Goal: Task Accomplishment & Management: Manage account settings

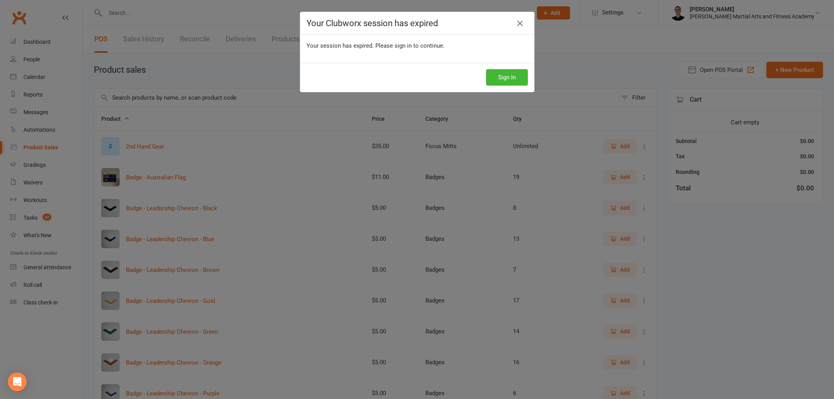
select select "100"
click at [506, 81] on button "Sign In" at bounding box center [507, 77] width 42 height 16
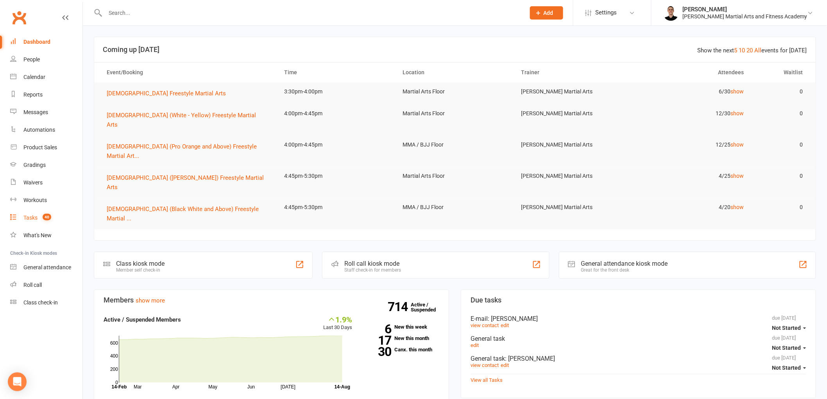
click at [38, 218] on link "Tasks 40" at bounding box center [46, 218] width 72 height 18
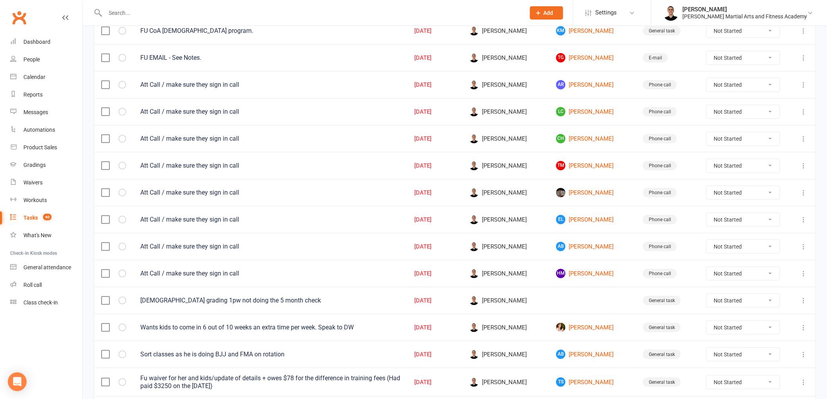
scroll to position [130, 0]
click at [804, 244] on icon at bounding box center [804, 246] width 8 height 8
click at [771, 278] on link "Edit" at bounding box center [763, 279] width 77 height 16
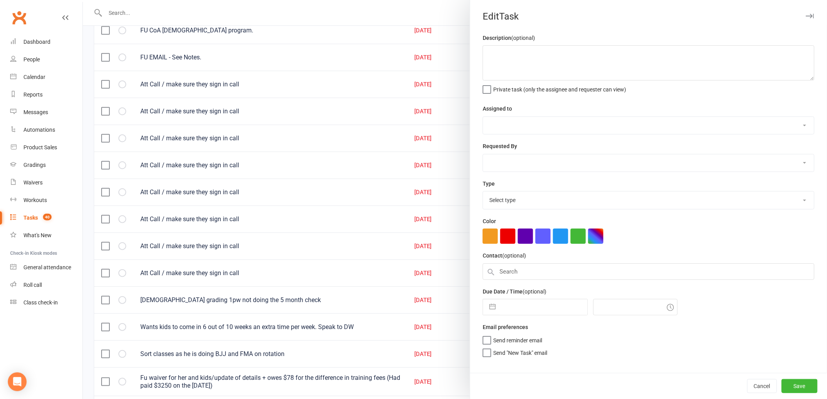
type textarea "Att Call / make sure they sign in call"
select select "47660"
type input "[DATE]"
type input "11:00am"
select select "25277"
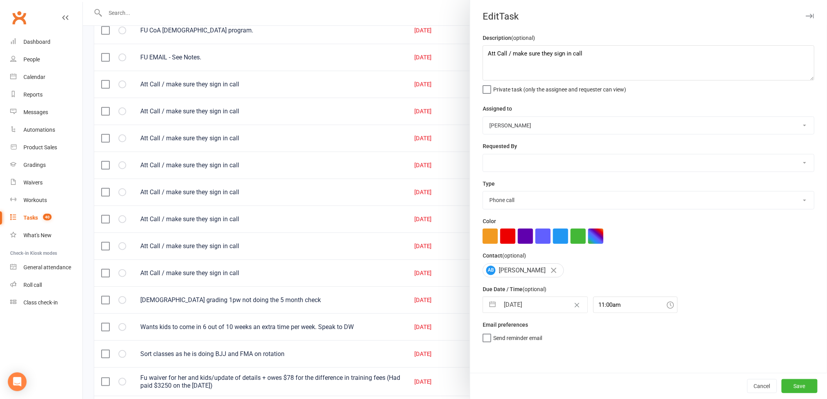
click at [511, 306] on input "[DATE]" at bounding box center [543, 305] width 88 height 16
select select "6"
select select "2025"
select select "7"
select select "2025"
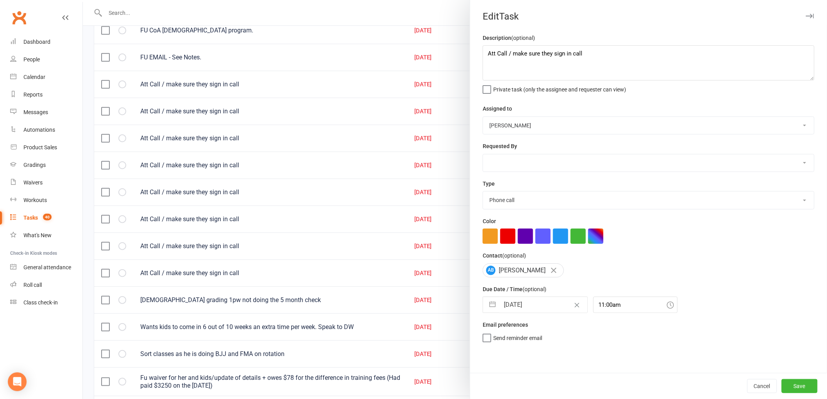
select select "8"
select select "2025"
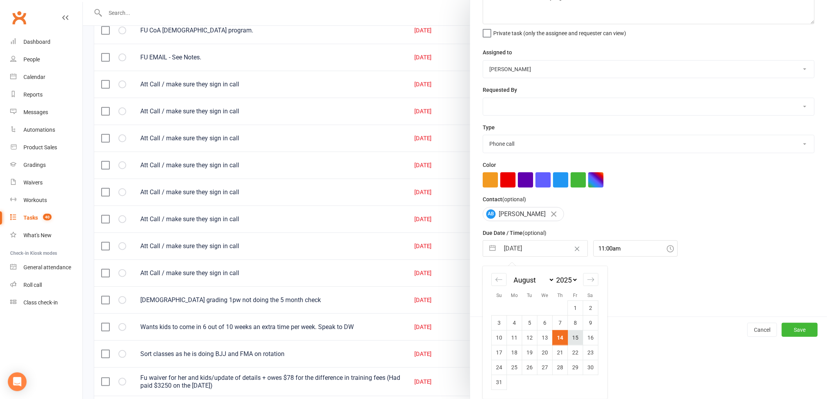
click at [571, 338] on td "15" at bounding box center [575, 337] width 15 height 15
type input "[DATE]"
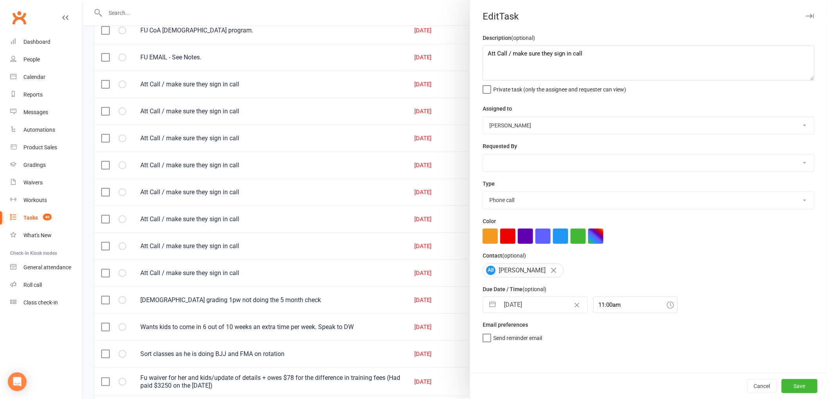
scroll to position [0, 0]
click at [791, 389] on button "Save" at bounding box center [800, 386] width 36 height 14
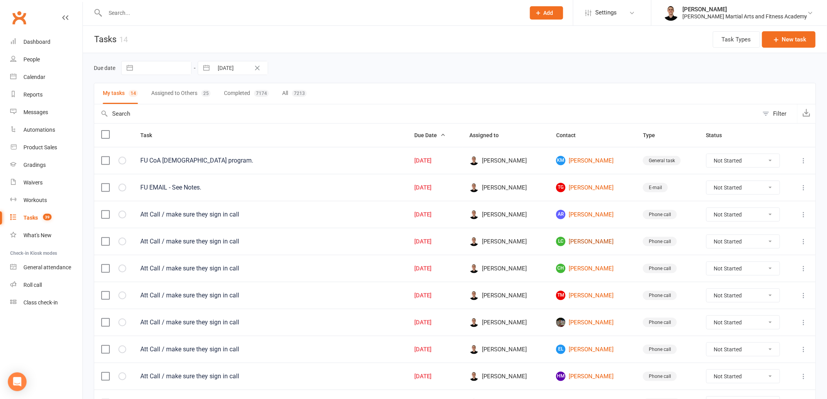
click at [578, 243] on link "LC [PERSON_NAME]" at bounding box center [592, 241] width 73 height 9
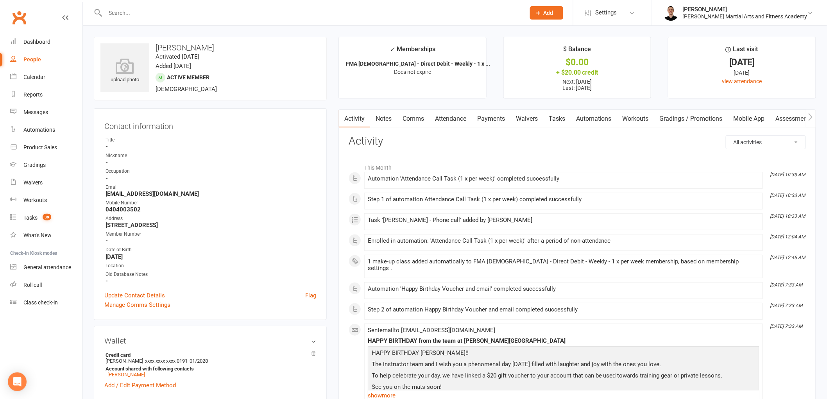
click at [419, 118] on link "Comms" at bounding box center [413, 119] width 32 height 18
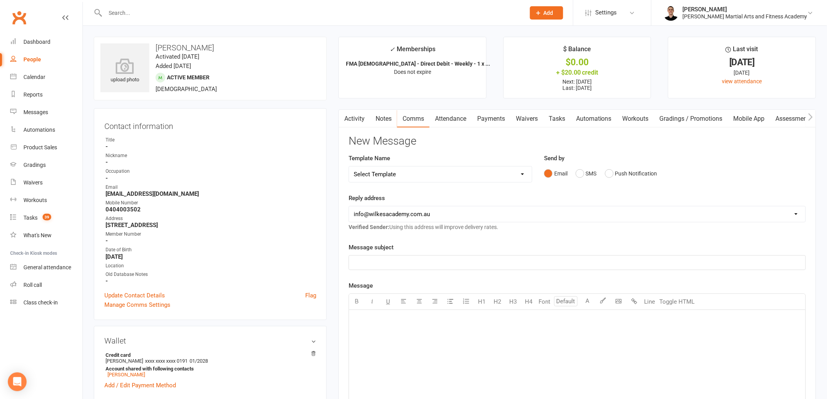
click at [453, 168] on select "Select Template [Email] Birthday Party Enquiry [Email] [DEMOGRAPHIC_DATA] Gradi…" at bounding box center [440, 174] width 183 height 16
select select "5"
click at [349, 166] on select "Select Template [Email] Birthday Party Enquiry [Email] [DEMOGRAPHIC_DATA] Gradi…" at bounding box center [440, 174] width 183 height 16
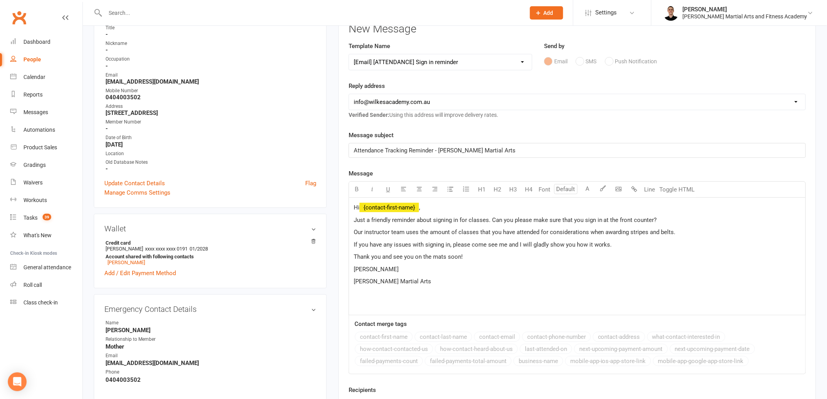
scroll to position [130, 0]
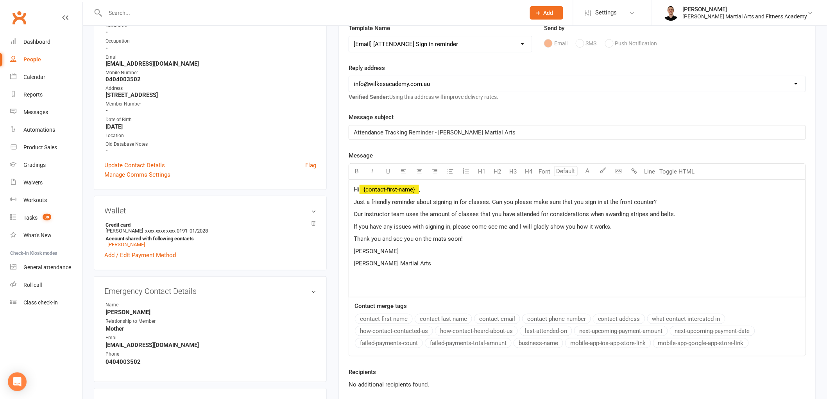
click at [364, 247] on p "[PERSON_NAME]" at bounding box center [577, 251] width 447 height 9
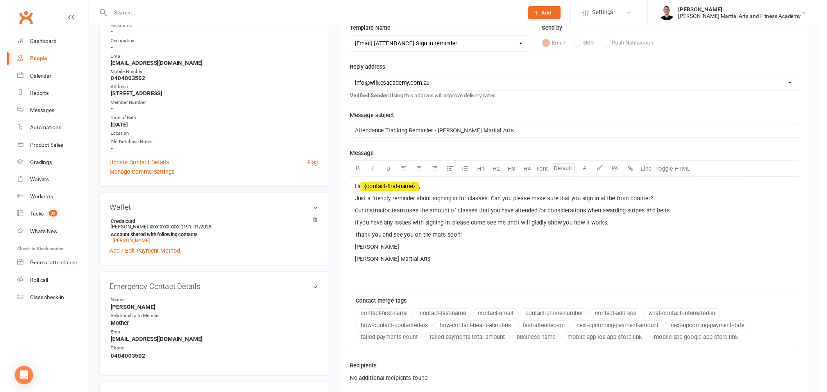
scroll to position [347, 0]
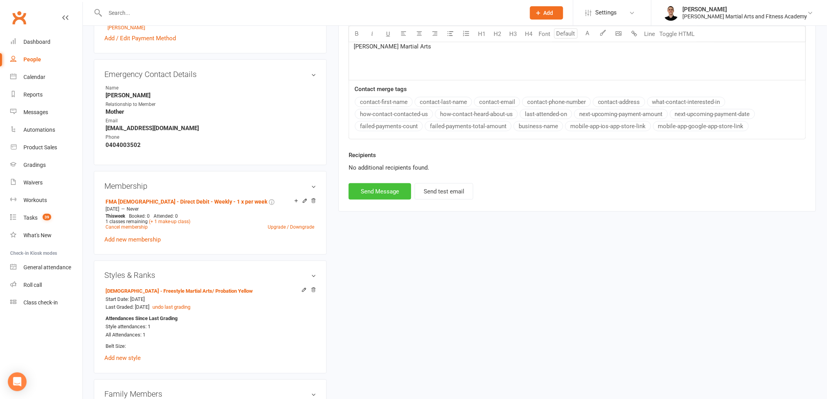
click at [372, 190] on button "Send Message" at bounding box center [380, 191] width 63 height 16
select select
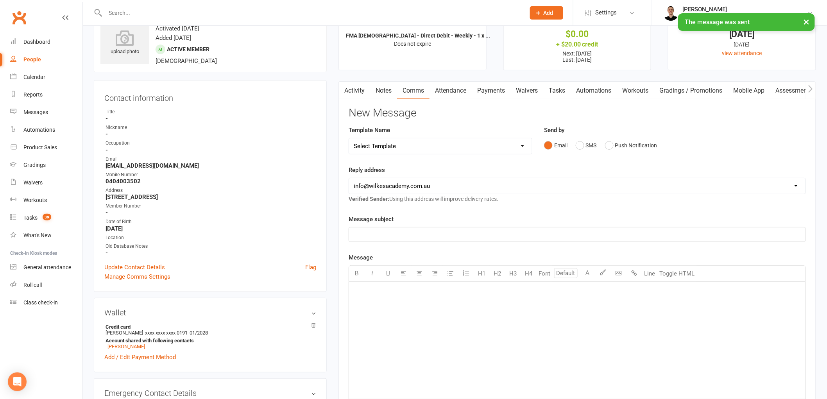
scroll to position [0, 0]
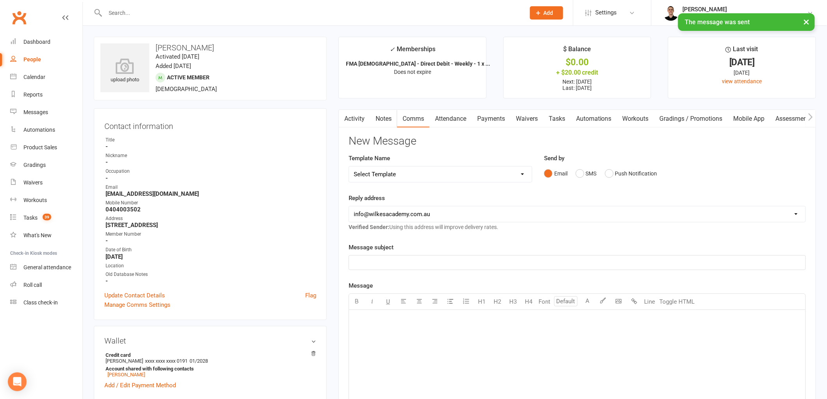
click at [556, 119] on link "Tasks" at bounding box center [556, 119] width 27 height 18
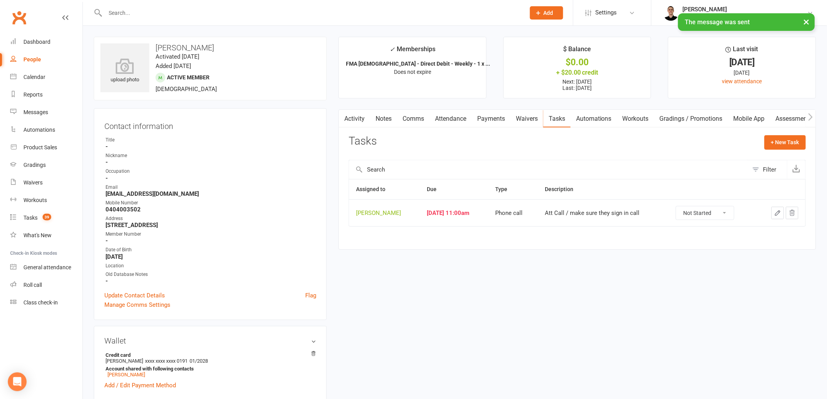
drag, startPoint x: 709, startPoint y: 210, endPoint x: 711, endPoint y: 220, distance: 9.6
click at [709, 211] on select "Not Started In Progress Waiting Complete" at bounding box center [705, 212] width 58 height 13
click at [681, 207] on select "Not Started In Progress Waiting Complete" at bounding box center [705, 212] width 58 height 13
select select "unstarted"
click at [460, 118] on link "Attendance" at bounding box center [451, 119] width 42 height 18
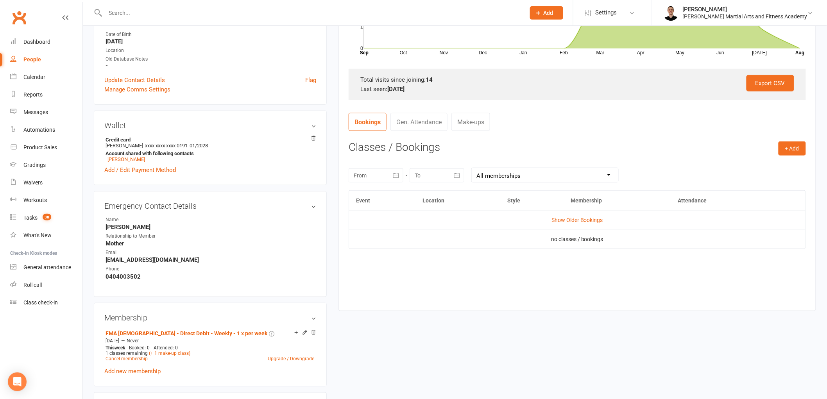
scroll to position [217, 0]
click at [795, 147] on button "+ Add" at bounding box center [792, 147] width 27 height 14
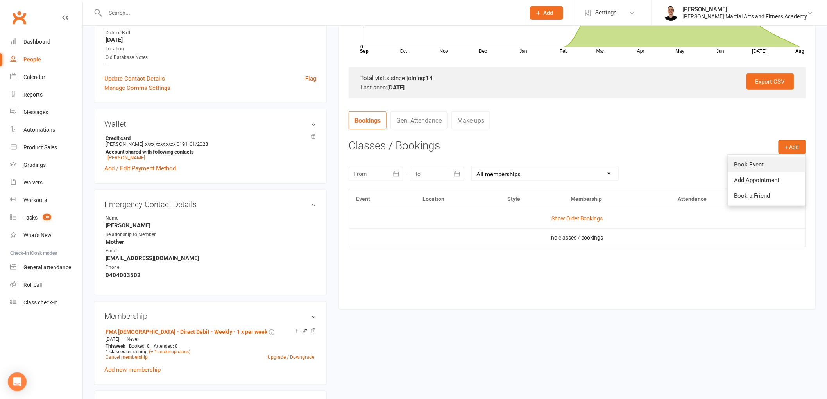
click at [775, 163] on link "Book Event" at bounding box center [766, 165] width 77 height 16
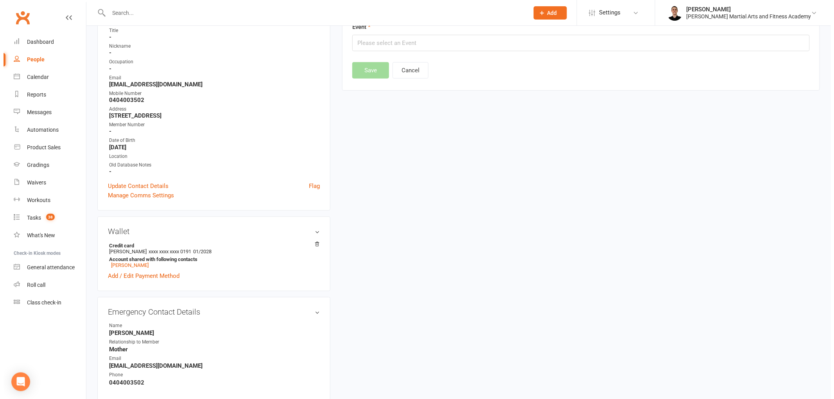
scroll to position [70, 0]
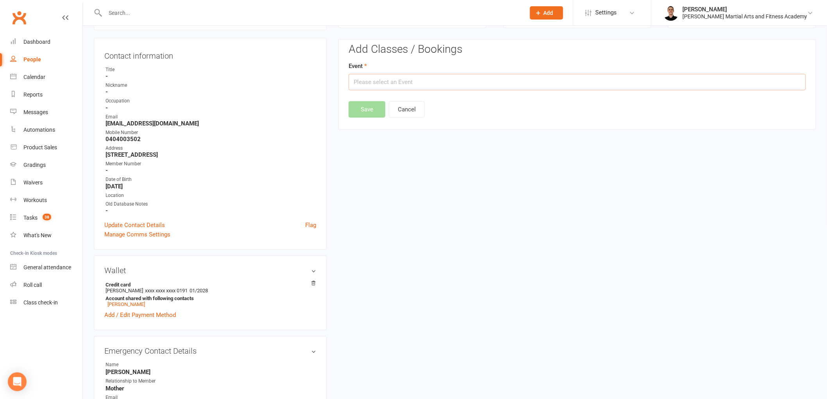
click at [495, 79] on input "text" at bounding box center [577, 82] width 457 height 16
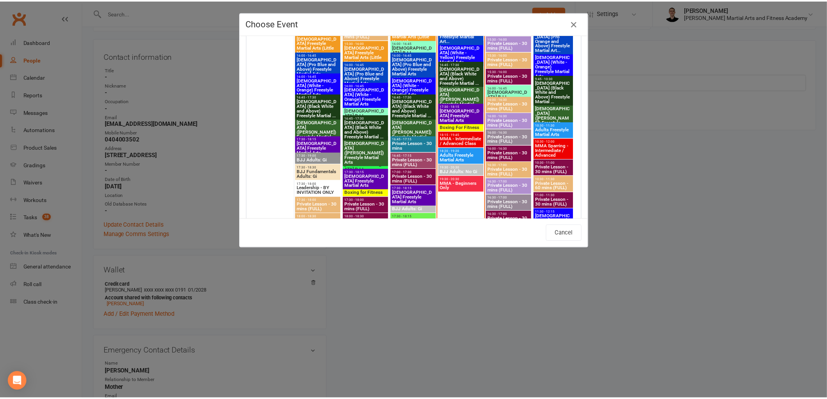
scroll to position [1042, 0]
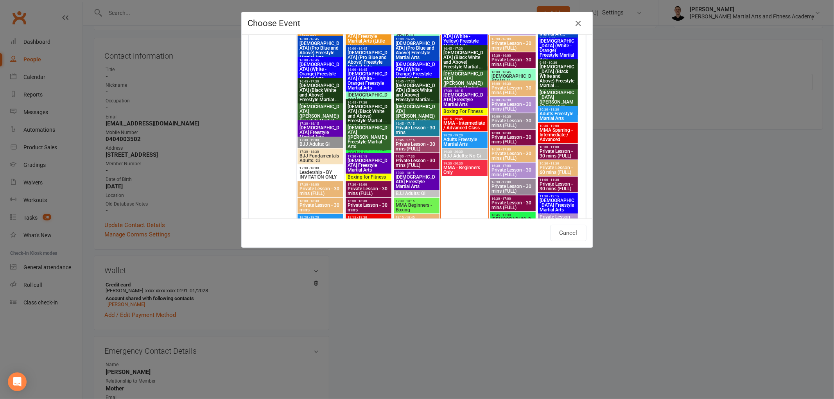
click at [358, 159] on span "[DEMOGRAPHIC_DATA] Freestyle Martial Arts" at bounding box center [368, 165] width 43 height 14
type input "[DEMOGRAPHIC_DATA] Freestyle Martial Arts - [DATE] 5:30:00 PM"
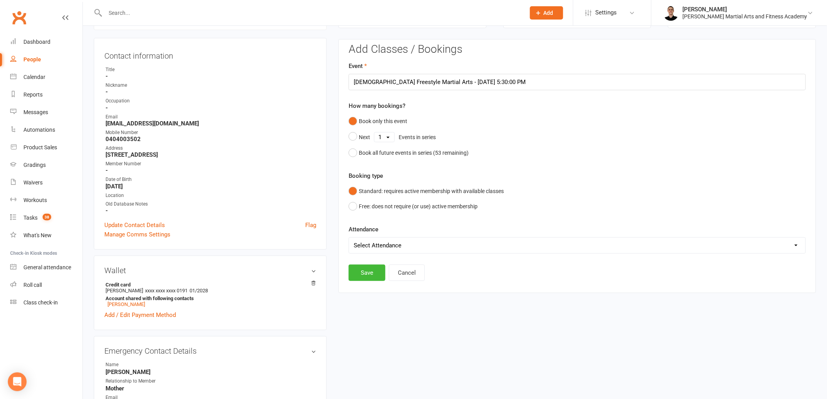
click at [378, 245] on select "Select Attendance Attended Absent" at bounding box center [577, 246] width 456 height 16
select select "0"
click at [349, 238] on select "Select Attendance Attended Absent" at bounding box center [577, 246] width 456 height 16
click at [376, 272] on button "Save" at bounding box center [367, 273] width 37 height 16
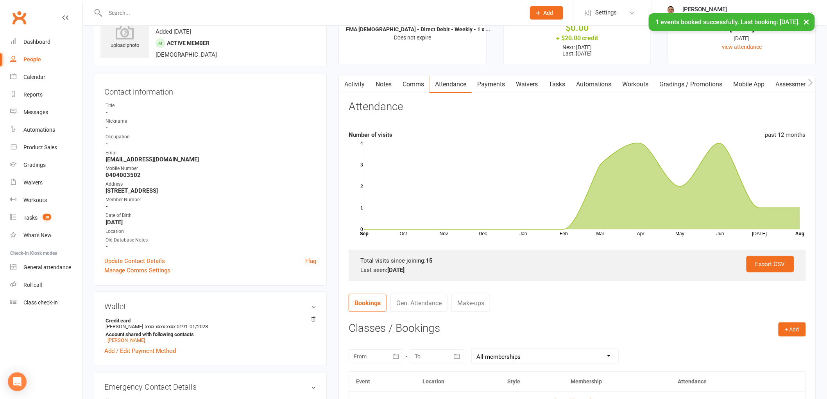
scroll to position [0, 0]
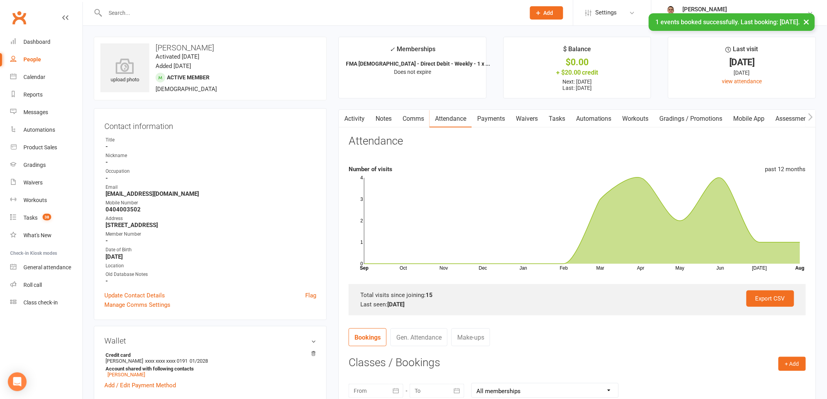
click at [557, 117] on link "Tasks" at bounding box center [556, 119] width 27 height 18
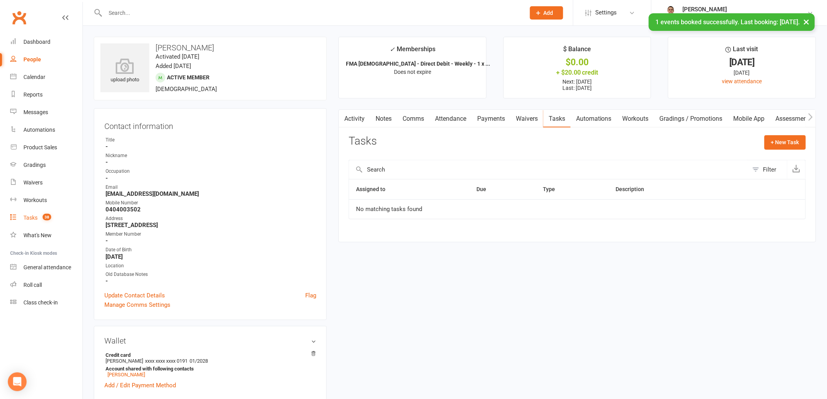
click at [36, 214] on link "Tasks 38" at bounding box center [46, 218] width 72 height 18
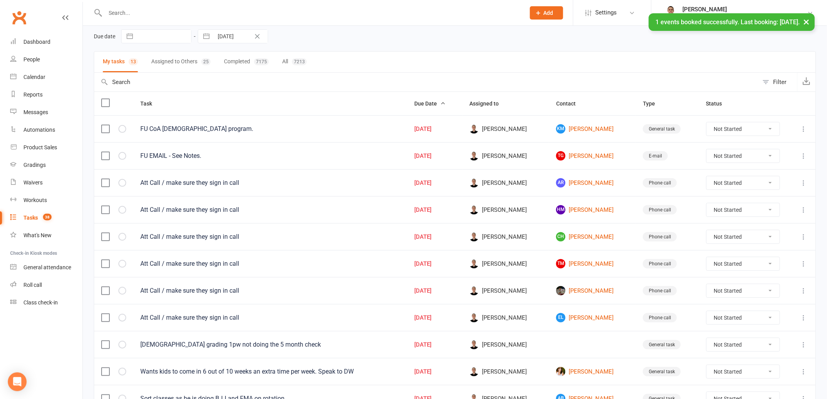
scroll to position [87, 0]
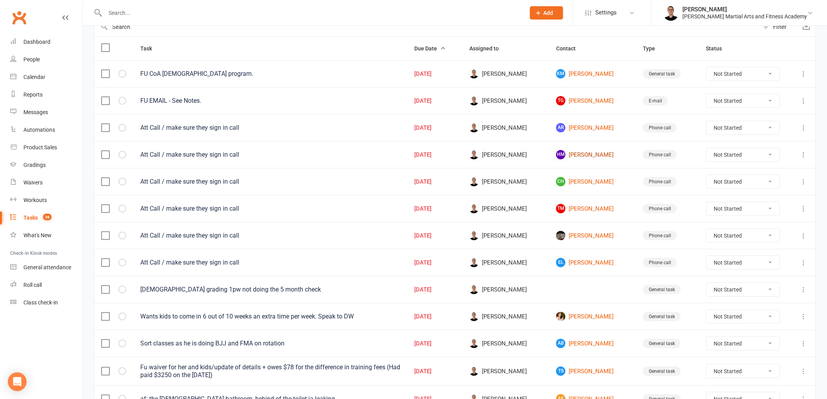
click at [594, 154] on link "HM [PERSON_NAME]" at bounding box center [592, 154] width 73 height 9
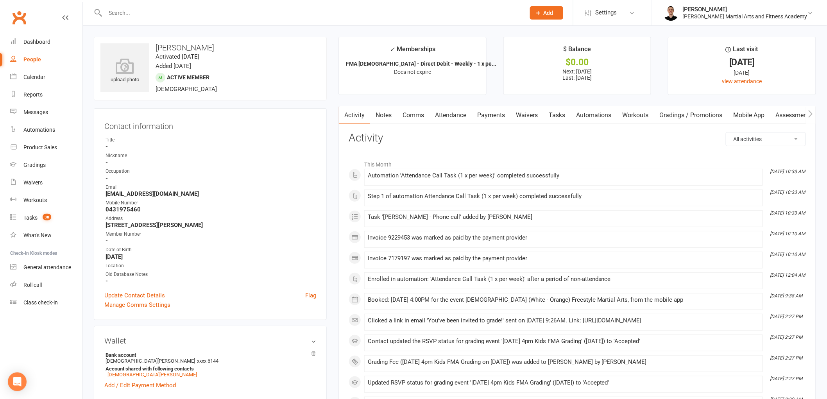
click at [563, 114] on link "Tasks" at bounding box center [556, 115] width 27 height 18
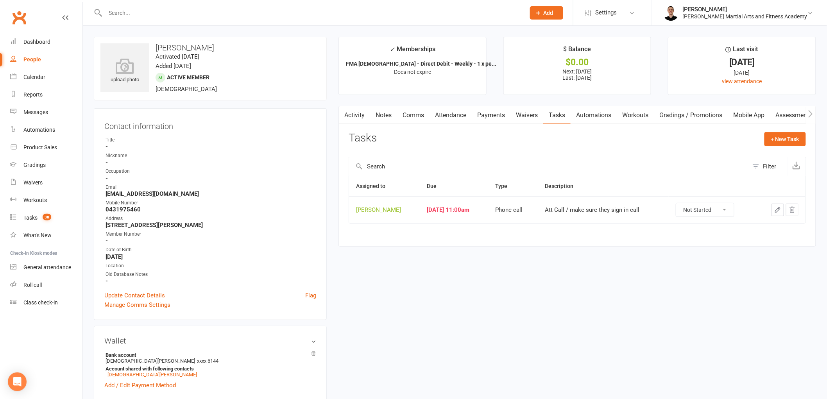
drag, startPoint x: 703, startPoint y: 212, endPoint x: 704, endPoint y: 217, distance: 4.6
click at [703, 212] on select "Not Started In Progress Waiting Complete" at bounding box center [705, 209] width 58 height 13
click at [681, 204] on select "Not Started In Progress Waiting Complete" at bounding box center [705, 209] width 58 height 13
select select "unstarted"
drag, startPoint x: 462, startPoint y: 114, endPoint x: 463, endPoint y: 118, distance: 4.6
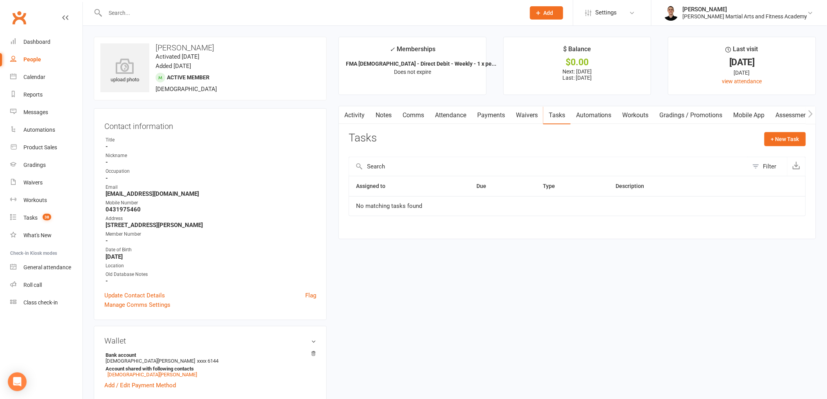
click at [462, 115] on link "Attendance" at bounding box center [451, 115] width 42 height 18
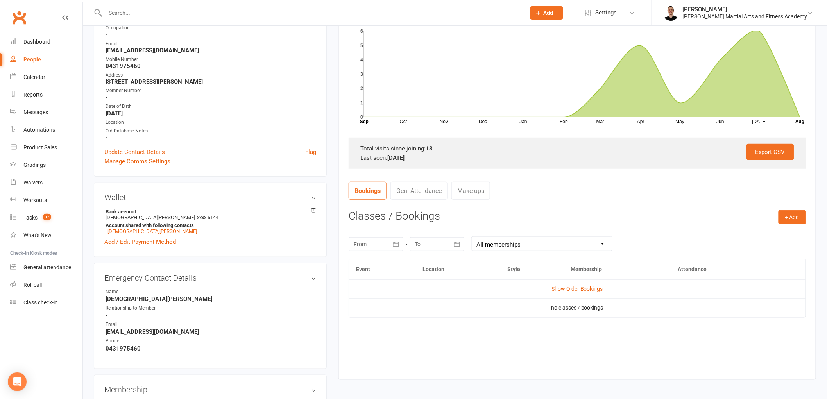
scroll to position [174, 0]
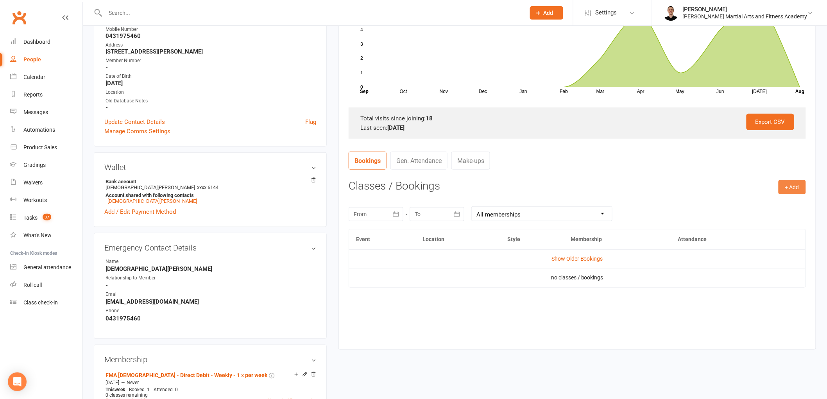
click at [794, 189] on button "+ Add" at bounding box center [792, 187] width 27 height 14
click at [753, 202] on link "Book Event" at bounding box center [766, 205] width 77 height 16
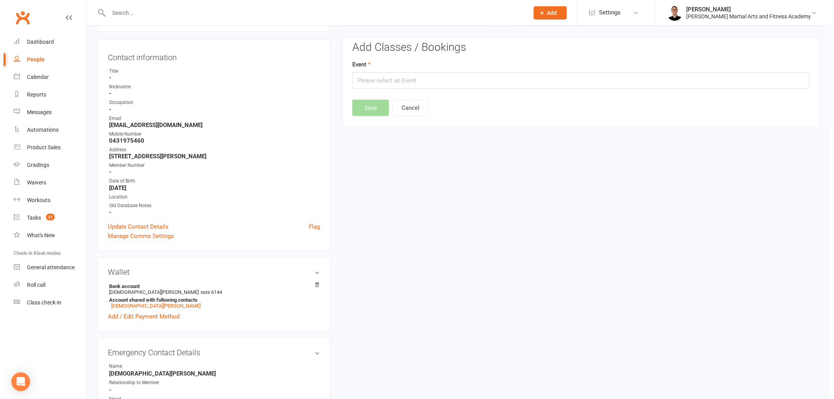
scroll to position [67, 0]
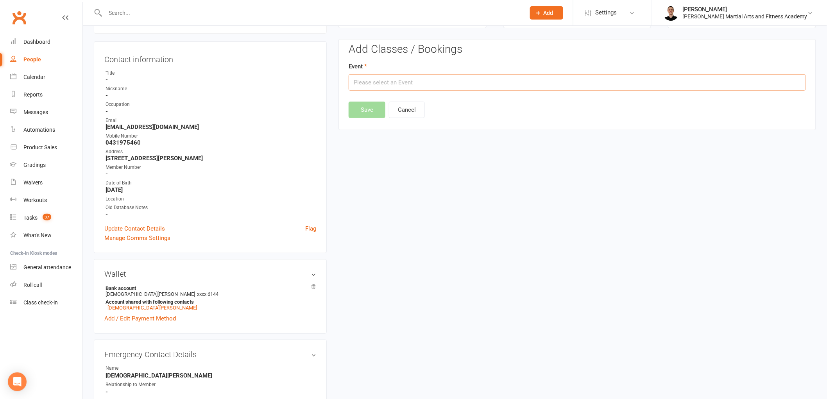
click at [484, 85] on input "text" at bounding box center [577, 82] width 457 height 16
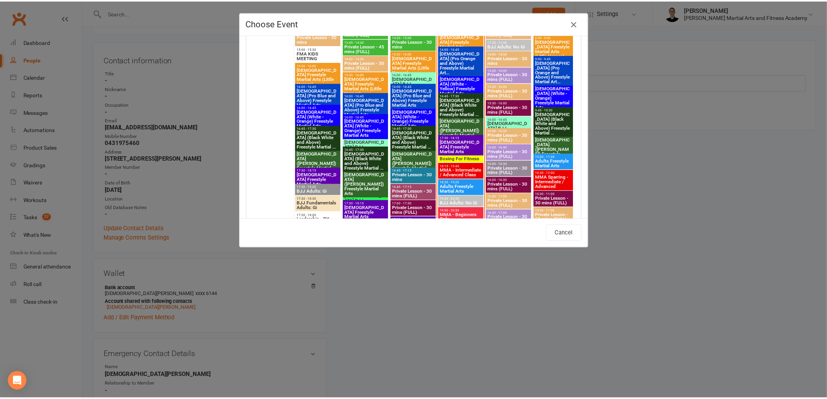
scroll to position [999, 0]
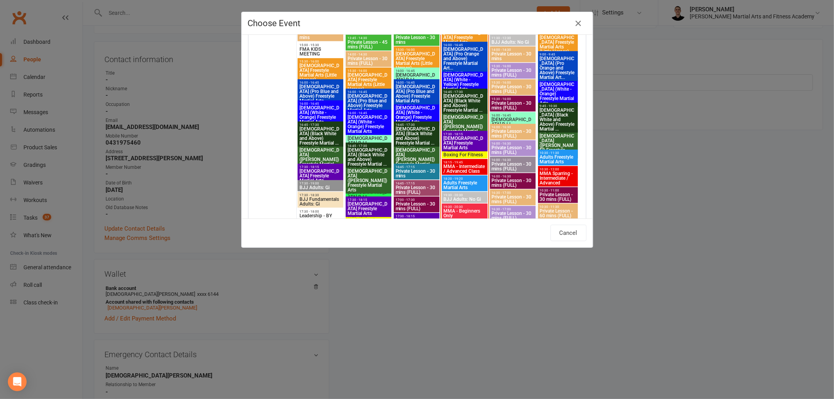
click at [312, 108] on span "[DEMOGRAPHIC_DATA] (White - Orange) Freestyle Martial Arts" at bounding box center [320, 115] width 43 height 19
type input "[DEMOGRAPHIC_DATA] (White - Orange) Freestyle Martial Arts - [DATE] 4:00:00 PM"
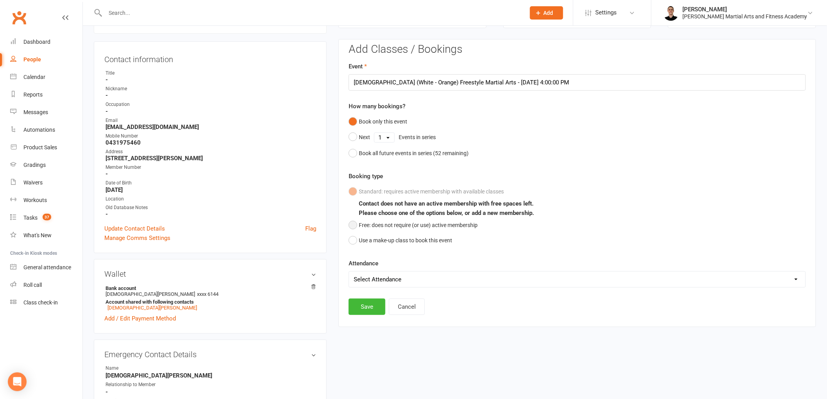
click at [360, 228] on button "Free: does not require (or use) active membership" at bounding box center [413, 225] width 129 height 15
click at [372, 274] on select "Select Attendance Attended Absent" at bounding box center [577, 280] width 456 height 16
select select "0"
click at [349, 272] on select "Select Attendance Attended Absent" at bounding box center [577, 280] width 456 height 16
click at [362, 302] on button "Save" at bounding box center [367, 307] width 37 height 16
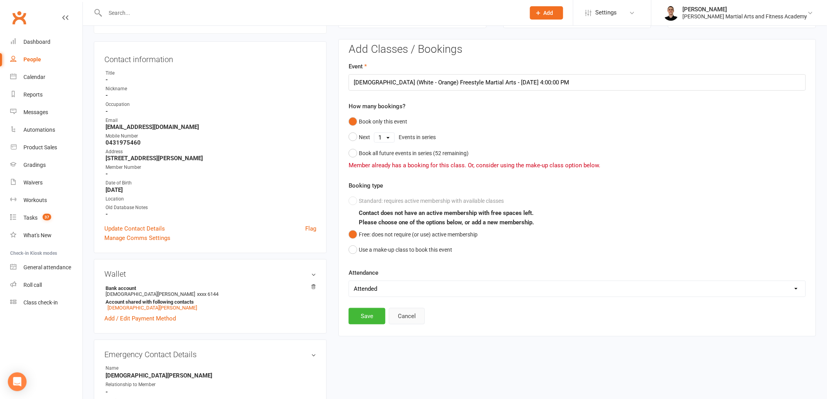
click at [411, 318] on button "Cancel" at bounding box center [407, 316] width 36 height 16
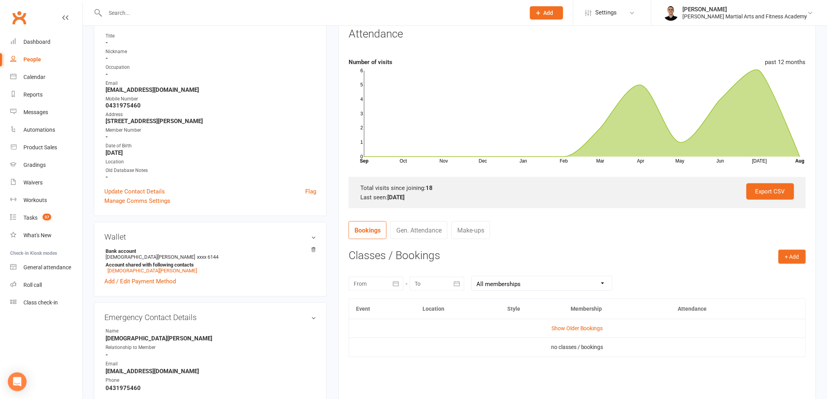
scroll to position [154, 0]
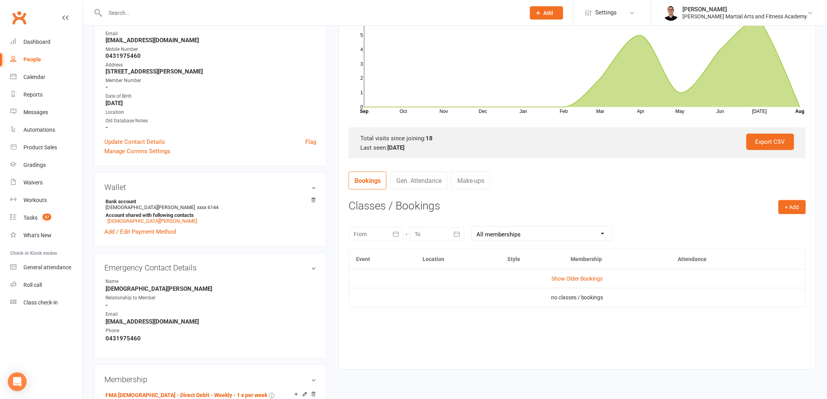
click at [581, 275] on td "Show Older Bookings" at bounding box center [577, 278] width 456 height 19
click at [582, 279] on link "Show Older Bookings" at bounding box center [577, 279] width 52 height 6
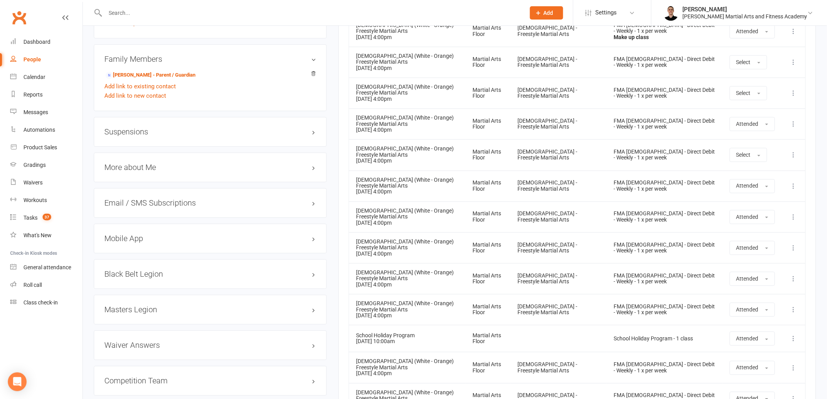
scroll to position [935, 0]
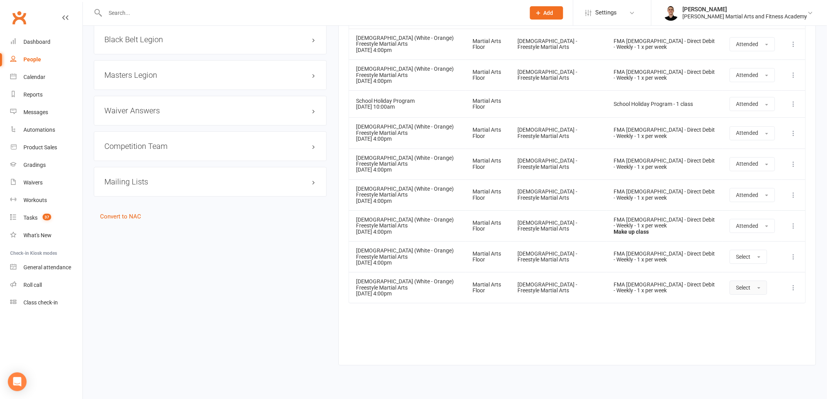
click at [757, 283] on button "Select" at bounding box center [749, 288] width 38 height 14
click at [755, 302] on span "Attended" at bounding box center [747, 305] width 23 height 7
click at [752, 256] on button "Select" at bounding box center [749, 257] width 38 height 14
click at [756, 271] on span "Attended" at bounding box center [747, 274] width 23 height 7
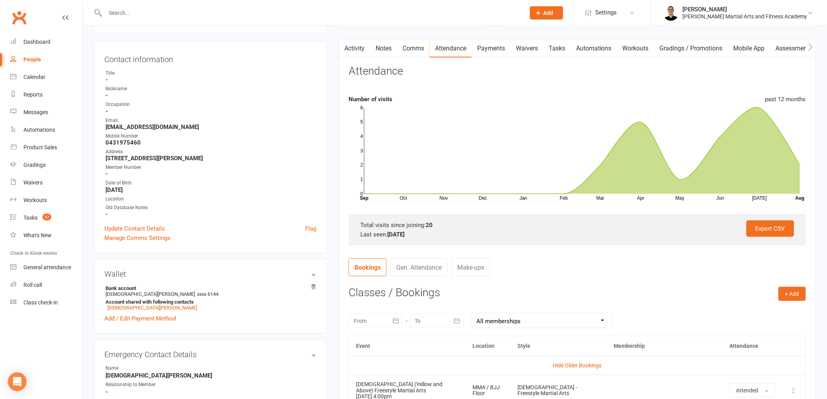
scroll to position [0, 0]
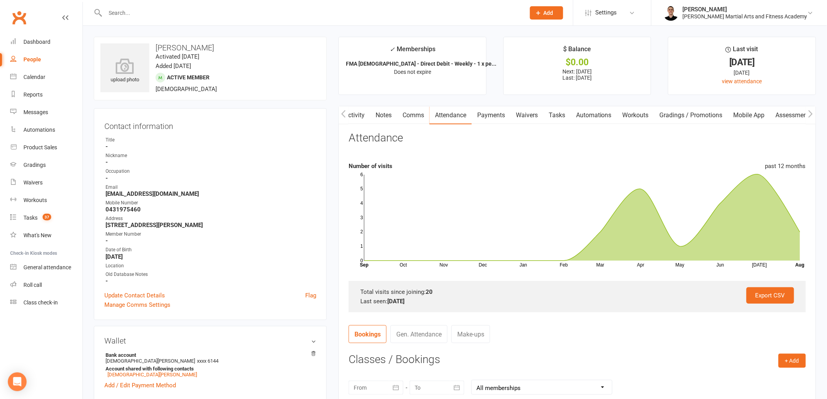
click at [558, 120] on link "Tasks" at bounding box center [556, 115] width 27 height 18
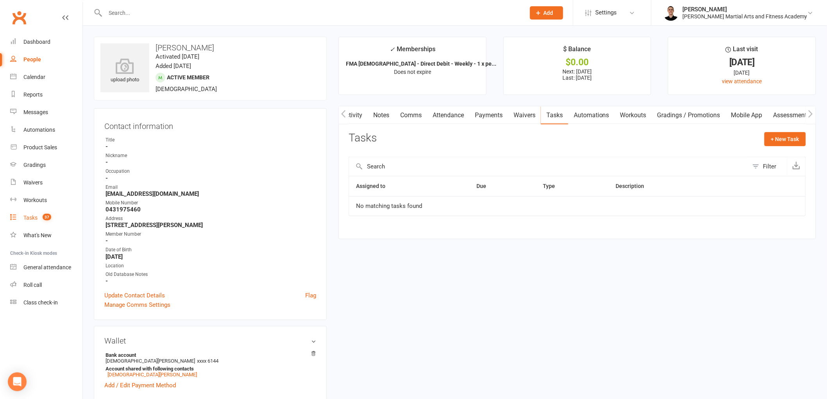
click at [41, 217] on count-badge "37" at bounding box center [45, 218] width 13 height 6
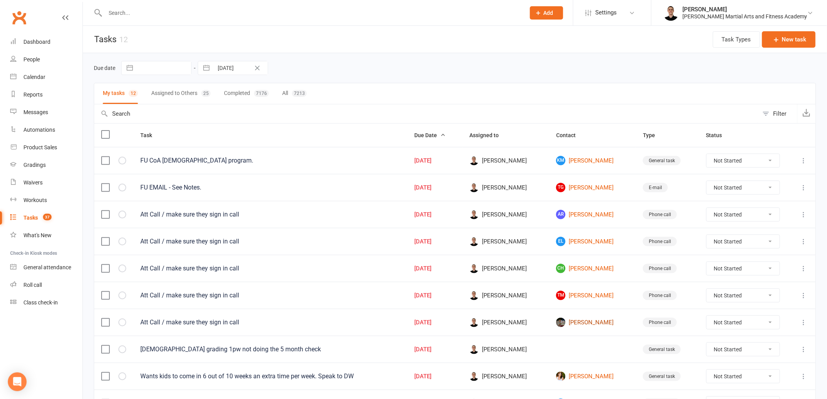
click at [585, 322] on link "[PERSON_NAME]" at bounding box center [592, 322] width 73 height 9
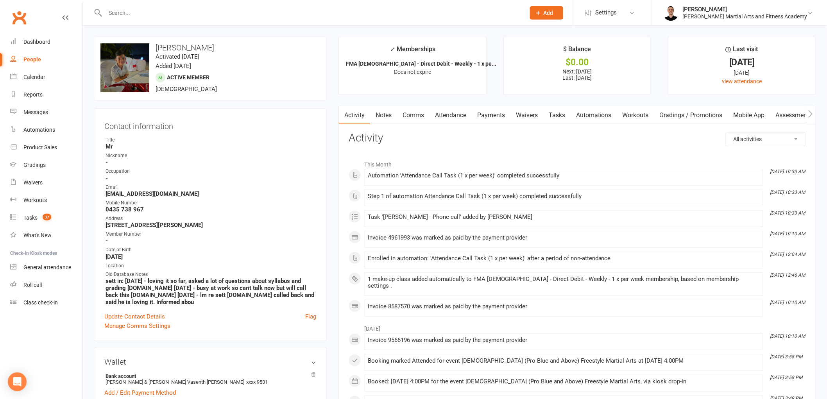
click at [564, 115] on link "Tasks" at bounding box center [556, 115] width 27 height 18
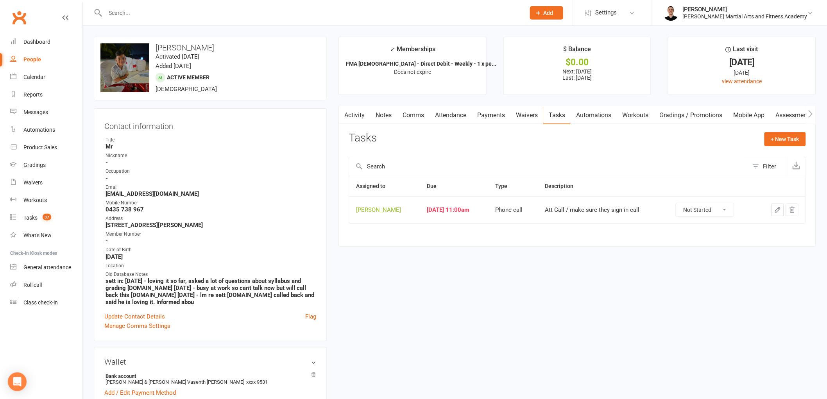
click at [775, 209] on icon "button" at bounding box center [777, 209] width 7 height 7
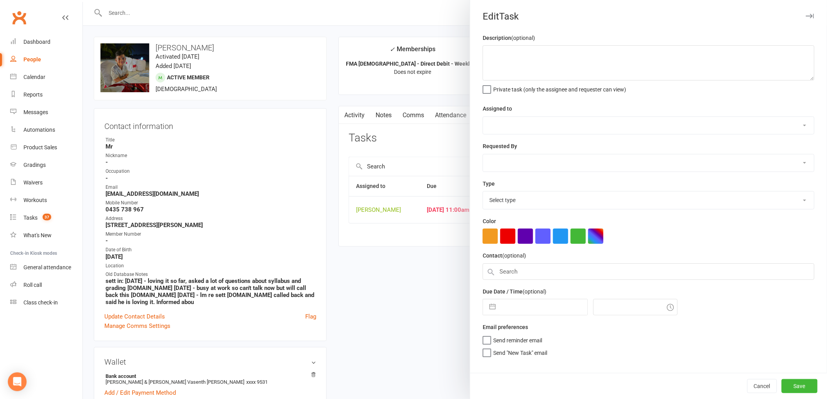
type textarea "Att Call / make sure they sign in call"
select select "47660"
type input "[DATE]"
type input "11:00am"
select select "25277"
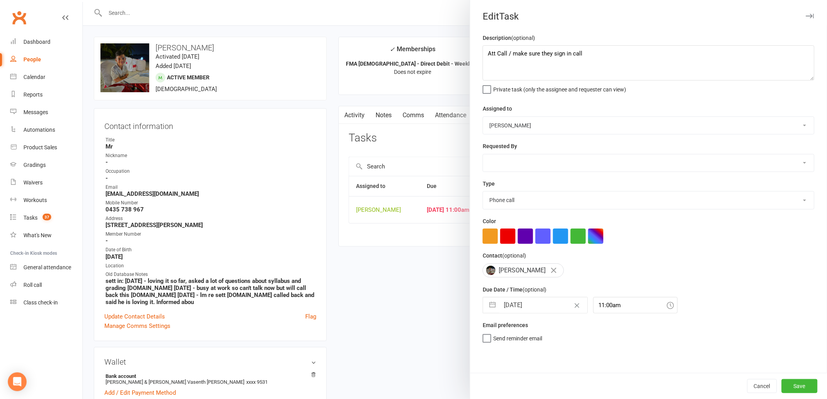
select select "6"
select select "2025"
select select "7"
select select "2025"
select select "8"
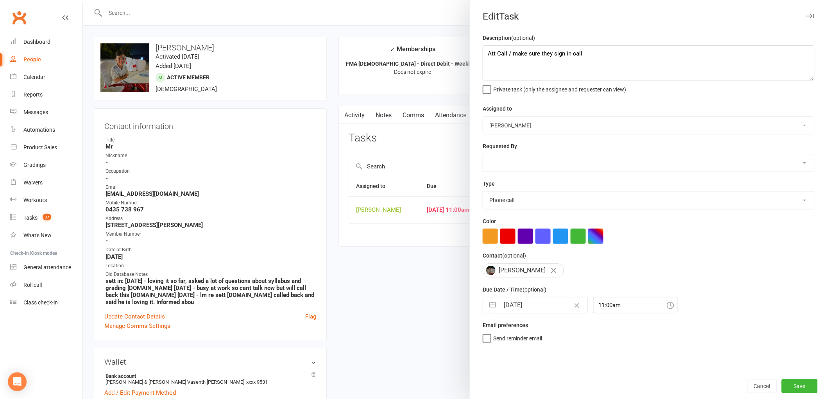
select select "2025"
click at [524, 303] on input "[DATE]" at bounding box center [543, 305] width 88 height 16
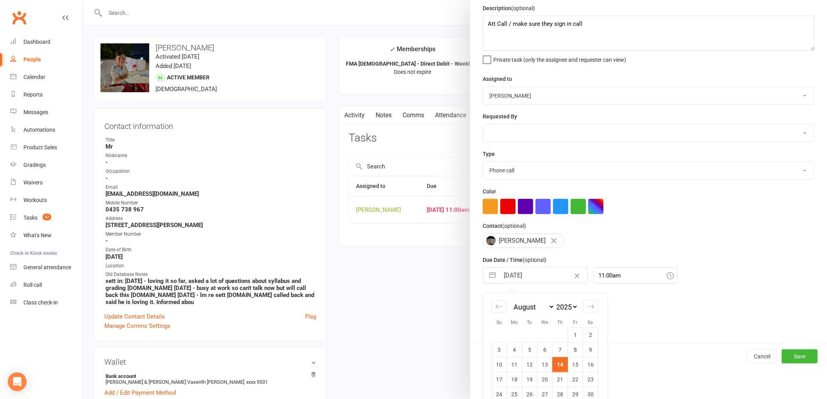
scroll to position [57, 0]
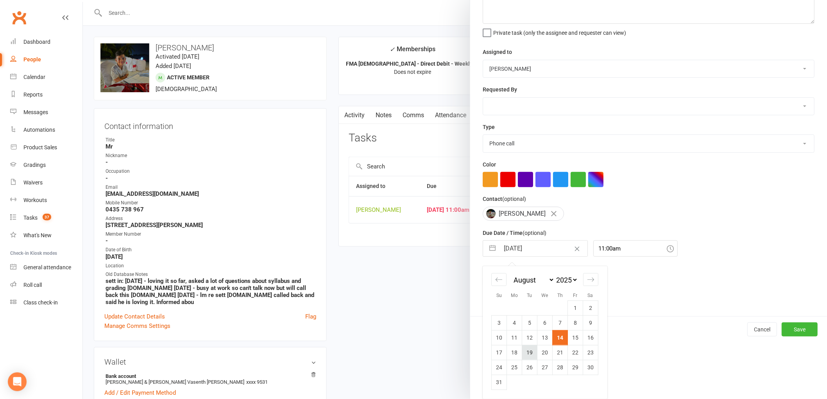
click at [529, 353] on td "19" at bounding box center [529, 352] width 15 height 15
type input "[DATE]"
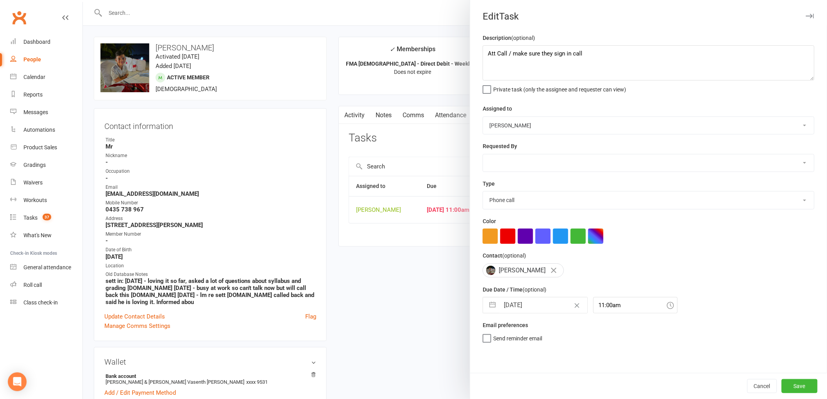
scroll to position [0, 0]
click at [791, 389] on button "Save" at bounding box center [800, 386] width 36 height 14
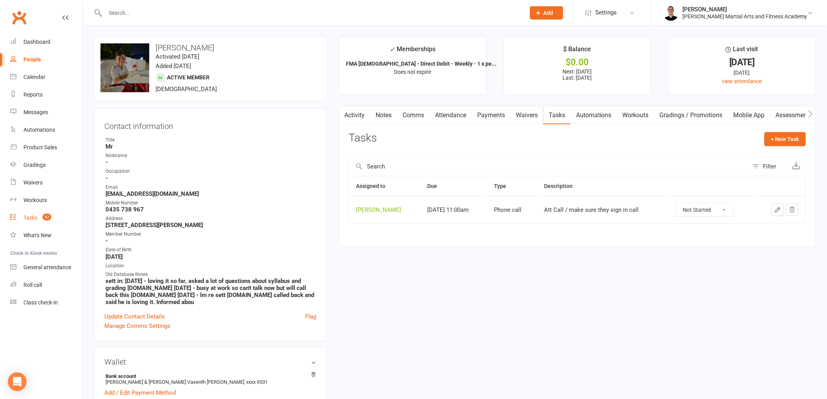
click at [37, 220] on div "Tasks" at bounding box center [30, 218] width 14 height 6
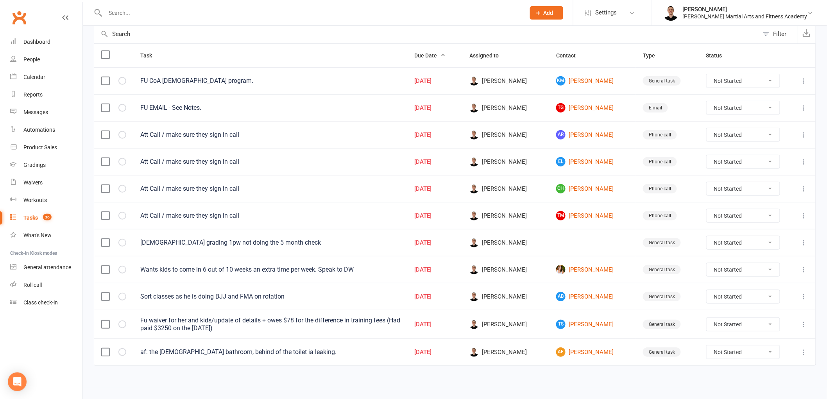
scroll to position [81, 0]
click at [577, 131] on link "AR [PERSON_NAME]" at bounding box center [592, 134] width 73 height 9
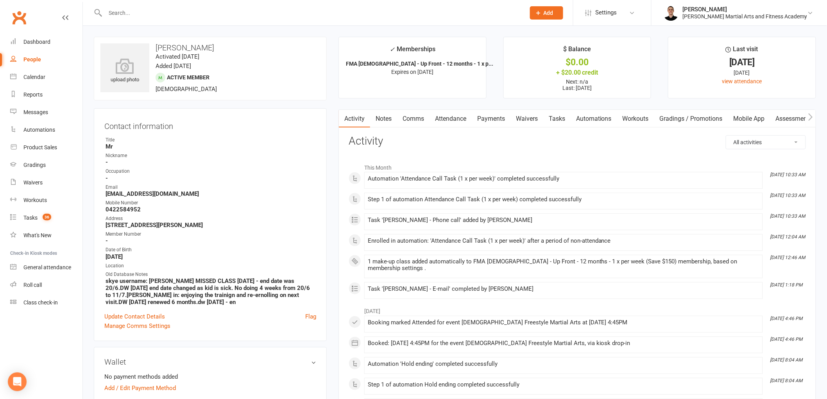
click at [559, 115] on link "Tasks" at bounding box center [556, 119] width 27 height 18
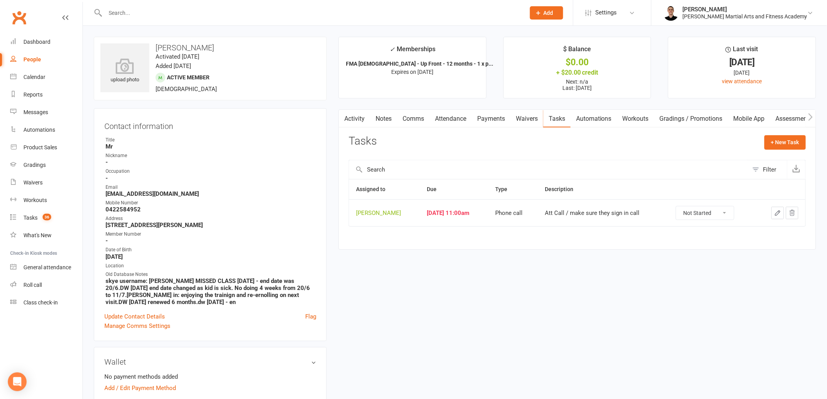
click at [775, 212] on icon "button" at bounding box center [777, 212] width 7 height 7
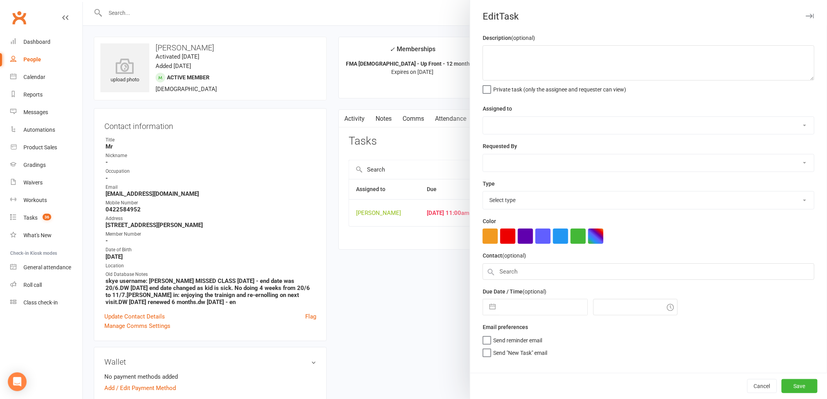
type textarea "Att Call / make sure they sign in call"
select select "47660"
type input "[DATE]"
type input "11:00am"
select select "25277"
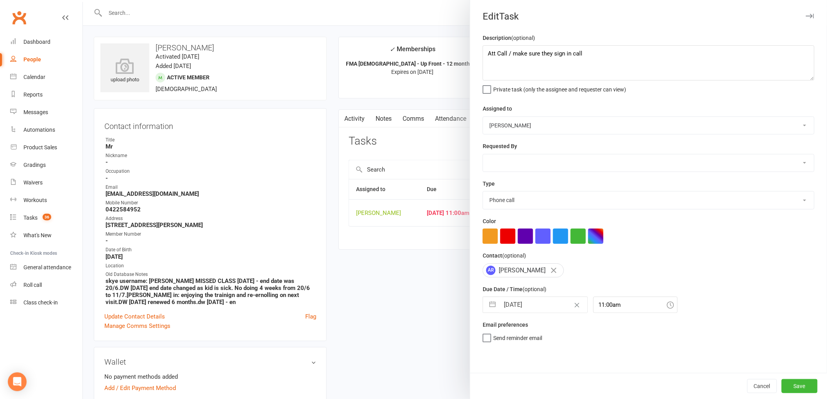
select select "6"
select select "2025"
select select "7"
select select "2025"
select select "8"
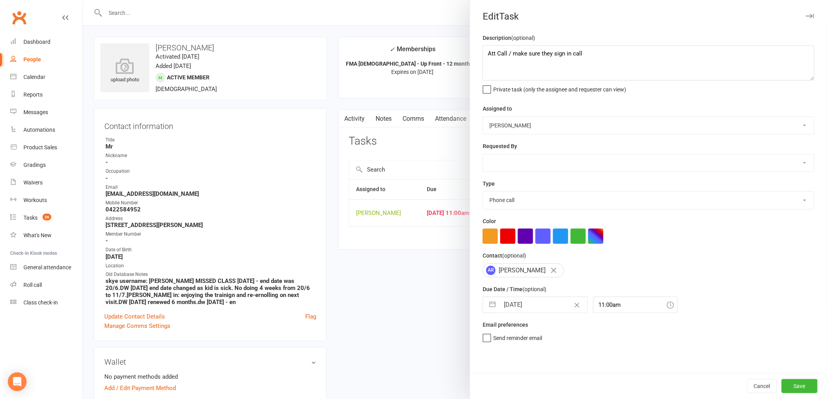
select select "2025"
click at [518, 306] on input "[DATE]" at bounding box center [543, 305] width 88 height 16
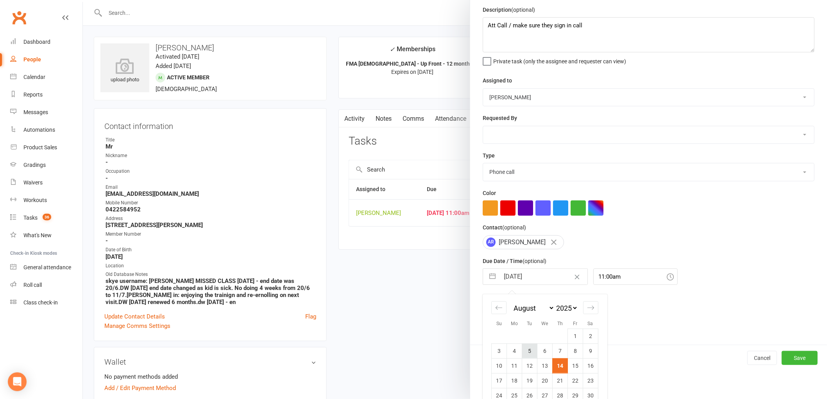
scroll to position [57, 0]
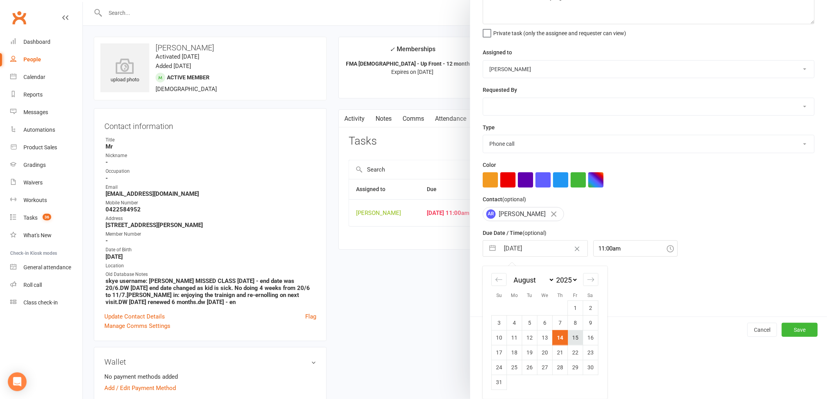
click at [569, 335] on td "15" at bounding box center [575, 337] width 15 height 15
type input "[DATE]"
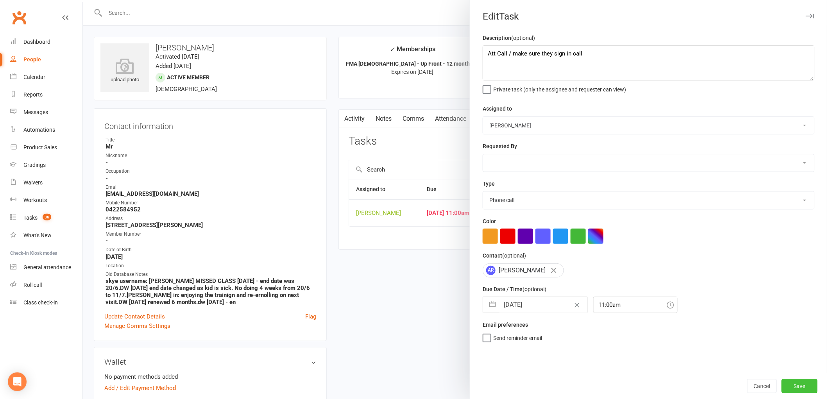
click at [804, 382] on button "Save" at bounding box center [800, 386] width 36 height 14
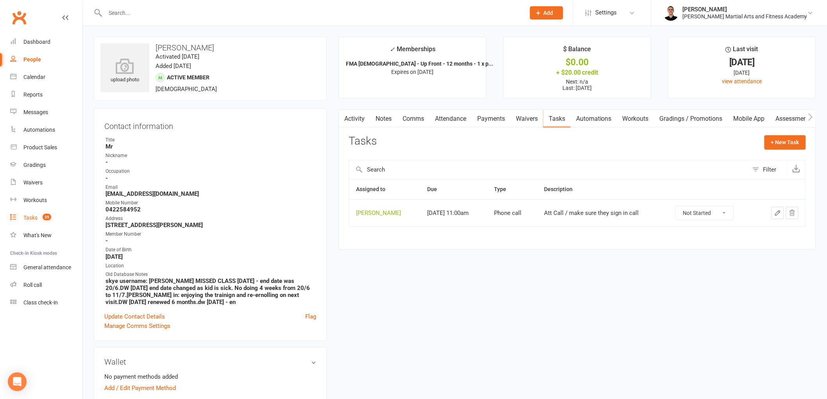
click at [32, 217] on div "Tasks" at bounding box center [30, 218] width 14 height 6
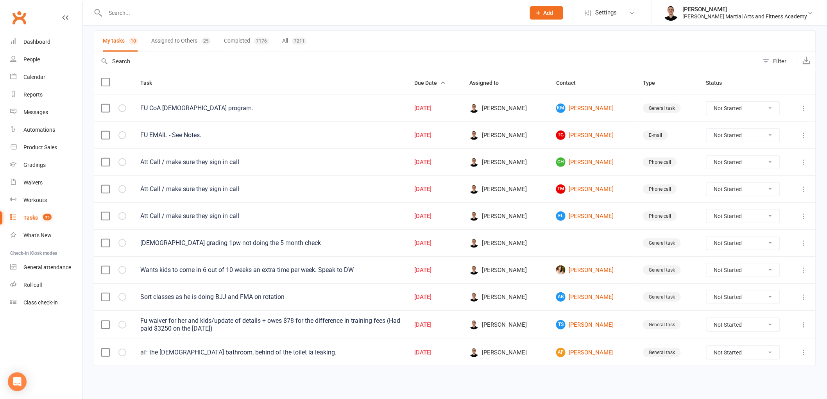
scroll to position [55, 0]
click at [588, 161] on link "CH [PERSON_NAME]" at bounding box center [592, 161] width 73 height 9
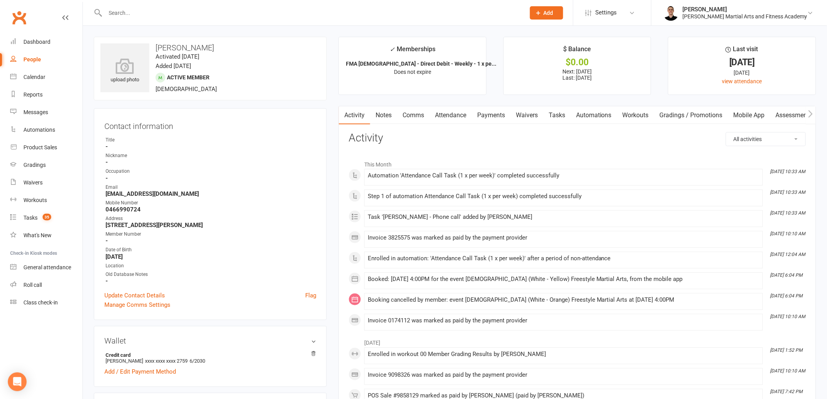
click at [459, 113] on link "Attendance" at bounding box center [451, 115] width 42 height 18
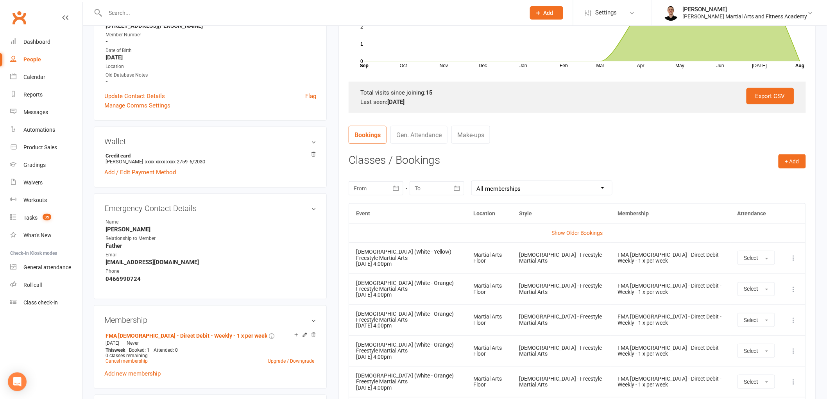
scroll to position [260, 0]
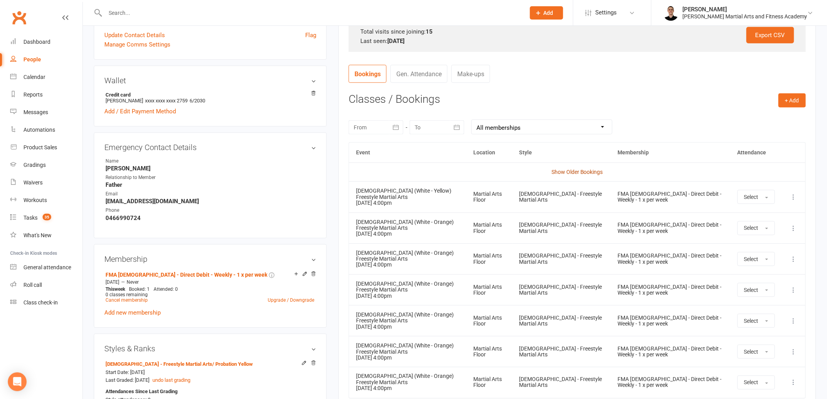
click at [591, 171] on link "Show Older Bookings" at bounding box center [577, 172] width 52 height 6
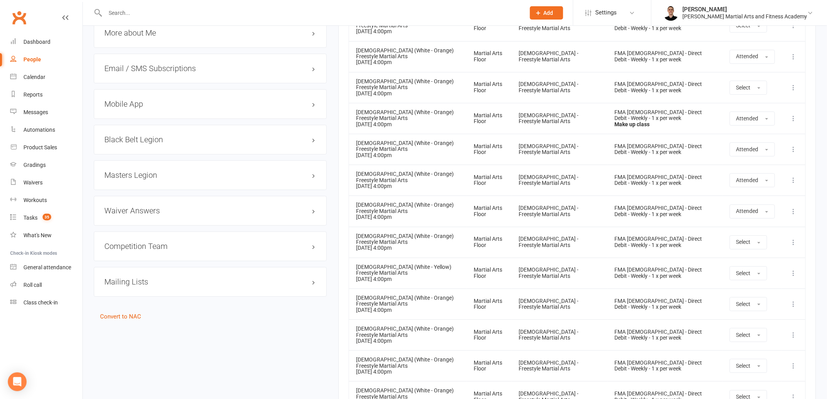
scroll to position [805, 0]
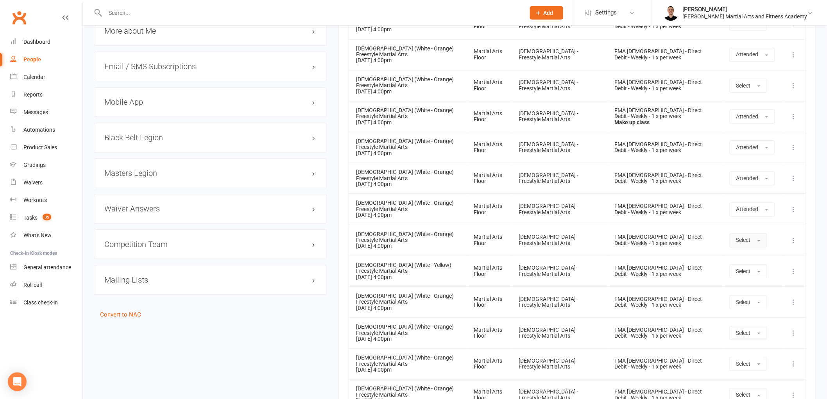
click at [756, 233] on button "Select" at bounding box center [749, 240] width 38 height 14
click at [752, 254] on span "Attended" at bounding box center [747, 257] width 23 height 7
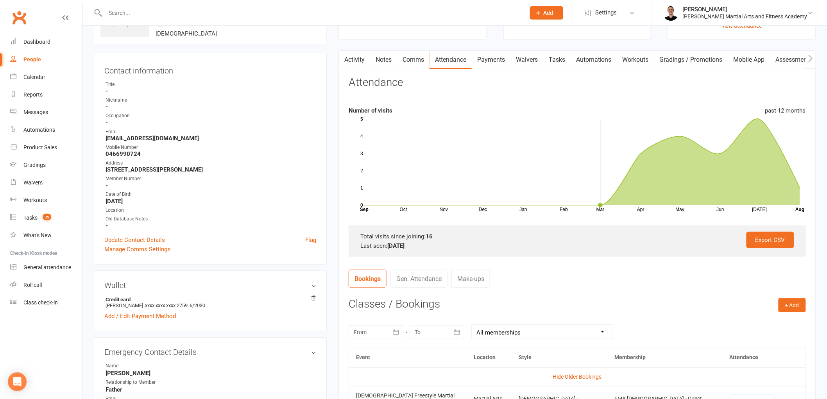
scroll to position [0, 0]
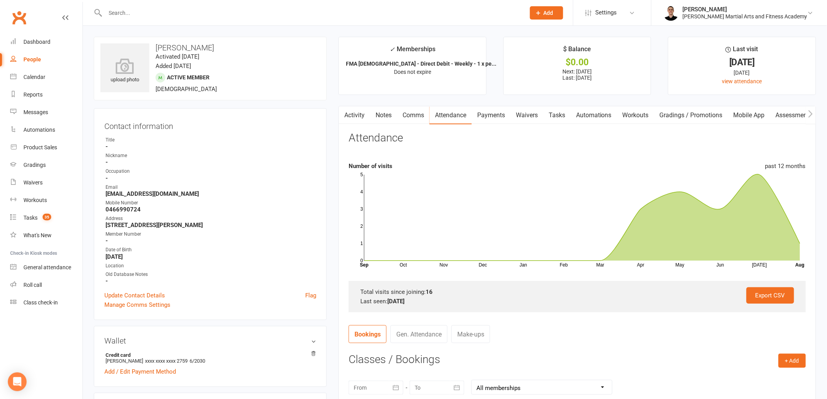
click at [560, 115] on link "Tasks" at bounding box center [556, 115] width 27 height 18
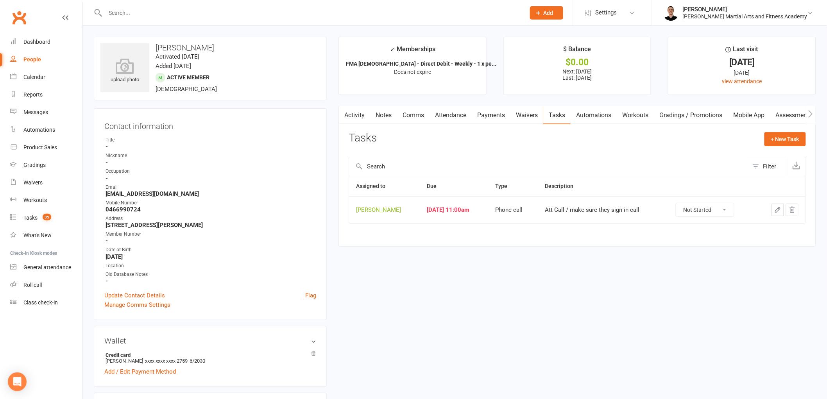
click at [776, 208] on icon "button" at bounding box center [777, 209] width 7 height 7
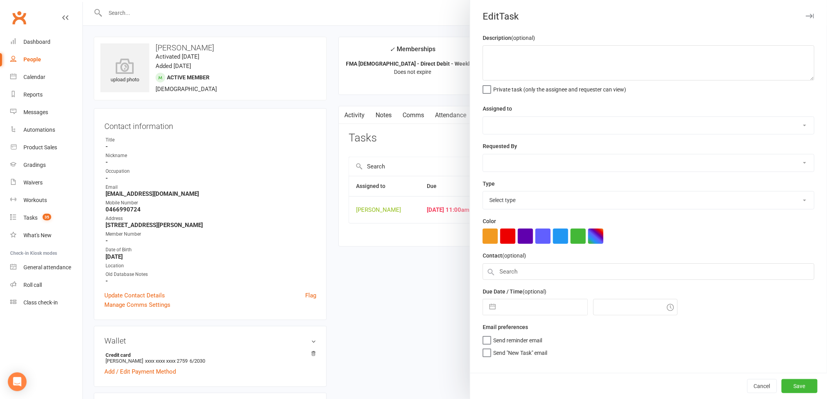
type textarea "Att Call / make sure they sign in call"
select select "47660"
type input "[DATE]"
type input "11:00am"
select select "25277"
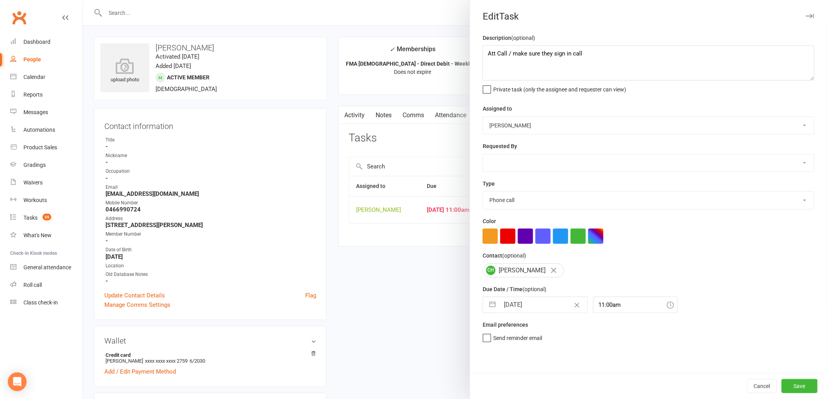
drag, startPoint x: 520, startPoint y: 314, endPoint x: 526, endPoint y: 300, distance: 15.6
click at [520, 314] on div "Description (optional) Att Call / make sure they sign in call Private task (onl…" at bounding box center [648, 203] width 357 height 340
click at [526, 299] on input "[DATE]" at bounding box center [543, 305] width 88 height 16
select select "6"
select select "2025"
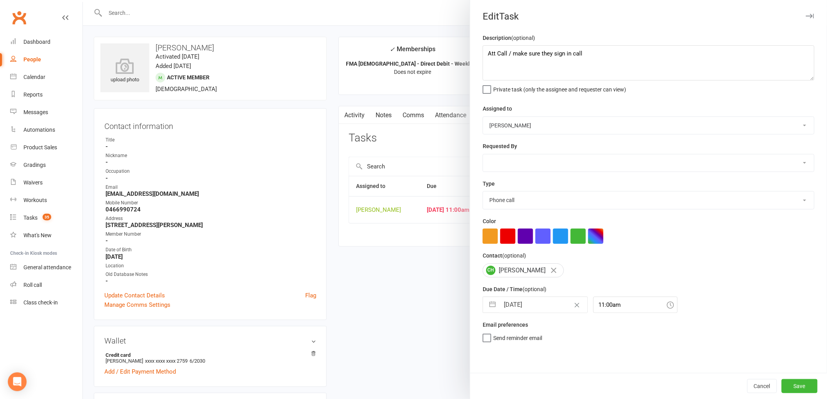
select select "7"
select select "2025"
select select "8"
select select "2025"
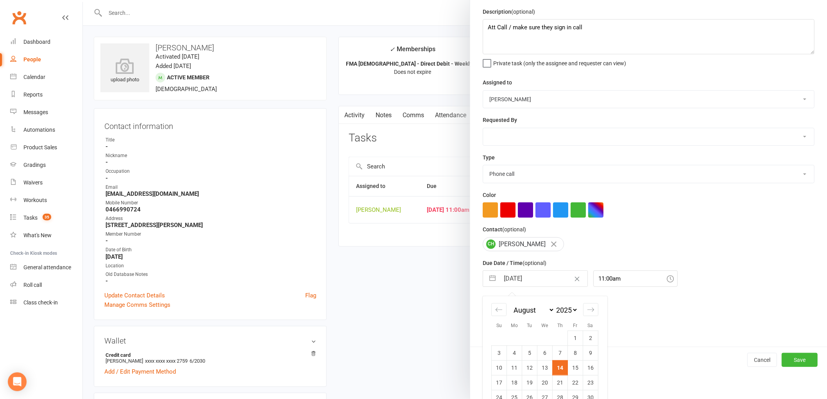
scroll to position [57, 0]
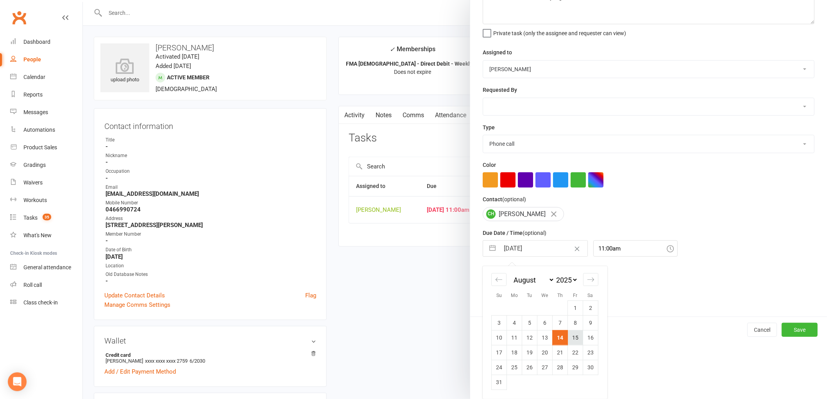
click at [573, 337] on td "15" at bounding box center [575, 337] width 15 height 15
type input "[DATE]"
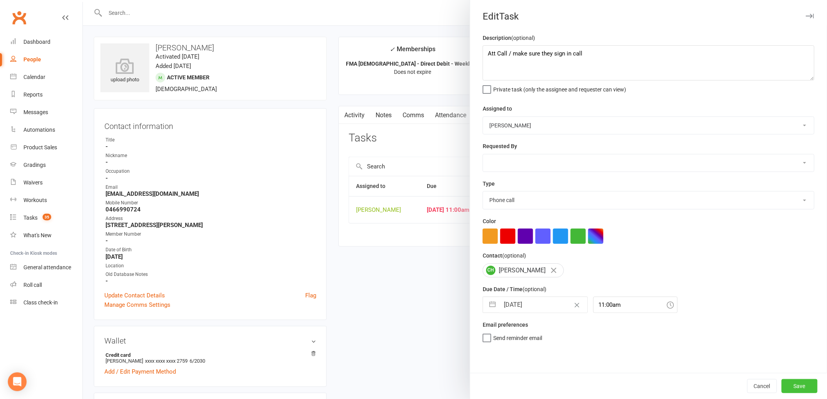
click at [785, 388] on button "Save" at bounding box center [800, 386] width 36 height 14
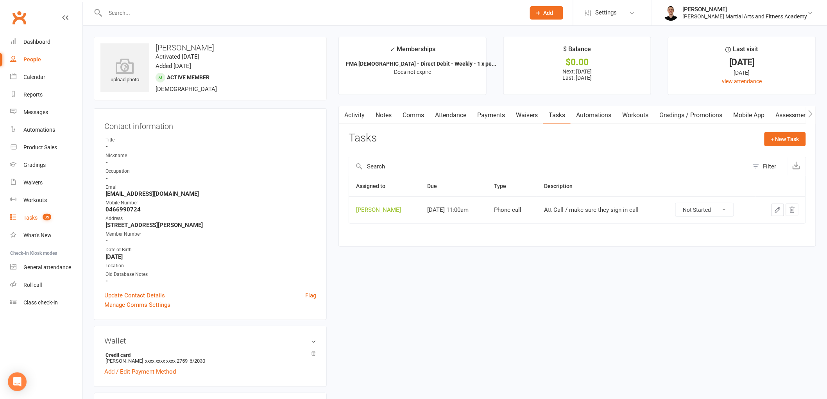
click at [29, 212] on link "Tasks 35" at bounding box center [46, 218] width 72 height 18
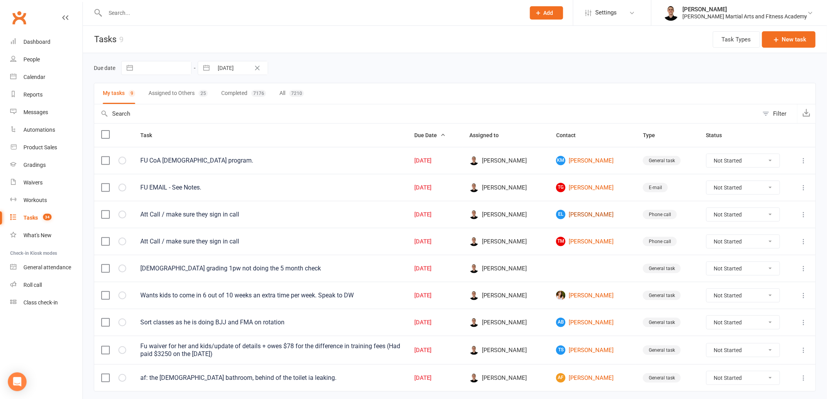
click at [577, 214] on link "EL [PERSON_NAME]" at bounding box center [592, 214] width 73 height 9
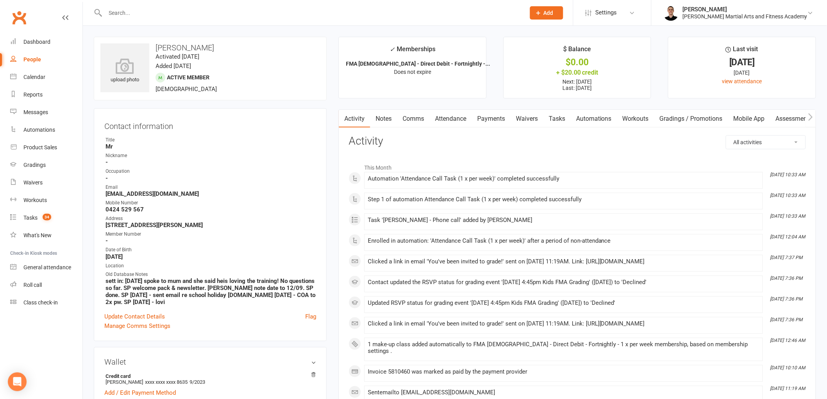
click at [552, 111] on link "Tasks" at bounding box center [556, 119] width 27 height 18
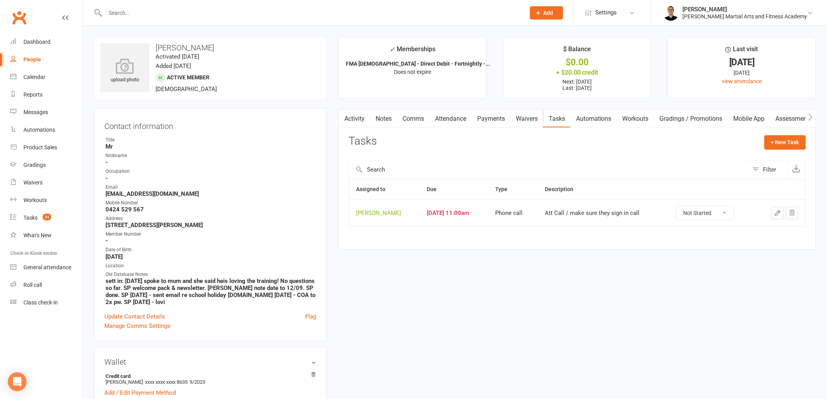
click at [778, 210] on button "button" at bounding box center [777, 213] width 13 height 13
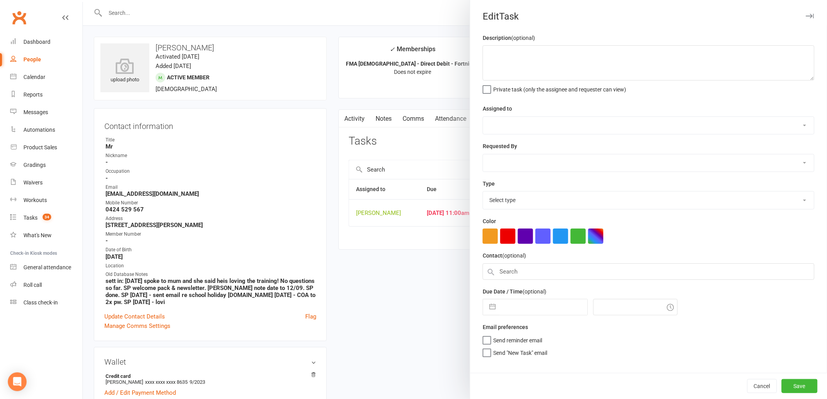
type textarea "Att Call / make sure they sign in call"
select select "47660"
select select "25277"
type input "[DATE]"
type input "11:00am"
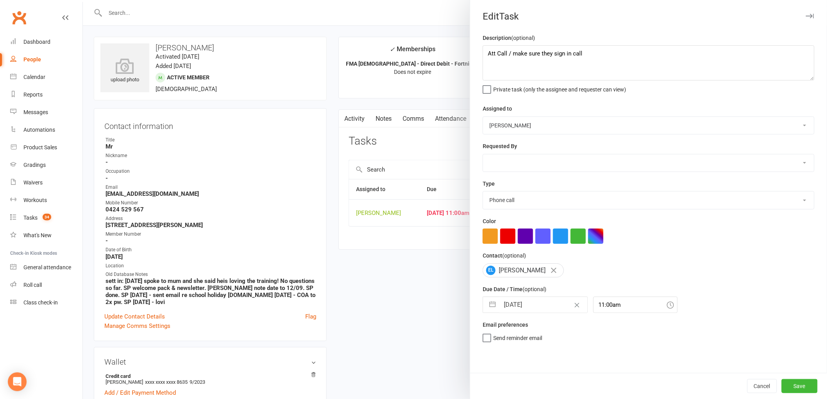
click at [521, 299] on input "[DATE]" at bounding box center [543, 305] width 88 height 16
select select "6"
select select "2025"
select select "7"
select select "2025"
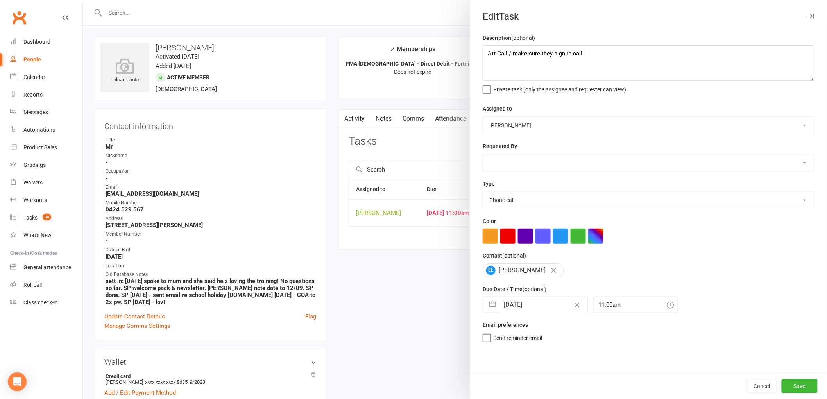
select select "8"
select select "2025"
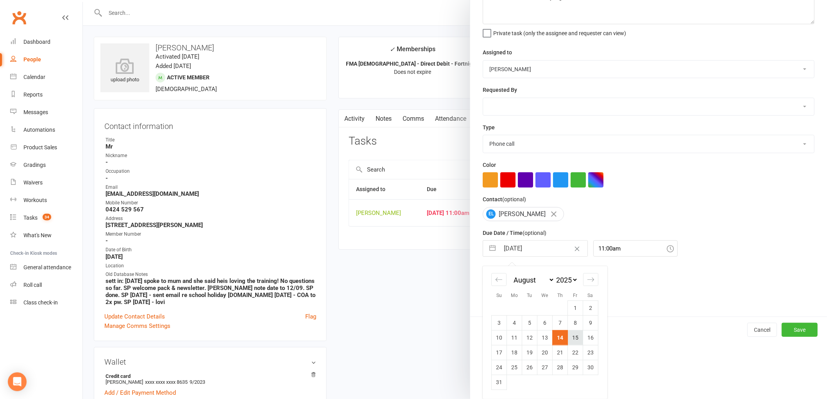
click at [568, 336] on td "15" at bounding box center [575, 337] width 15 height 15
type input "[DATE]"
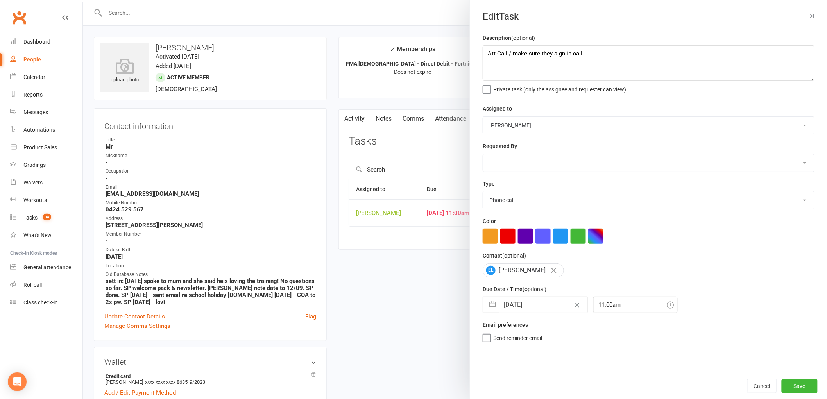
scroll to position [0, 0]
click at [796, 387] on button "Save" at bounding box center [800, 386] width 36 height 14
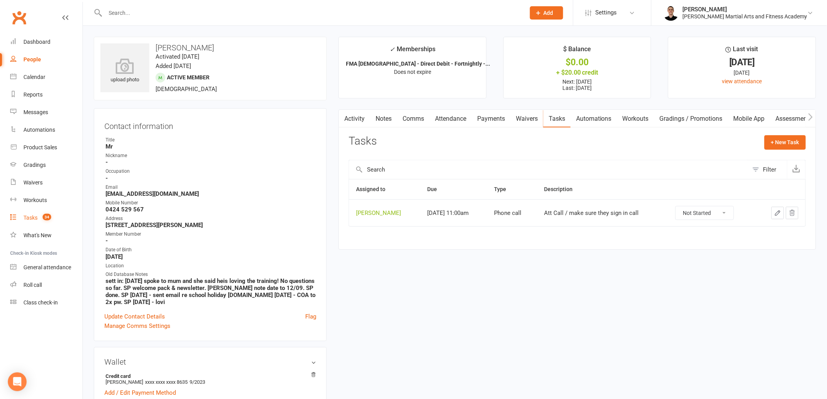
click at [32, 222] on link "Tasks 34" at bounding box center [46, 218] width 72 height 18
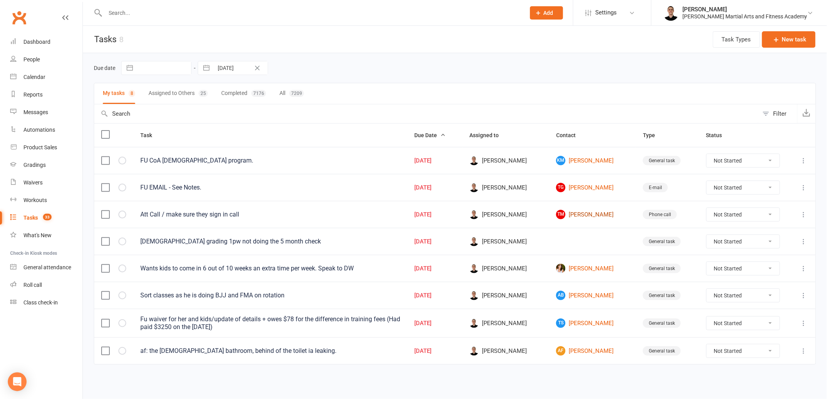
click at [578, 213] on link "TM [PERSON_NAME]" at bounding box center [592, 214] width 73 height 9
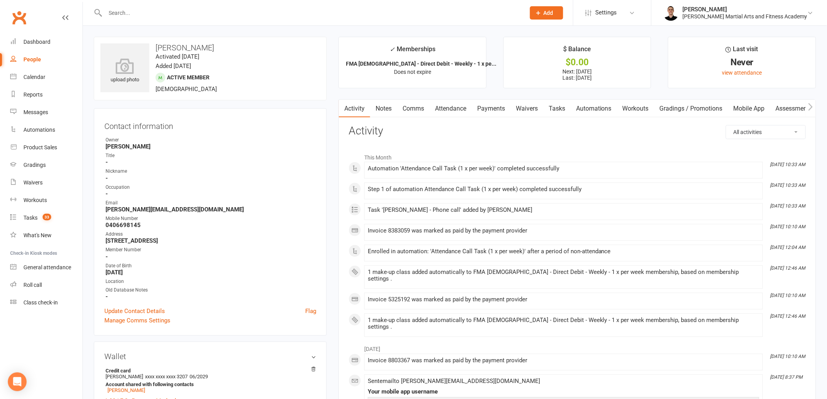
click at [555, 107] on link "Tasks" at bounding box center [556, 109] width 27 height 18
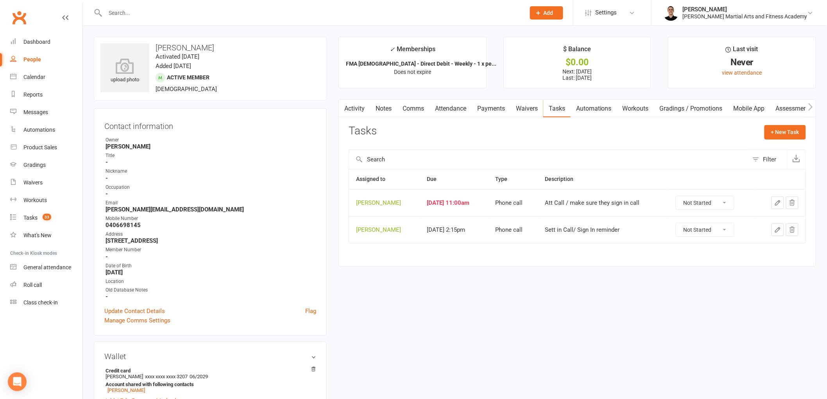
click at [713, 202] on select "Not Started In Progress Waiting Complete" at bounding box center [705, 202] width 58 height 13
click at [681, 197] on select "Not Started In Progress Waiting Complete" at bounding box center [705, 202] width 58 height 13
select select "unstarted"
click at [40, 220] on count-badge "32" at bounding box center [45, 218] width 13 height 6
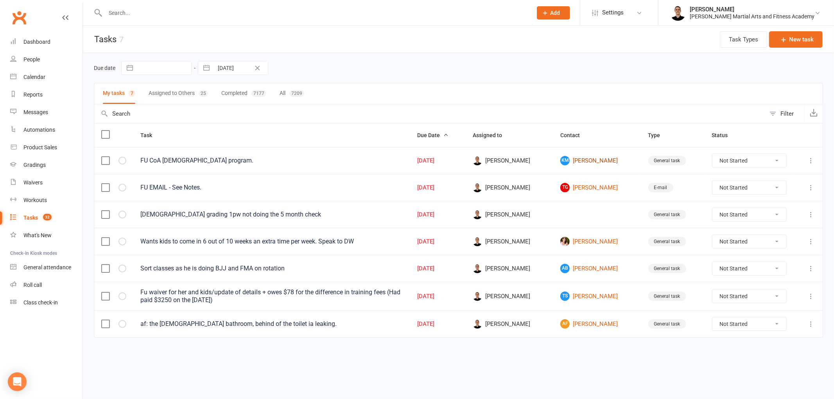
click at [593, 158] on link "[PERSON_NAME]" at bounding box center [596, 160] width 73 height 9
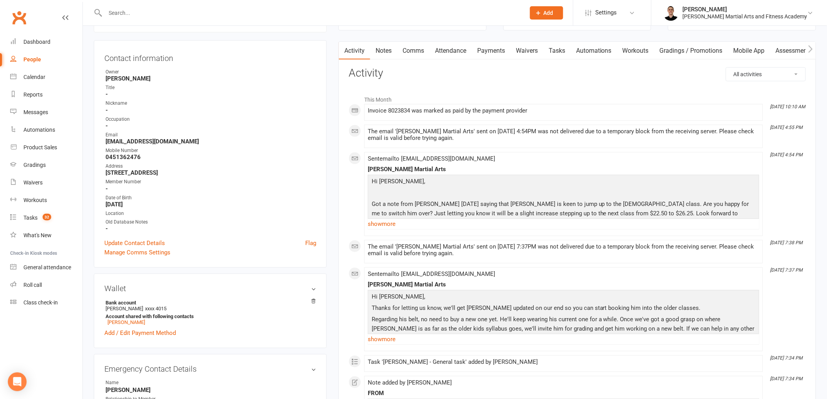
scroll to position [87, 0]
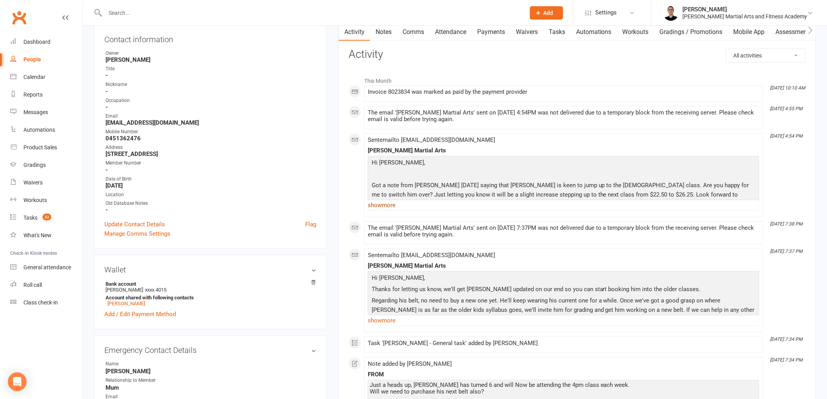
click at [389, 205] on link "show more" at bounding box center [564, 205] width 392 height 11
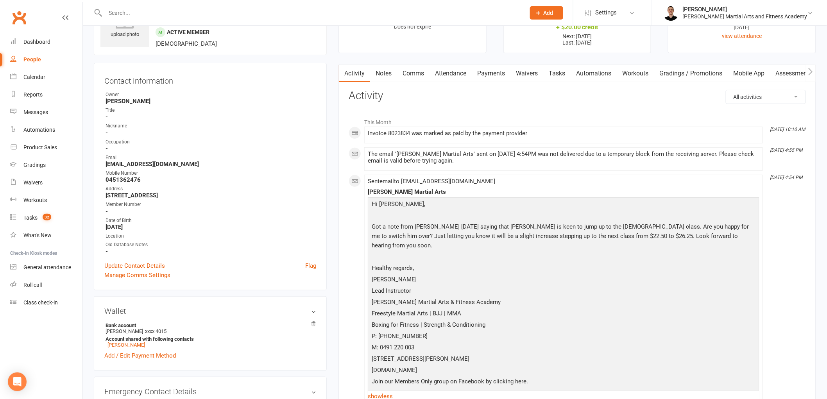
scroll to position [43, 0]
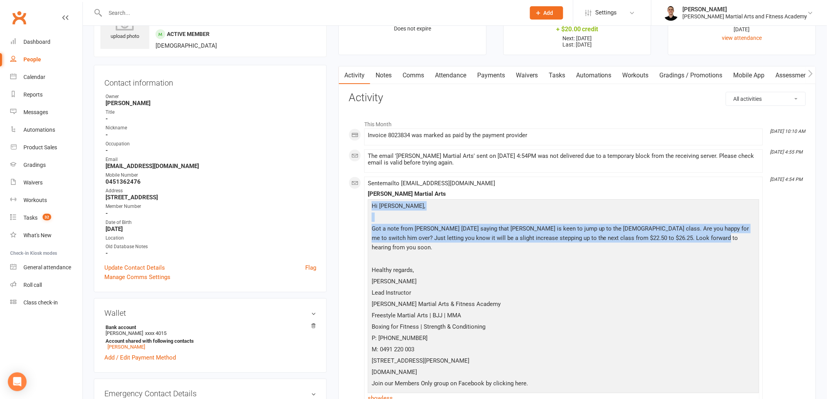
drag, startPoint x: 370, startPoint y: 205, endPoint x: 724, endPoint y: 243, distance: 355.7
click at [724, 243] on div "Hi [PERSON_NAME], Got a note from Aria [DATE] saying that [PERSON_NAME] is keen…" at bounding box center [564, 295] width 388 height 189
copy div "Hi [PERSON_NAME], Got a note from Aria [DATE] saying that [PERSON_NAME] is keen…"
click at [423, 80] on link "Comms" at bounding box center [413, 75] width 32 height 18
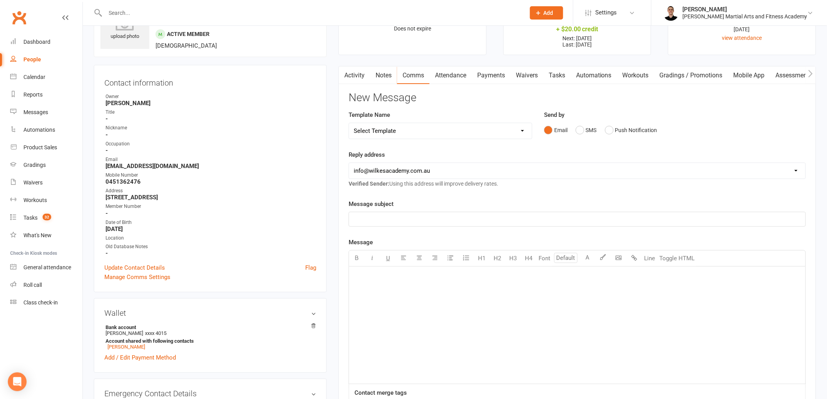
click at [449, 129] on select "Select Template [Email] Birthday Party Enquiry [Email] [DEMOGRAPHIC_DATA] Gradi…" at bounding box center [440, 131] width 183 height 16
select select "39"
click at [349, 123] on select "Select Template [Email] Birthday Party Enquiry [Email] [DEMOGRAPHIC_DATA] Gradi…" at bounding box center [440, 131] width 183 height 16
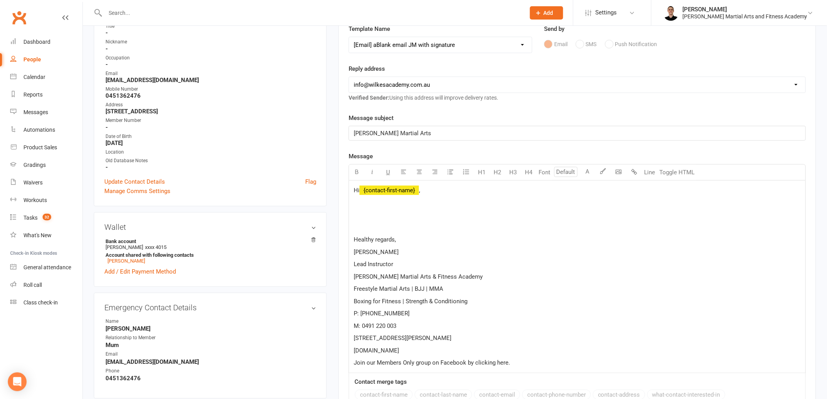
scroll to position [130, 0]
click at [406, 189] on span "﻿ {contact-first-name}" at bounding box center [389, 189] width 59 height 7
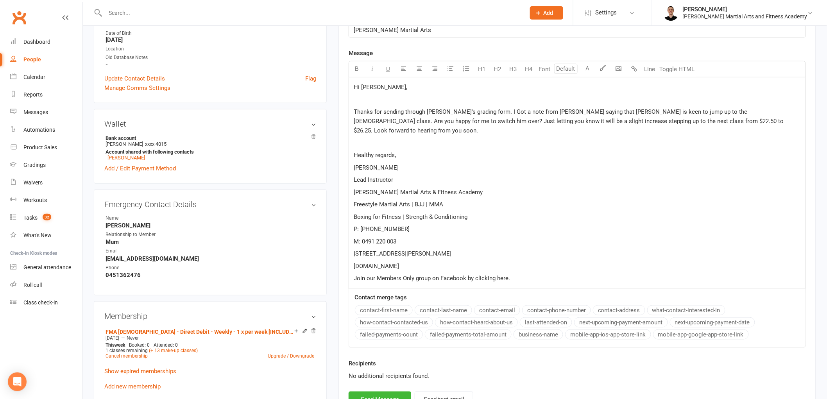
scroll to position [304, 0]
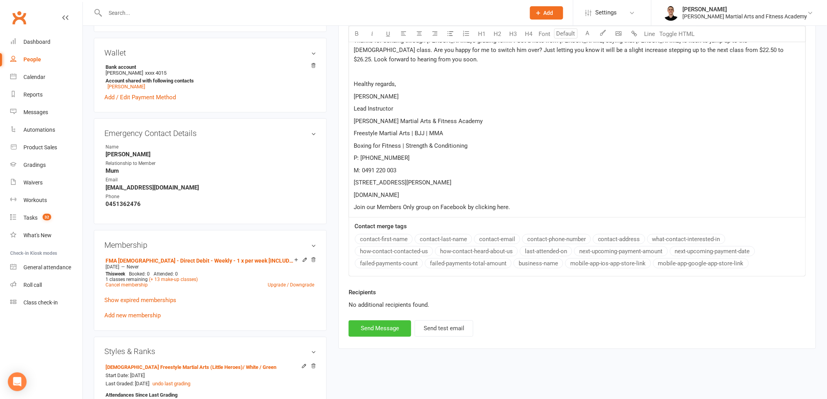
click at [385, 320] on button "Send Message" at bounding box center [380, 328] width 63 height 16
select select
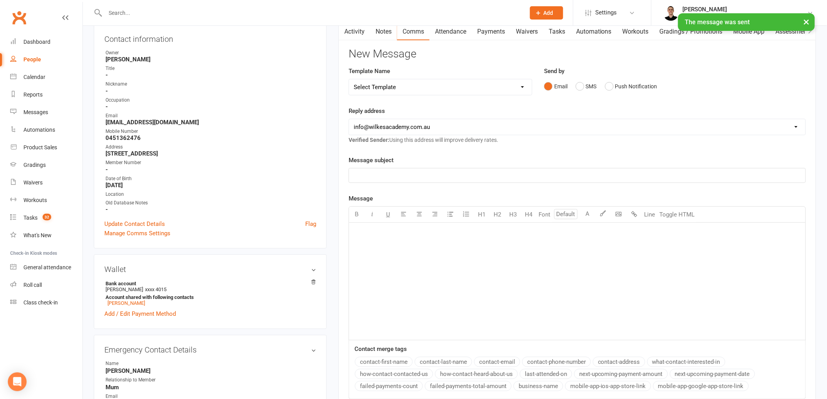
scroll to position [0, 0]
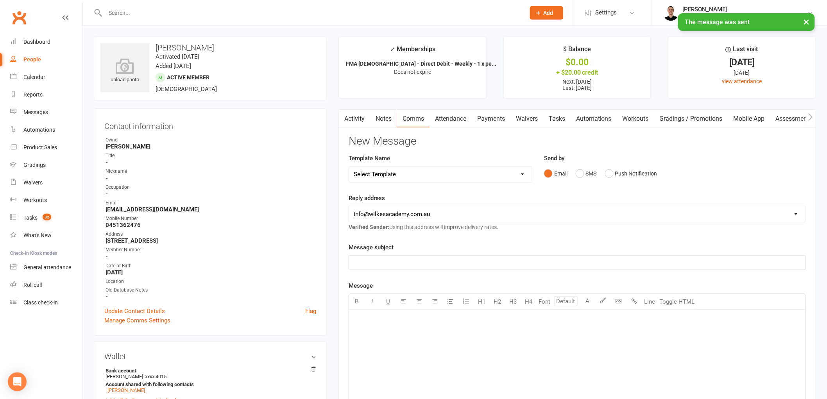
click at [382, 116] on link "Notes" at bounding box center [383, 119] width 27 height 18
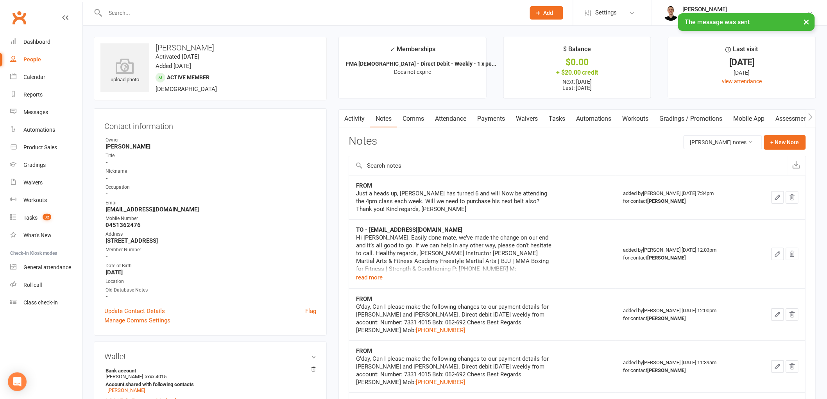
click at [790, 133] on div "Activity Notes Comms Attendance Payments Waivers Tasks Automations Workouts Gra…" at bounding box center [577, 400] width 478 height 582
click at [786, 144] on button "+ New Note" at bounding box center [785, 142] width 42 height 14
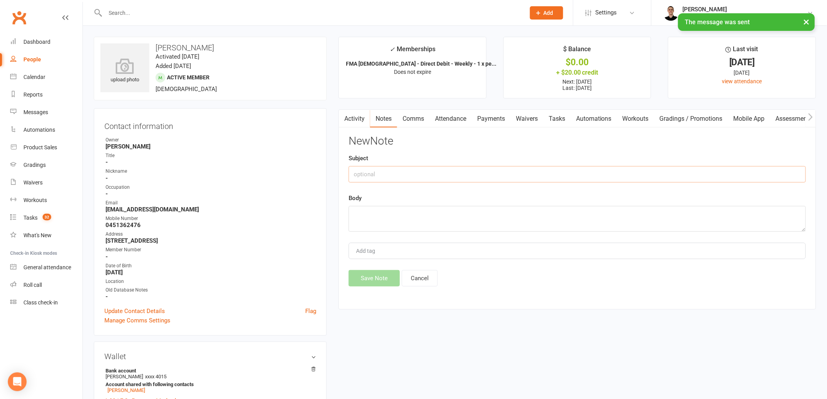
click at [432, 178] on input "text" at bounding box center [577, 174] width 457 height 16
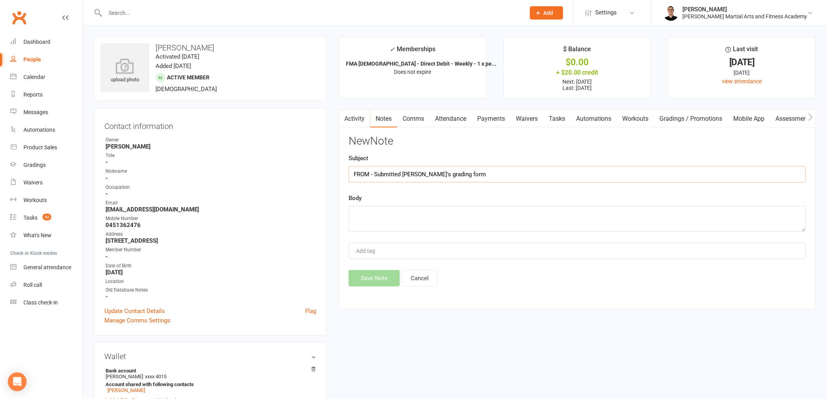
type input "FROM - Submitted [PERSON_NAME]'s grading form"
click at [435, 217] on textarea at bounding box center [577, 219] width 457 height 26
paste textarea "Thanks!! Looking forward to this arvo ☺️"
type textarea "Thanks!! Looking forward to this arvo ☺️"
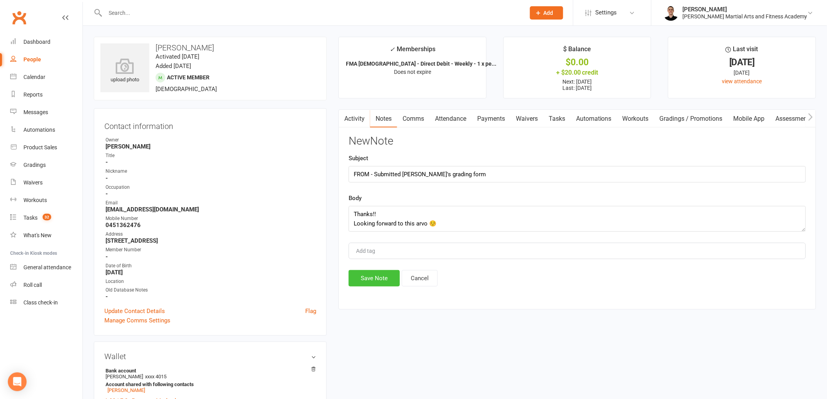
click at [351, 275] on button "Save Note" at bounding box center [374, 278] width 51 height 16
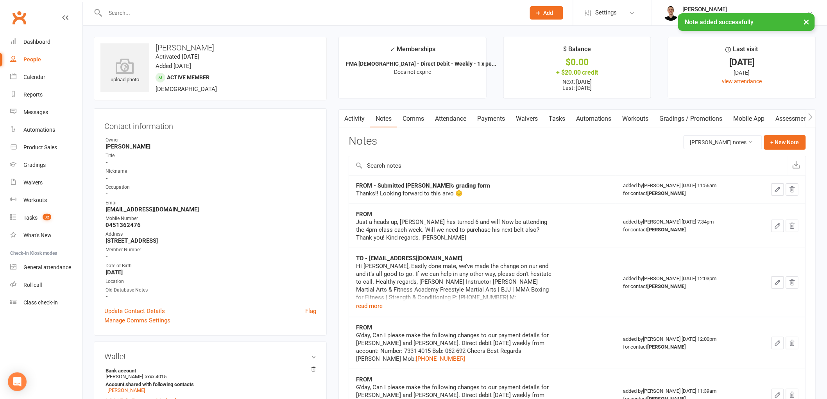
click at [558, 116] on link "Tasks" at bounding box center [556, 119] width 27 height 18
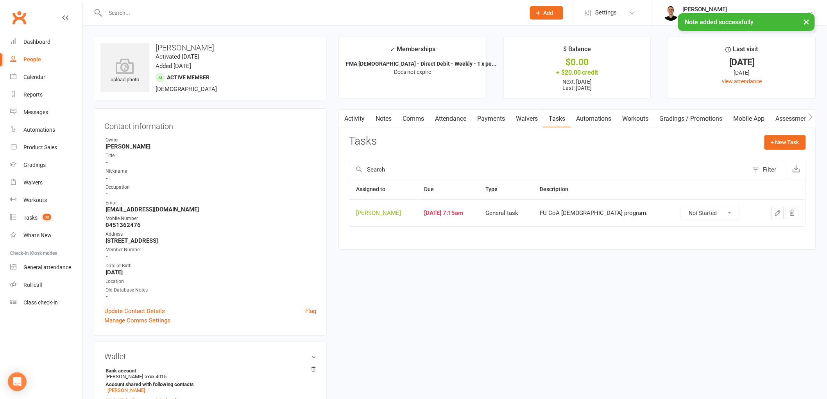
click at [694, 209] on select "Not Started In Progress Waiting Complete" at bounding box center [710, 212] width 58 height 13
click at [674, 147] on div "Tasks + New Task" at bounding box center [577, 144] width 457 height 18
click at [778, 217] on button "button" at bounding box center [777, 213] width 13 height 13
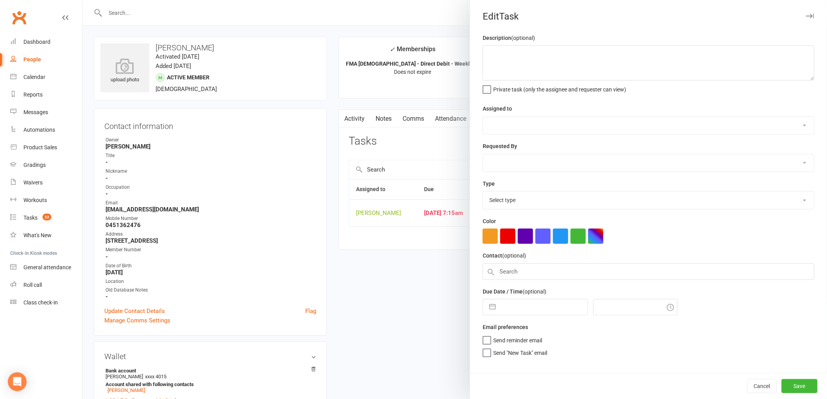
type textarea "FU CoA [DEMOGRAPHIC_DATA] program."
select select "47660"
select select "47778"
type input "[DATE]"
type input "7:15am"
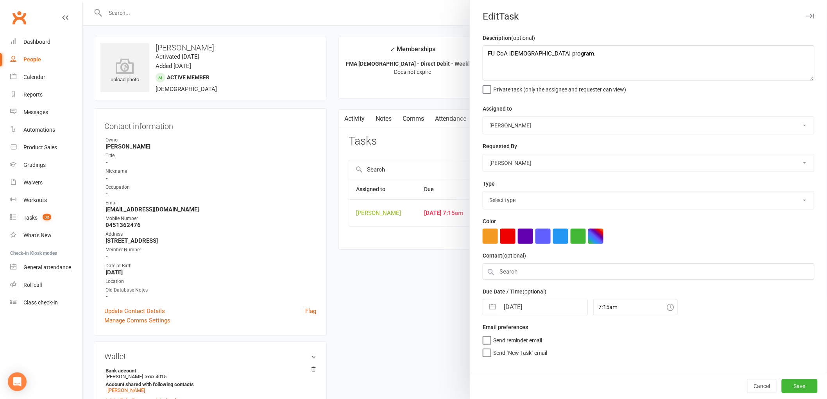
select select "25648"
click at [535, 304] on input "[DATE]" at bounding box center [543, 305] width 88 height 16
select select "6"
select select "2025"
select select "7"
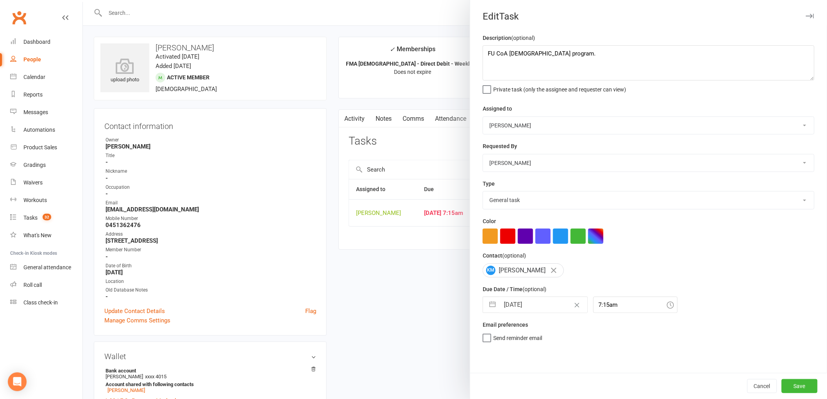
select select "2025"
select select "8"
select select "2025"
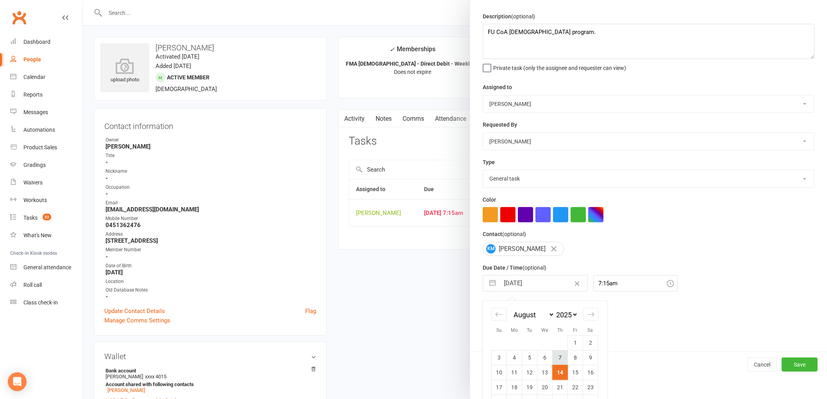
scroll to position [57, 0]
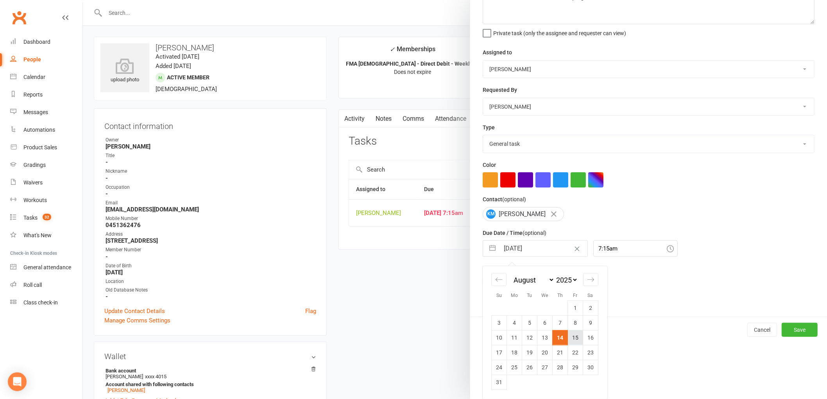
click at [573, 344] on td "15" at bounding box center [575, 337] width 15 height 15
type input "[DATE]"
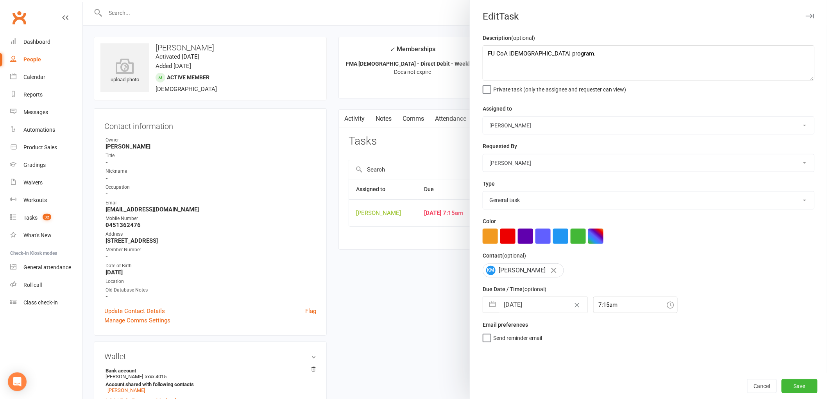
scroll to position [0, 0]
click at [803, 384] on button "Save" at bounding box center [800, 386] width 36 height 14
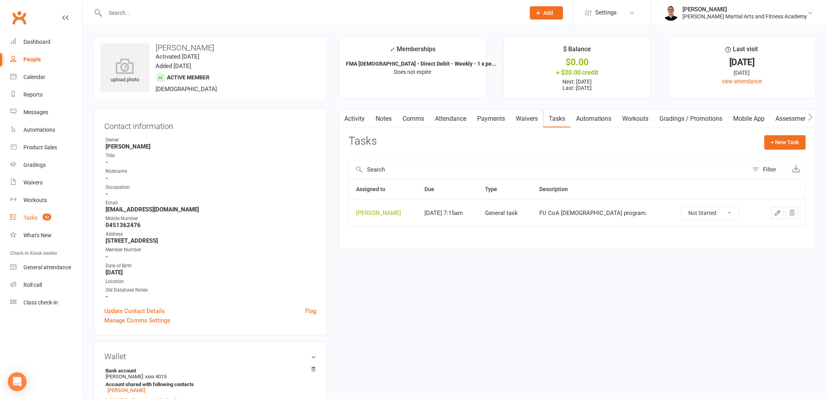
click at [41, 218] on count-badge "32" at bounding box center [45, 218] width 13 height 6
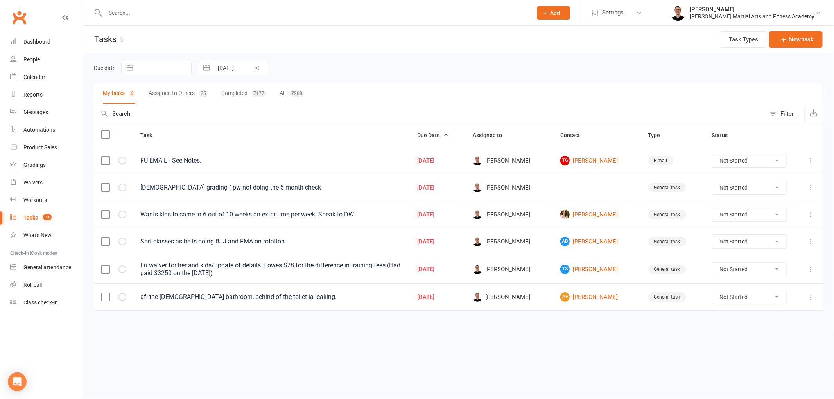
click at [217, 14] on input "text" at bounding box center [315, 12] width 424 height 11
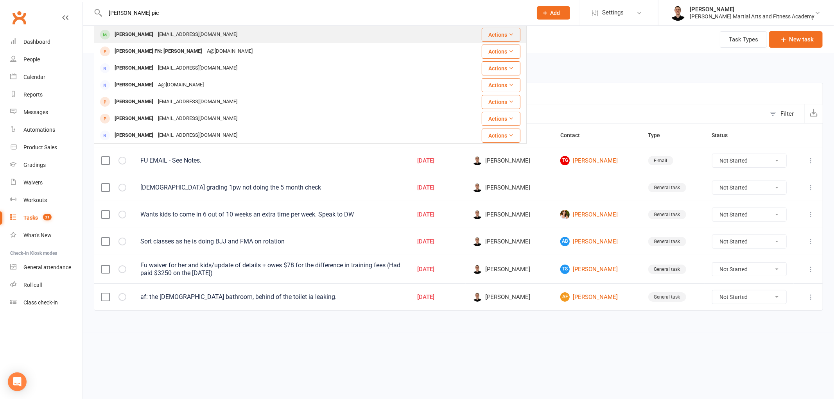
type input "[PERSON_NAME] pic"
click at [157, 40] on div "[EMAIL_ADDRESS][DOMAIN_NAME]" at bounding box center [198, 34] width 84 height 11
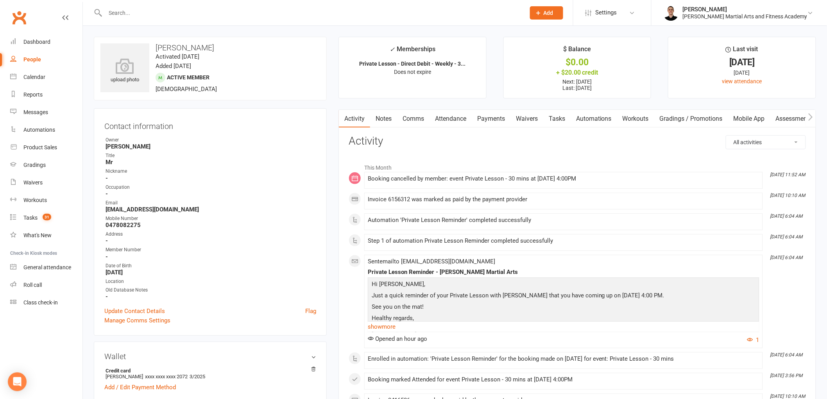
click at [487, 112] on link "Payments" at bounding box center [491, 119] width 39 height 18
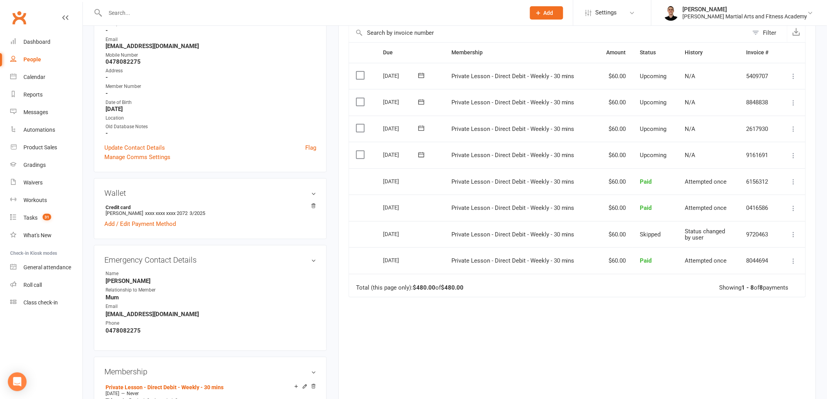
scroll to position [87, 0]
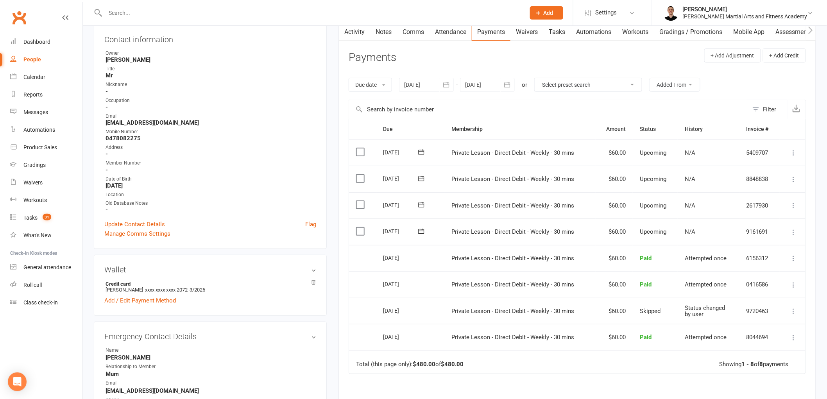
click at [793, 232] on icon at bounding box center [794, 232] width 8 height 8
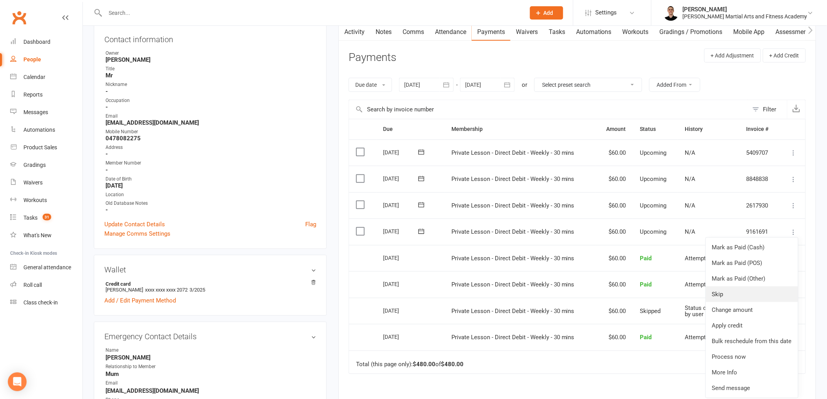
click at [745, 299] on link "Skip" at bounding box center [752, 294] width 92 height 16
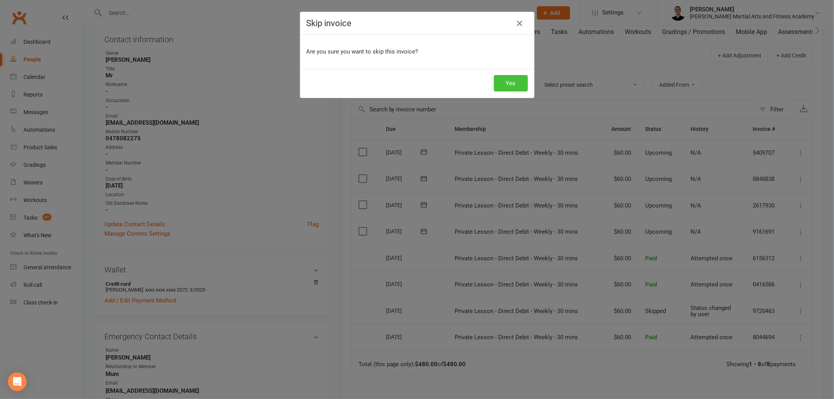
click at [508, 81] on button "Yes" at bounding box center [511, 83] width 34 height 16
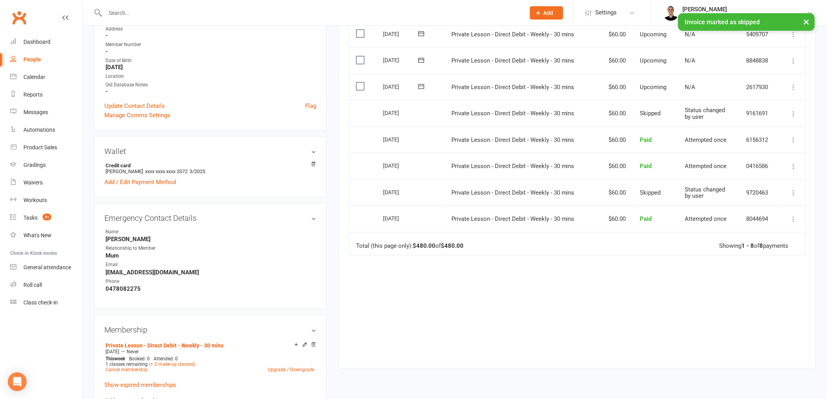
scroll to position [217, 0]
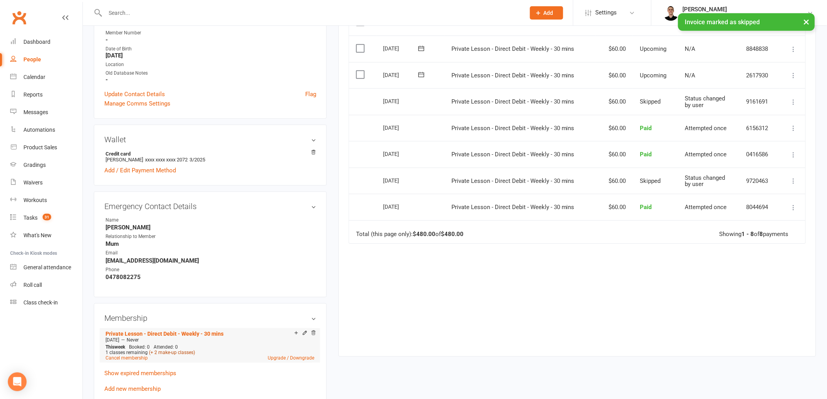
click at [169, 353] on link "(+ 2 make-up classes)" at bounding box center [172, 352] width 46 height 5
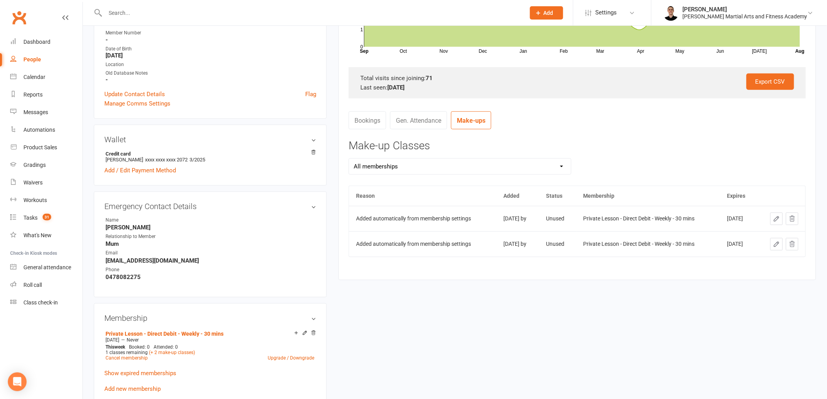
click at [792, 220] on icon at bounding box center [792, 218] width 7 height 7
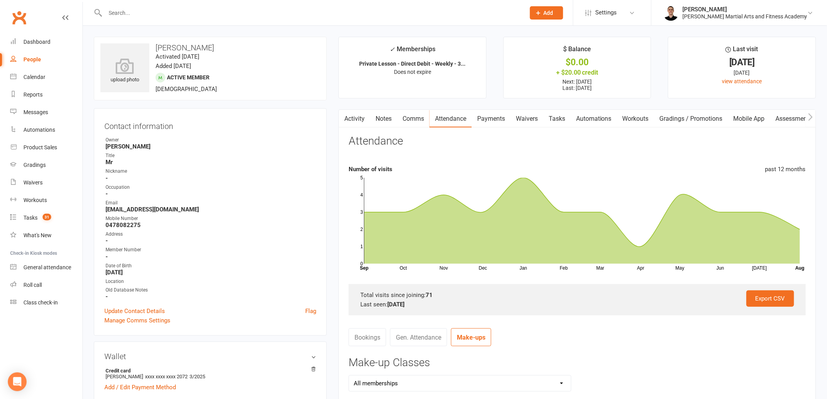
click at [560, 118] on link "Tasks" at bounding box center [556, 119] width 27 height 18
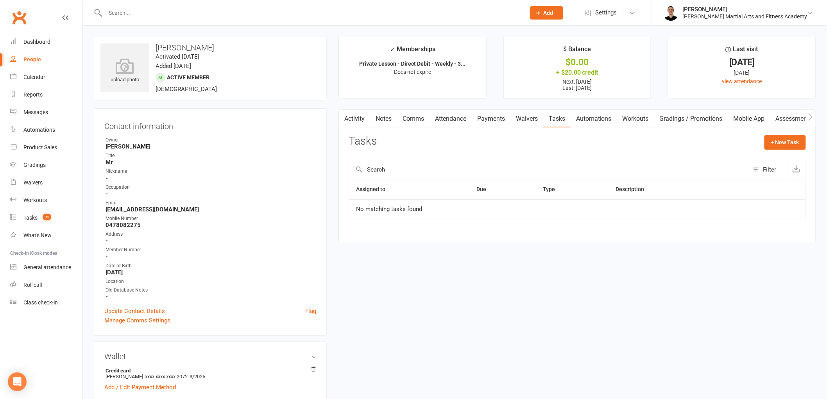
click at [388, 119] on link "Notes" at bounding box center [383, 119] width 27 height 18
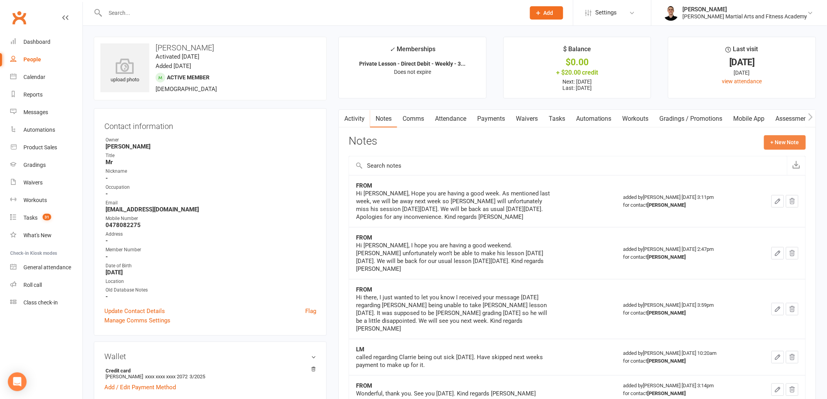
click at [778, 139] on button "+ New Note" at bounding box center [785, 142] width 42 height 14
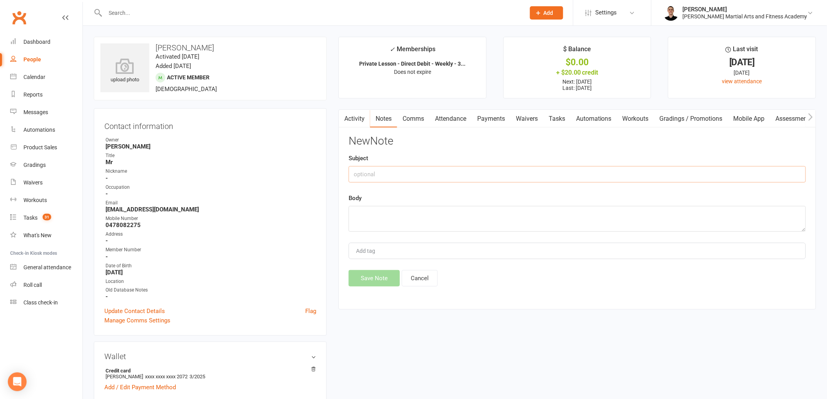
click at [459, 181] on input "text" at bounding box center [577, 174] width 457 height 16
type input "FROM"
click at [432, 220] on textarea at bounding box center [577, 219] width 457 height 26
paste textarea "Hi [PERSON_NAME] I hope you are having a good week. I am very sorry your friend…"
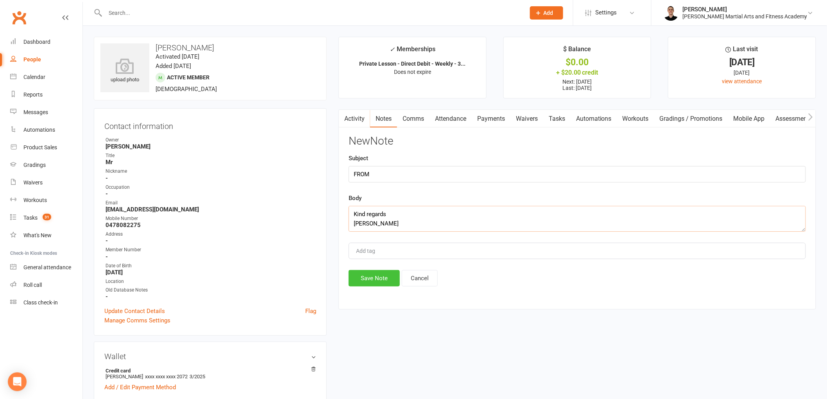
type textarea "Hi [PERSON_NAME] I hope you are having a good week. I am very sorry your friend…"
click at [380, 276] on button "Save Note" at bounding box center [374, 278] width 51 height 16
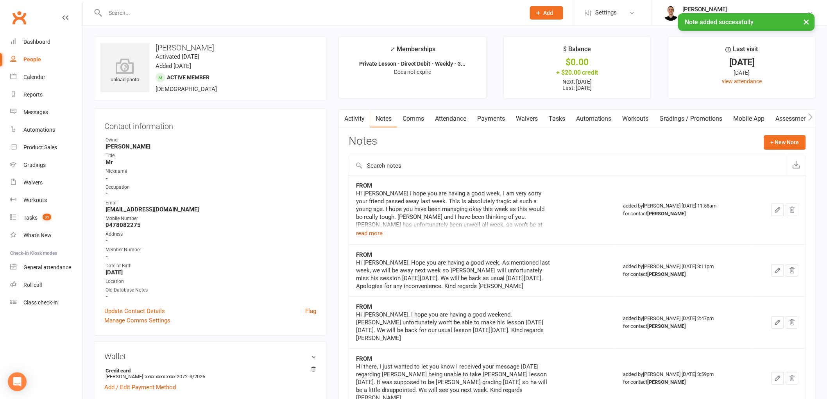
click at [410, 119] on link "Comms" at bounding box center [413, 119] width 32 height 18
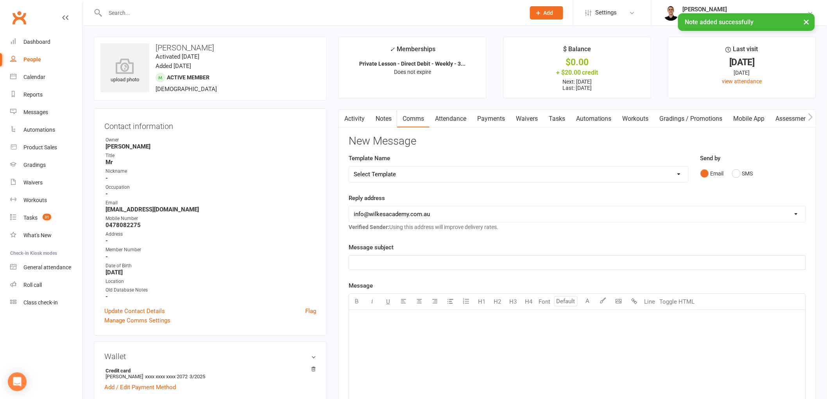
click at [406, 171] on select "Select Template [Email] Birthday Party Enquiry [Email] [DEMOGRAPHIC_DATA] Gradi…" at bounding box center [518, 174] width 339 height 16
select select "39"
click at [349, 166] on select "Select Template [Email] Birthday Party Enquiry [Email] [DEMOGRAPHIC_DATA] Gradi…" at bounding box center [518, 174] width 339 height 16
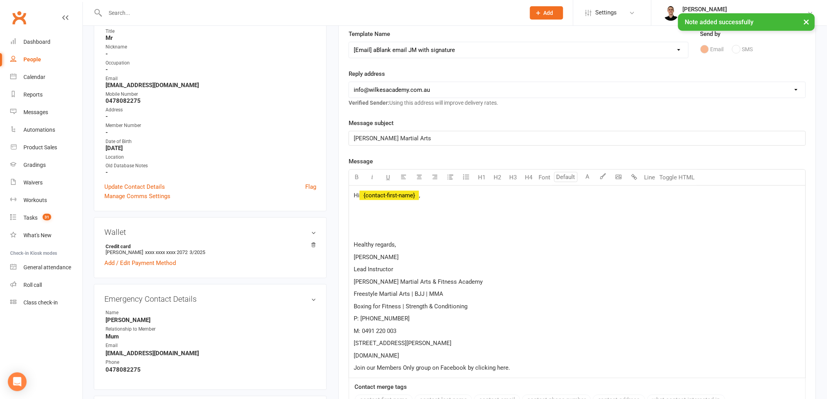
scroll to position [130, 0]
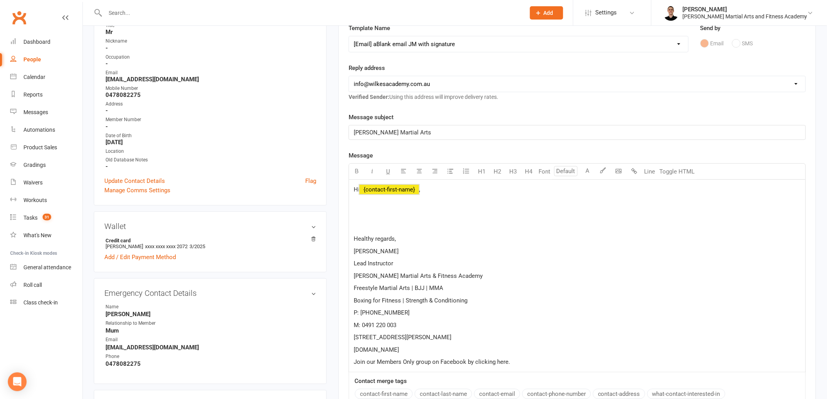
click at [374, 192] on span "﻿ {contact-first-name}" at bounding box center [389, 189] width 59 height 7
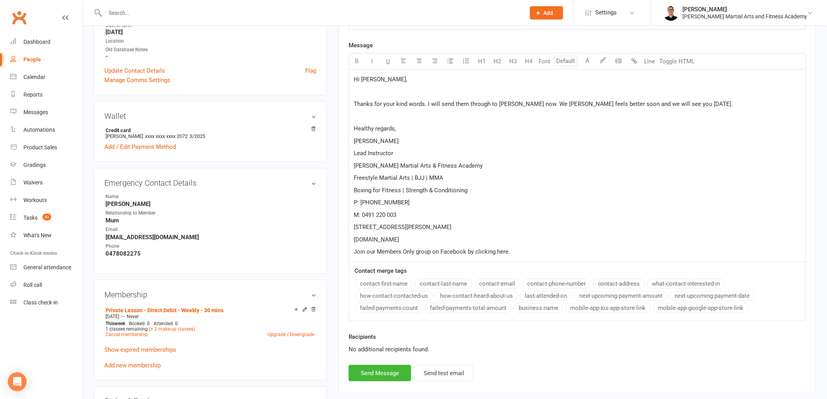
scroll to position [260, 0]
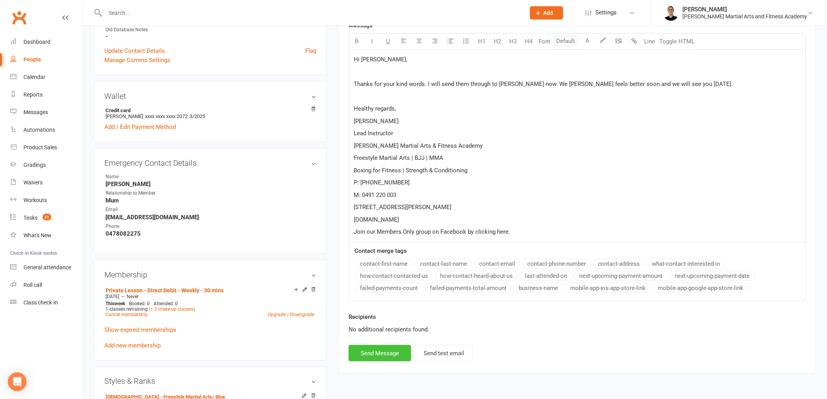
click at [381, 351] on button "Send Message" at bounding box center [380, 353] width 63 height 16
select select
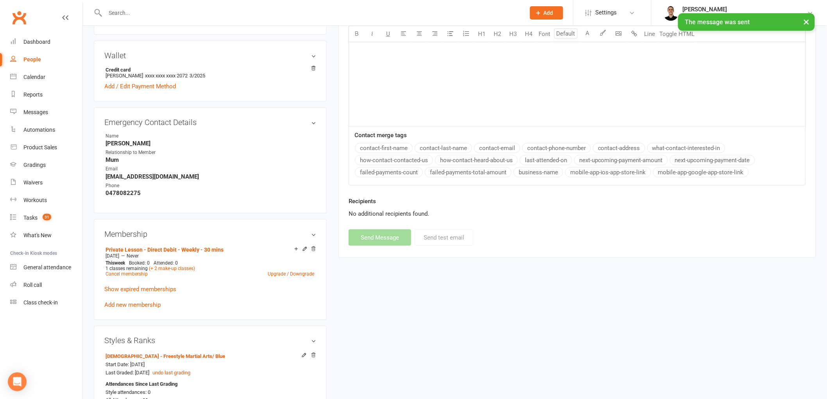
scroll to position [304, 0]
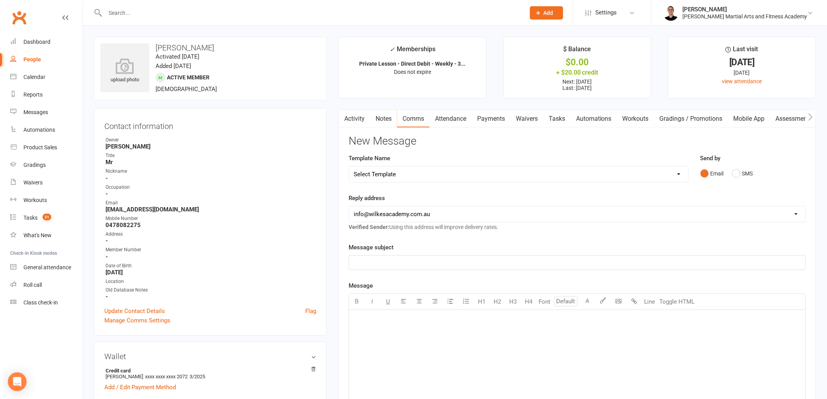
click at [561, 116] on link "Tasks" at bounding box center [556, 119] width 27 height 18
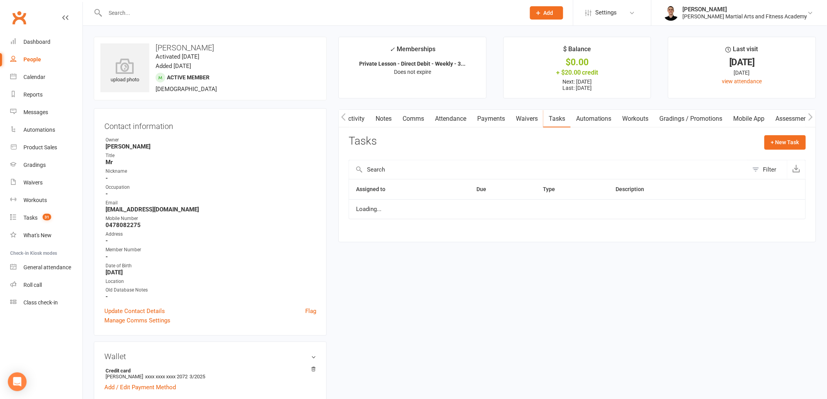
scroll to position [0, 1]
click at [386, 114] on link "Notes" at bounding box center [382, 119] width 27 height 18
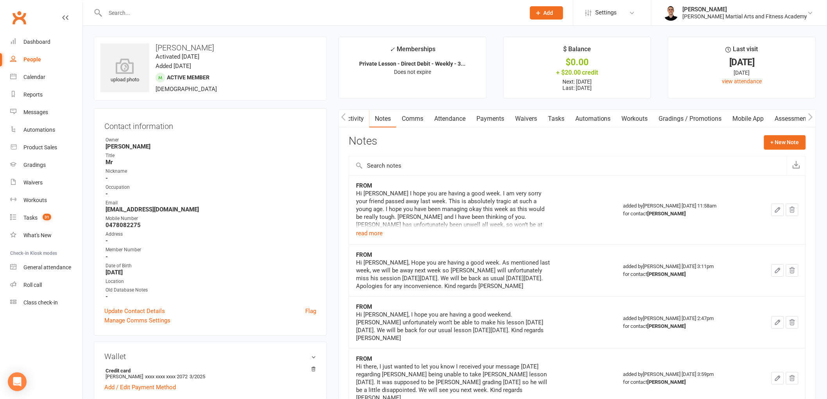
click at [562, 118] on link "Tasks" at bounding box center [555, 119] width 27 height 18
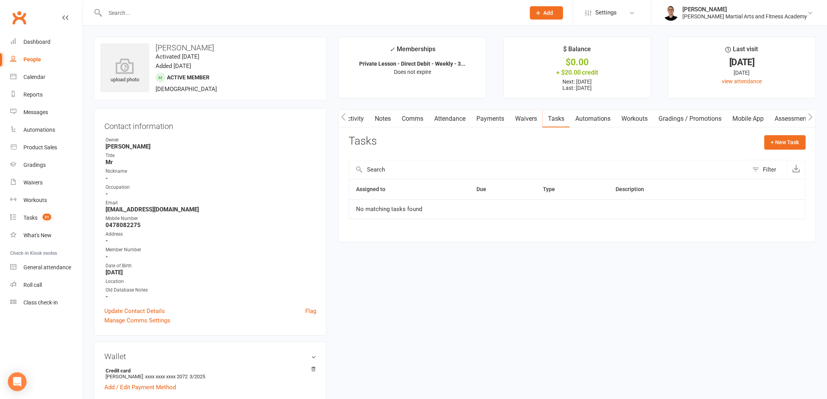
click at [452, 119] on link "Attendance" at bounding box center [450, 119] width 42 height 18
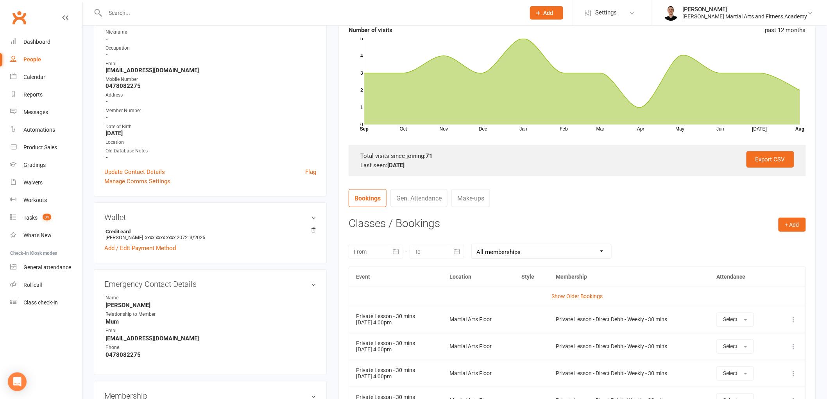
scroll to position [260, 0]
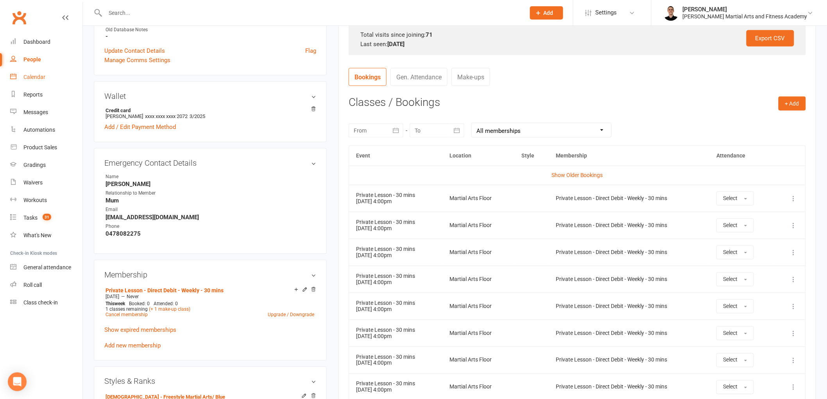
click at [18, 81] on link "Calendar" at bounding box center [46, 77] width 72 height 18
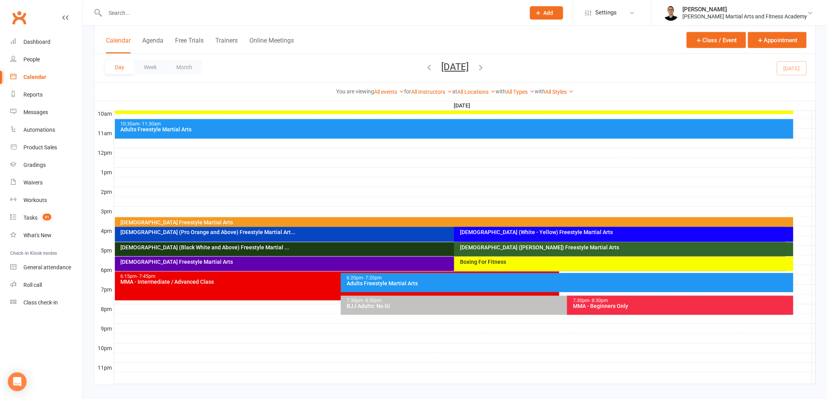
scroll to position [253, 0]
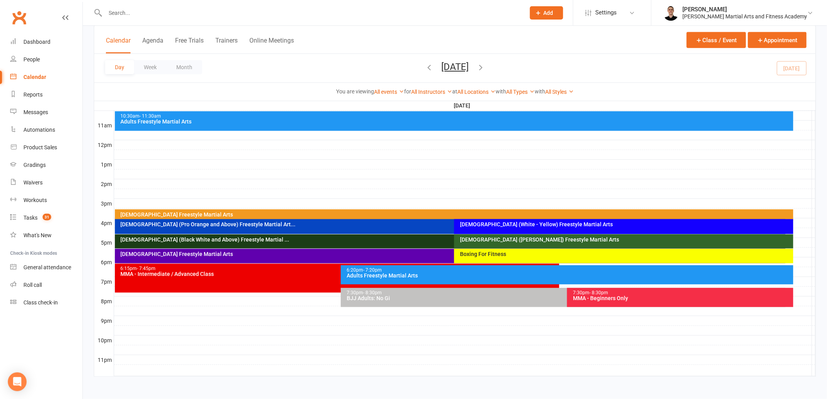
click at [485, 66] on icon "button" at bounding box center [480, 67] width 9 height 9
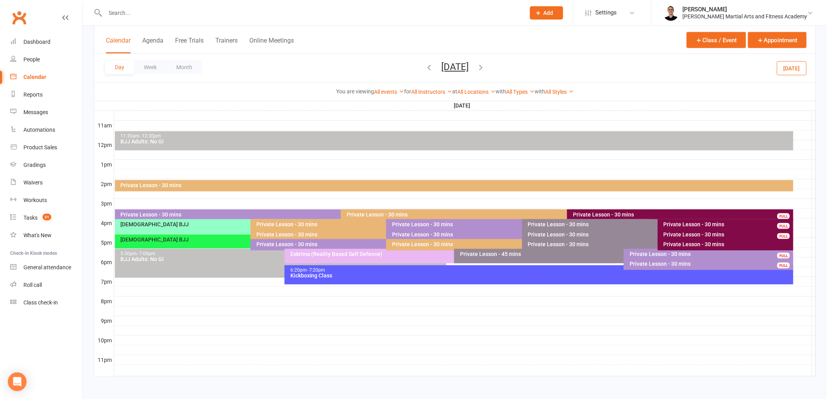
click at [573, 225] on div "Private Lesson - 30 mins" at bounding box center [656, 224] width 257 height 5
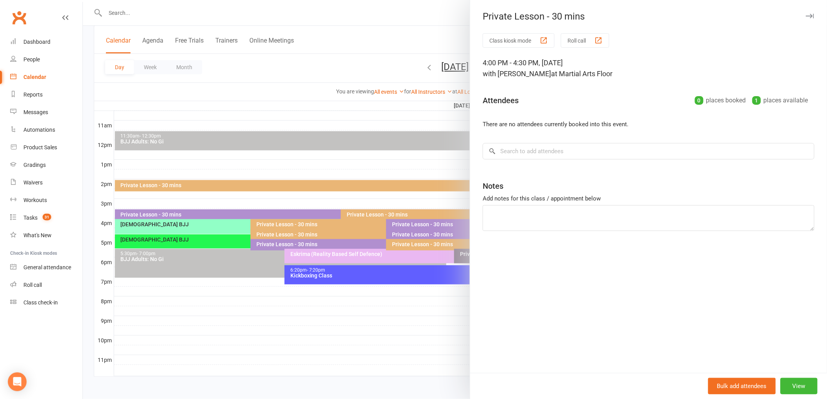
click at [368, 267] on div at bounding box center [455, 199] width 744 height 399
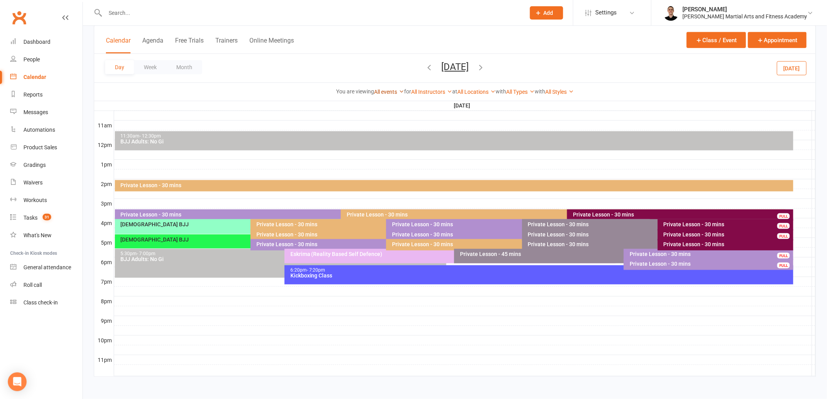
click at [384, 93] on link "All events" at bounding box center [389, 92] width 30 height 6
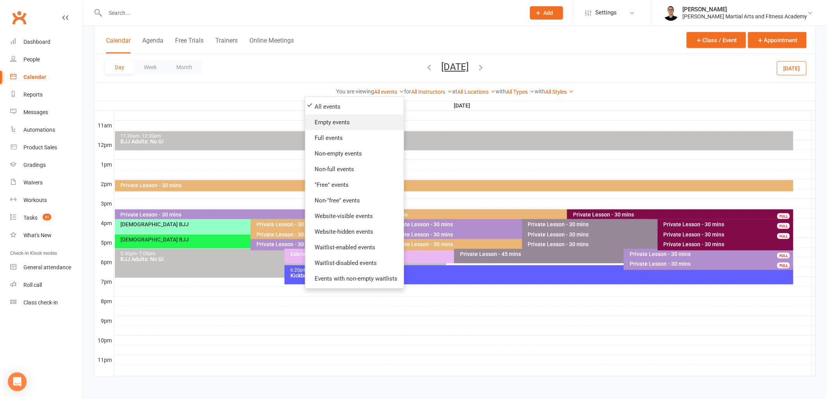
click at [340, 120] on link "Empty events" at bounding box center [354, 123] width 98 height 16
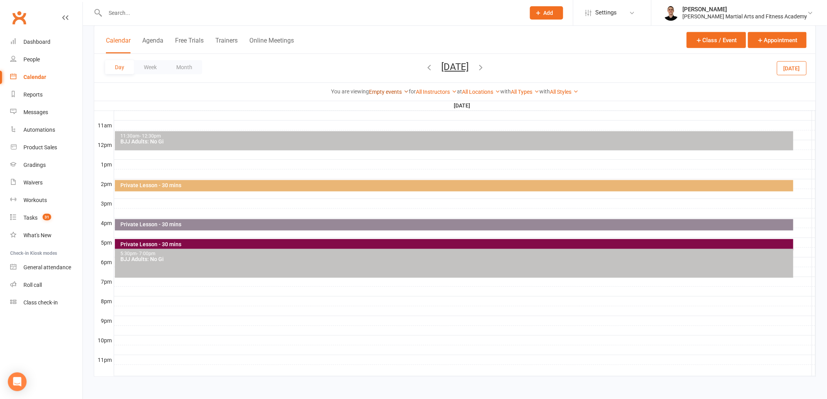
click at [388, 93] on link "Empty events" at bounding box center [389, 92] width 40 height 6
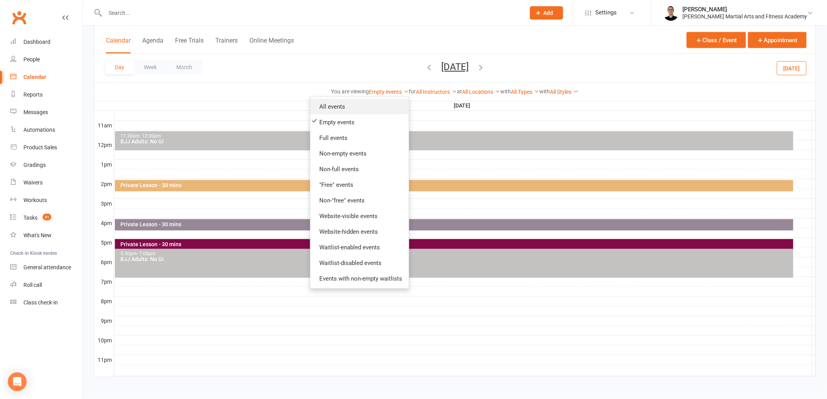
click at [376, 103] on link "All events" at bounding box center [359, 107] width 98 height 16
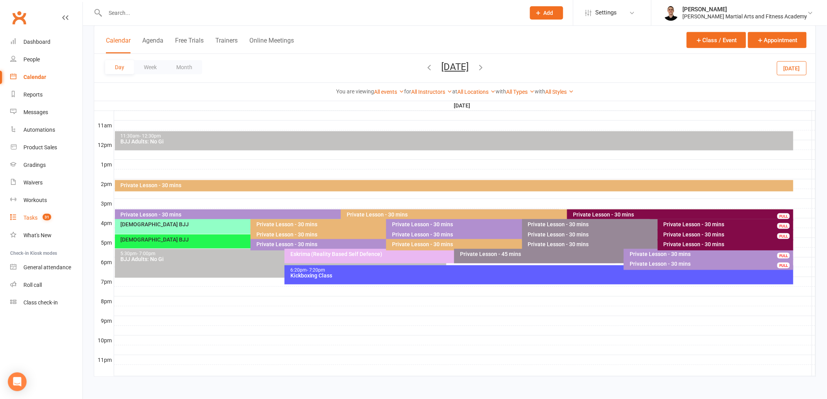
click at [56, 219] on link "Tasks 31" at bounding box center [46, 218] width 72 height 18
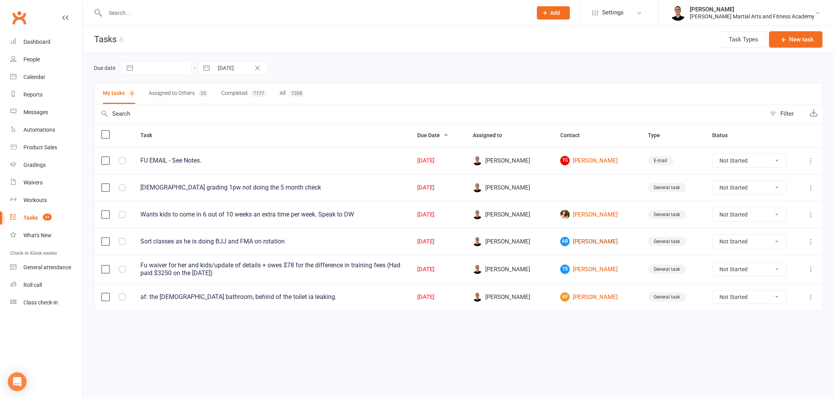
click at [592, 240] on link "AB Adam Bugno" at bounding box center [596, 241] width 73 height 9
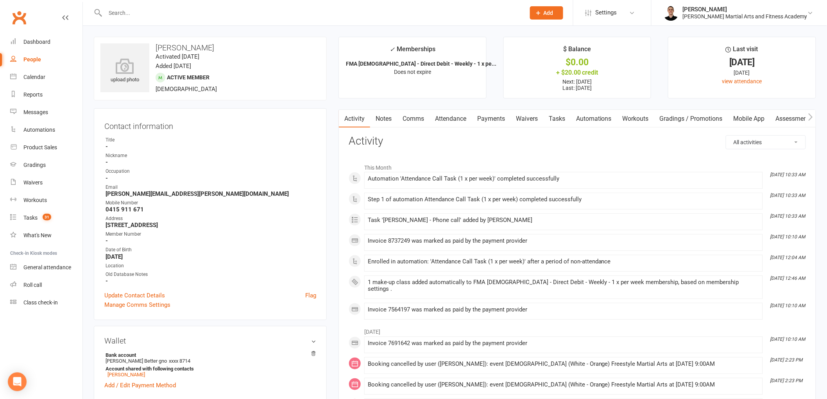
click at [557, 113] on link "Tasks" at bounding box center [556, 119] width 27 height 18
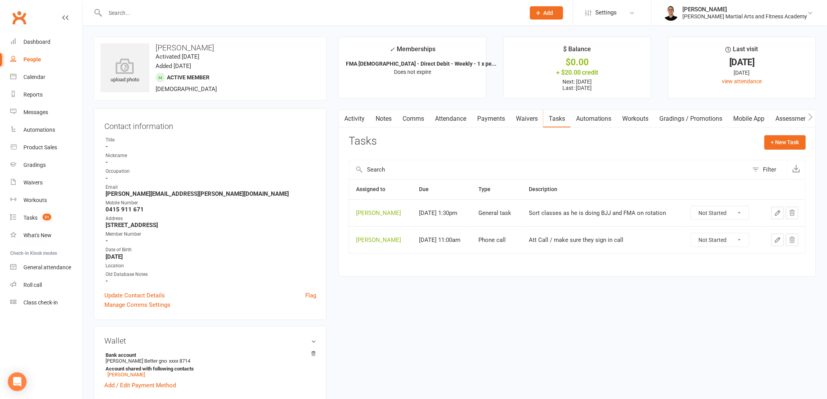
click at [779, 217] on button "button" at bounding box center [777, 213] width 13 height 13
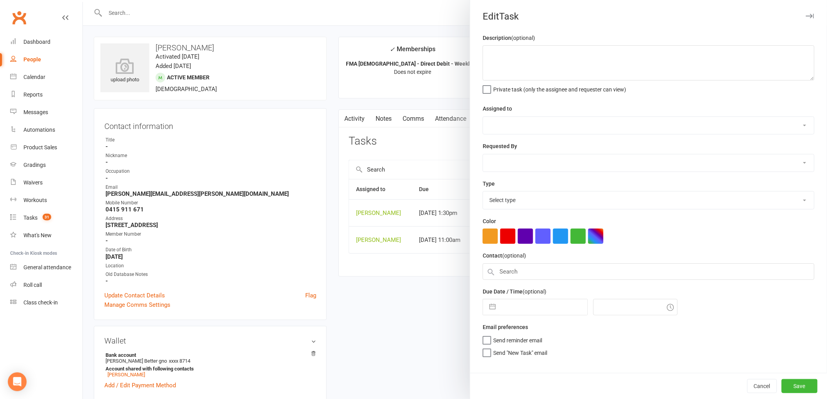
type textarea "Sort classes as he is doing BJJ and FMA on rotation"
select select "47660"
type input "[DATE]"
type input "1:30pm"
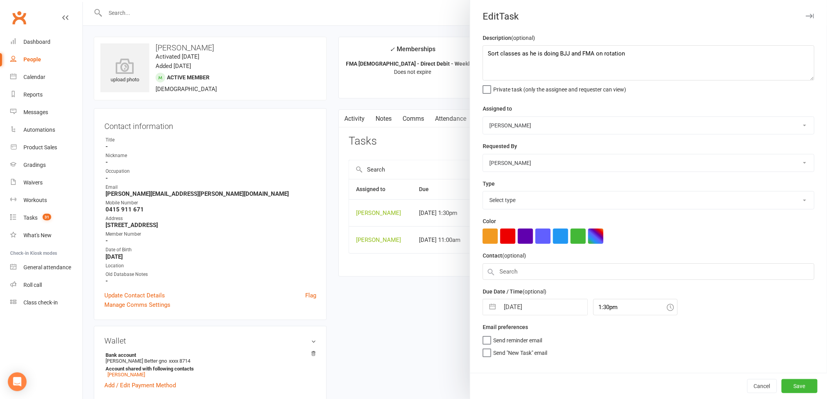
select select "25648"
click at [532, 308] on input "[DATE]" at bounding box center [543, 305] width 88 height 16
select select "6"
select select "2025"
select select "7"
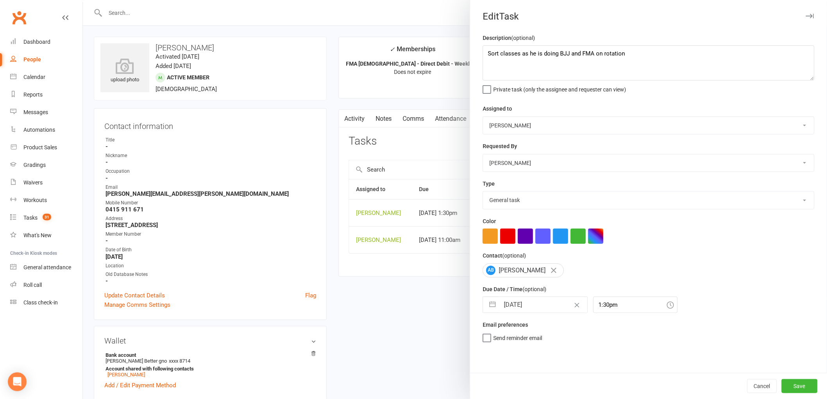
select select "2025"
select select "8"
select select "2025"
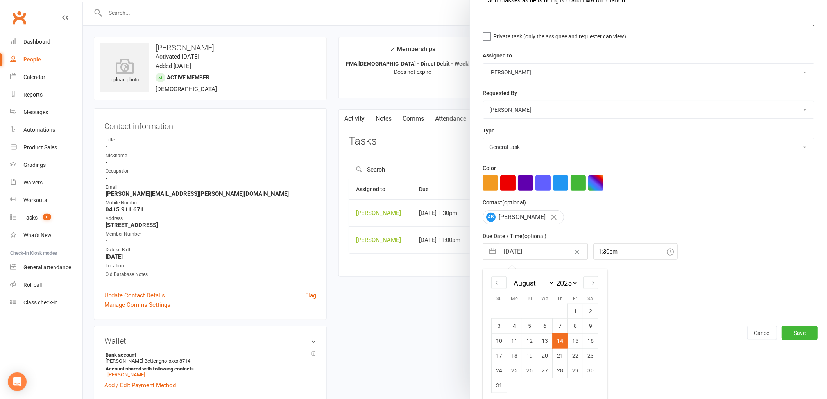
scroll to position [57, 0]
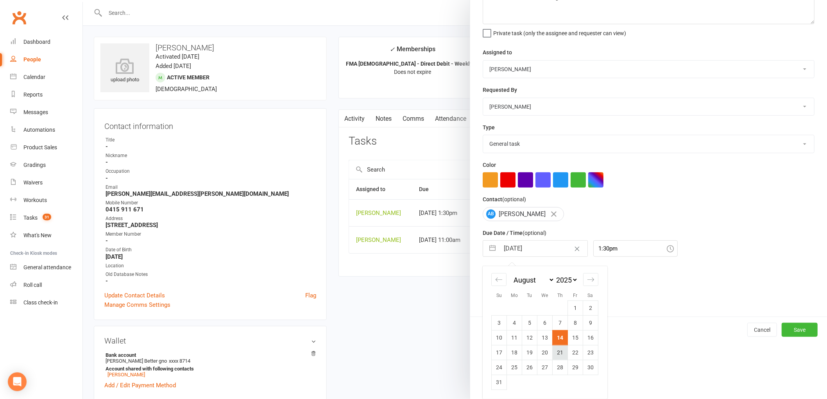
click at [558, 352] on td "21" at bounding box center [560, 352] width 15 height 15
type input "21 Aug 2025"
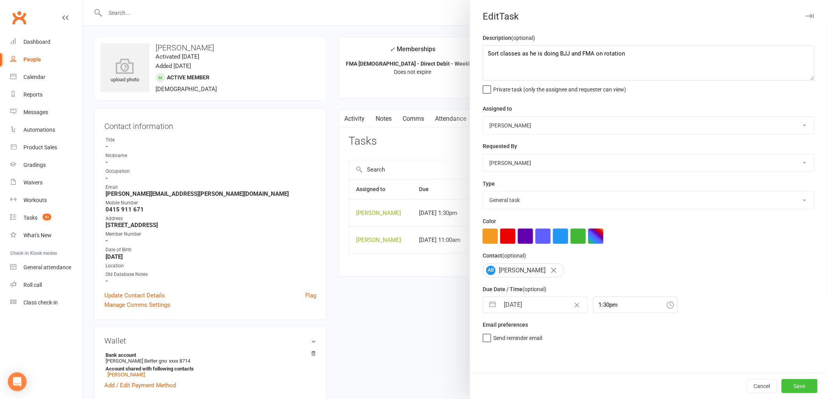
click at [807, 385] on button "Save" at bounding box center [800, 386] width 36 height 14
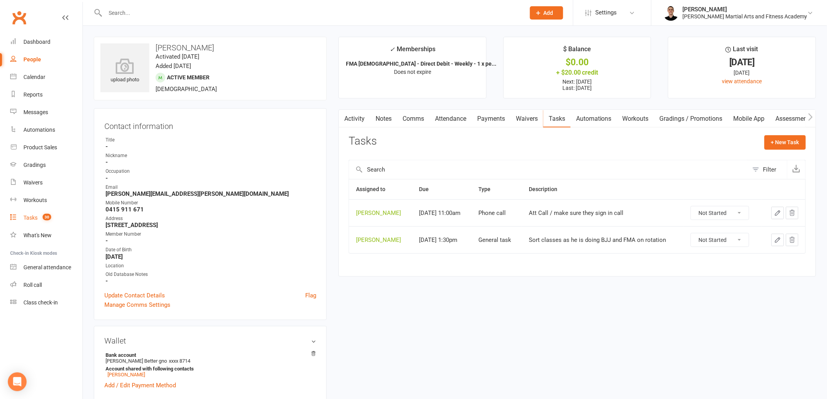
click at [36, 213] on link "Tasks 30" at bounding box center [46, 218] width 72 height 18
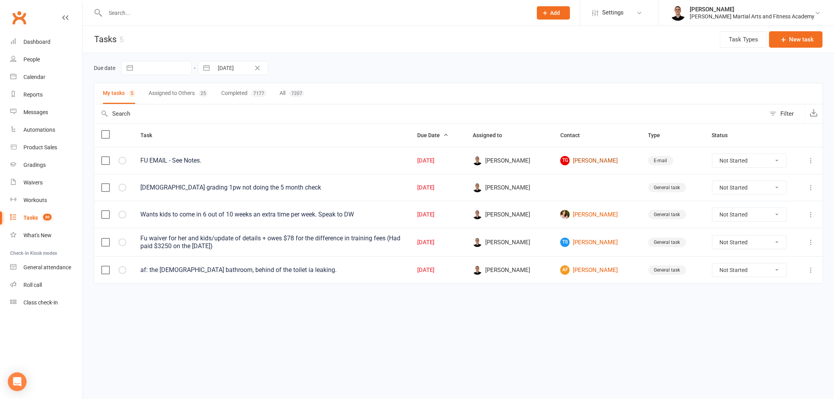
click at [599, 163] on link "TG Thana Goodwin" at bounding box center [596, 160] width 73 height 9
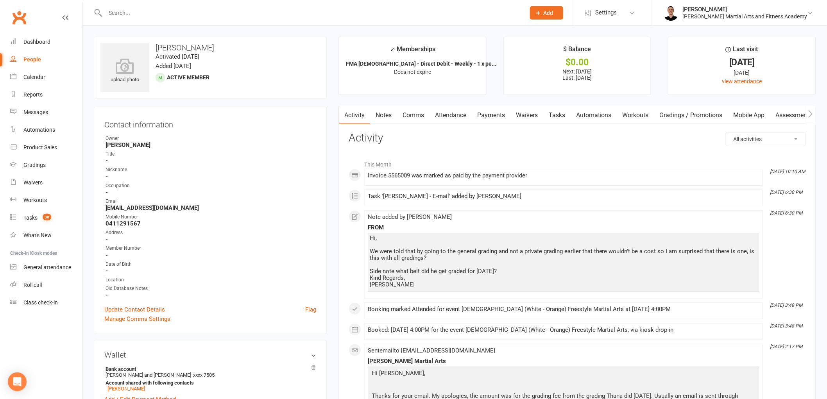
click at [418, 116] on link "Comms" at bounding box center [413, 115] width 32 height 18
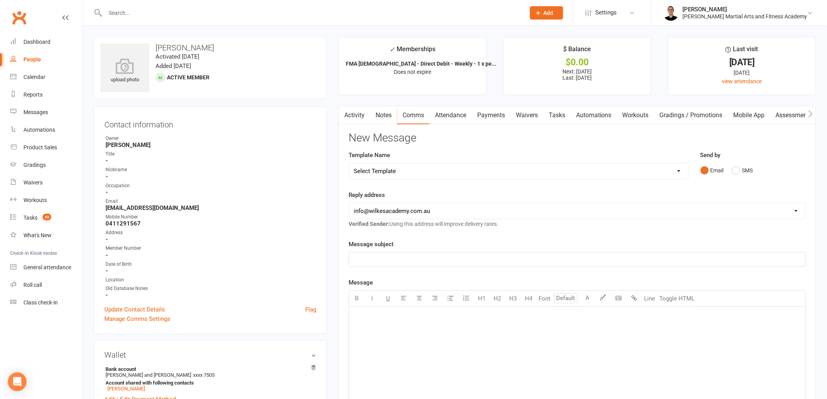
click at [406, 181] on div "Template Name Select Template [Email] Birthday Party Enquiry [Email] 2-5yo Grad…" at bounding box center [519, 170] width 352 height 40
click at [404, 169] on select "Select Template [Email] Birthday Party Enquiry [Email] [DEMOGRAPHIC_DATA] Gradi…" at bounding box center [518, 171] width 339 height 16
select select "39"
click at [349, 163] on select "Select Template [Email] Birthday Party Enquiry [Email] [DEMOGRAPHIC_DATA] Gradi…" at bounding box center [518, 171] width 339 height 16
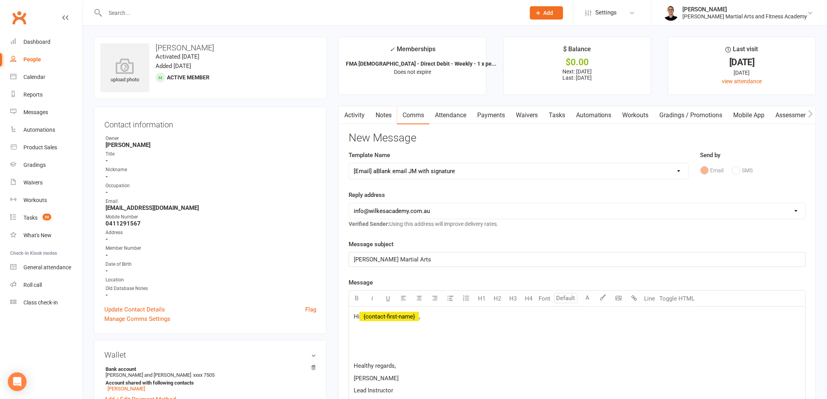
click at [393, 317] on span "﻿ {contact-first-name}" at bounding box center [389, 316] width 59 height 7
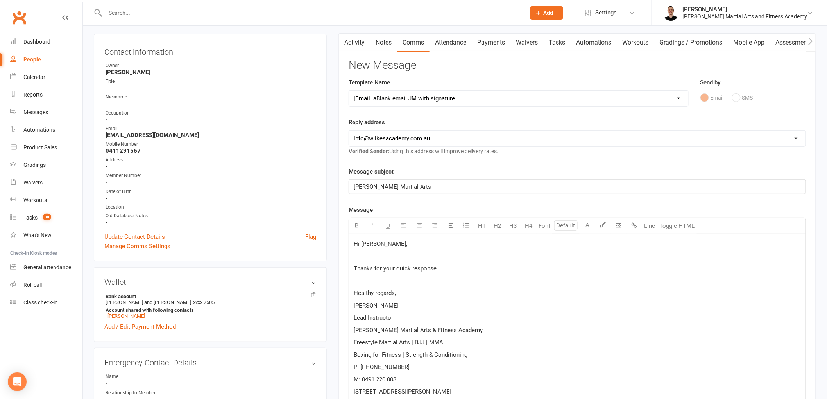
scroll to position [174, 0]
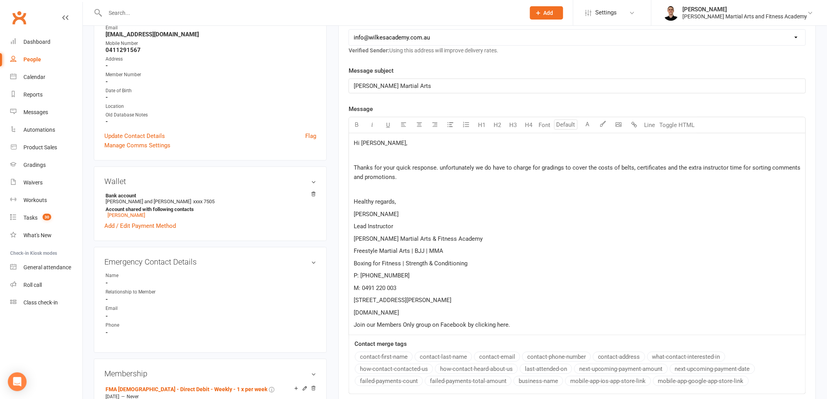
click at [440, 169] on span "Thanks for your quick response. unfortunately we do have to charge for gradings…" at bounding box center [578, 172] width 449 height 16
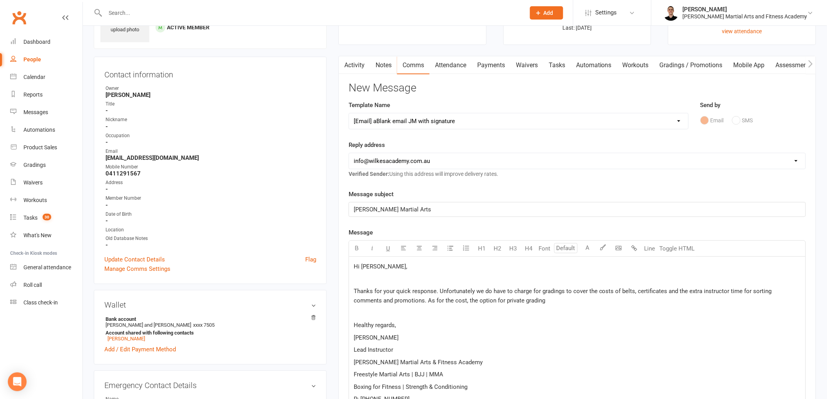
scroll to position [0, 0]
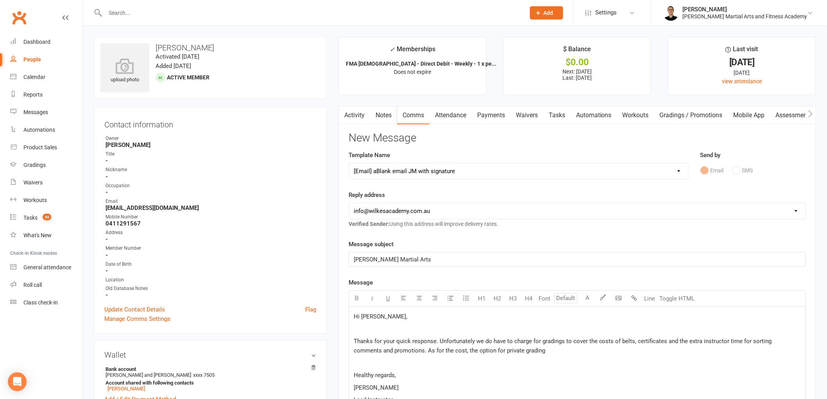
click at [389, 116] on link "Notes" at bounding box center [383, 115] width 27 height 18
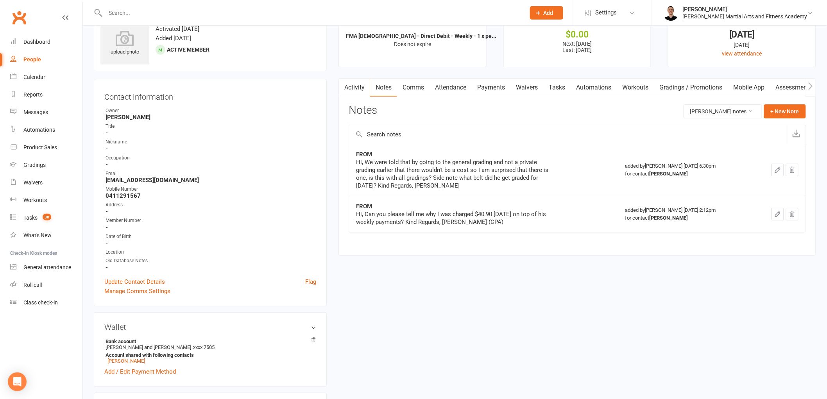
scroll to position [43, 0]
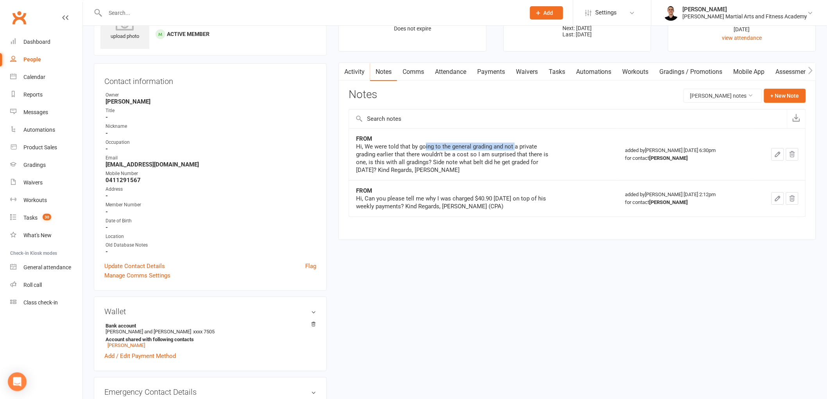
drag, startPoint x: 424, startPoint y: 149, endPoint x: 513, endPoint y: 149, distance: 89.5
click at [513, 149] on div "Hi, We were told that by going to the general grading and not a private grading…" at bounding box center [453, 158] width 195 height 31
drag, startPoint x: 427, startPoint y: 161, endPoint x: 498, endPoint y: 153, distance: 71.5
click at [498, 153] on div "Hi, We were told that by going to the general grading and not a private grading…" at bounding box center [453, 158] width 195 height 31
click at [564, 166] on div "FROM Hi, We were told that by going to the general grading and not a private gr…" at bounding box center [483, 154] width 255 height 39
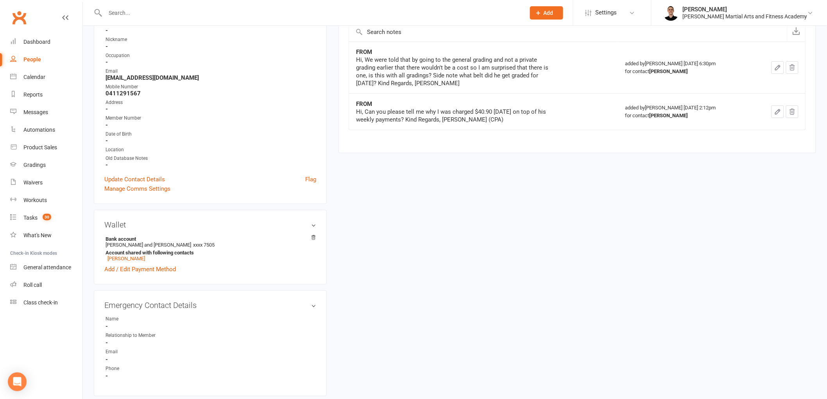
scroll to position [0, 0]
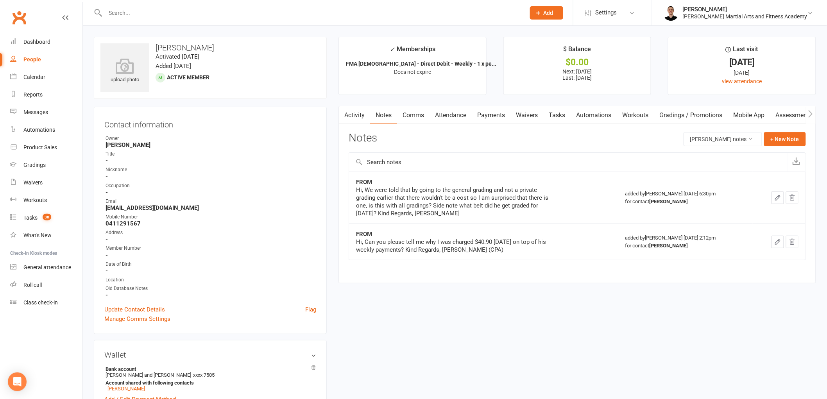
click at [556, 106] on main "✓ Memberships FMA 6-9yo - Direct Debit - Weekly - 1 x pe... Does not expire $ B…" at bounding box center [577, 164] width 489 height 254
click at [558, 115] on link "Tasks" at bounding box center [556, 115] width 27 height 18
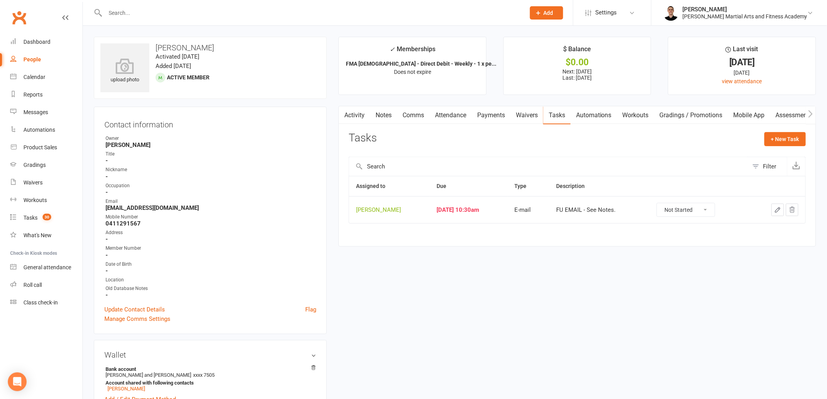
drag, startPoint x: 690, startPoint y: 206, endPoint x: 691, endPoint y: 216, distance: 10.6
click at [690, 212] on select "Not Started In Progress Waiting Complete" at bounding box center [686, 209] width 58 height 13
click at [664, 204] on select "Not Started In Progress Waiting Complete" at bounding box center [686, 209] width 58 height 13
select select "unstarted"
click at [381, 119] on link "Notes" at bounding box center [383, 115] width 27 height 18
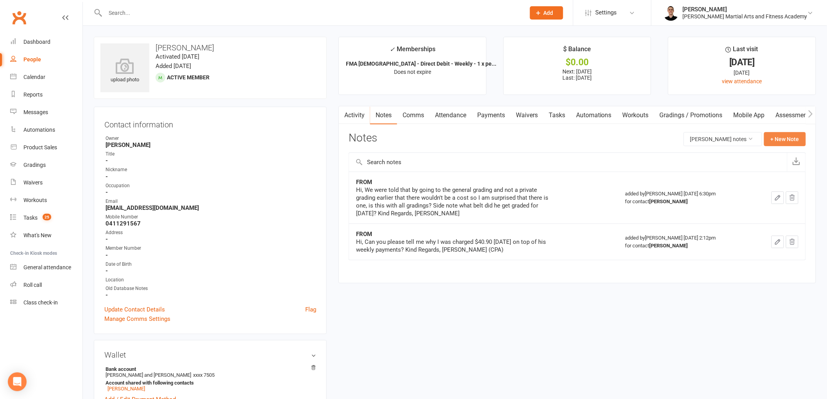
click at [797, 140] on button "+ New Note" at bounding box center [785, 139] width 42 height 14
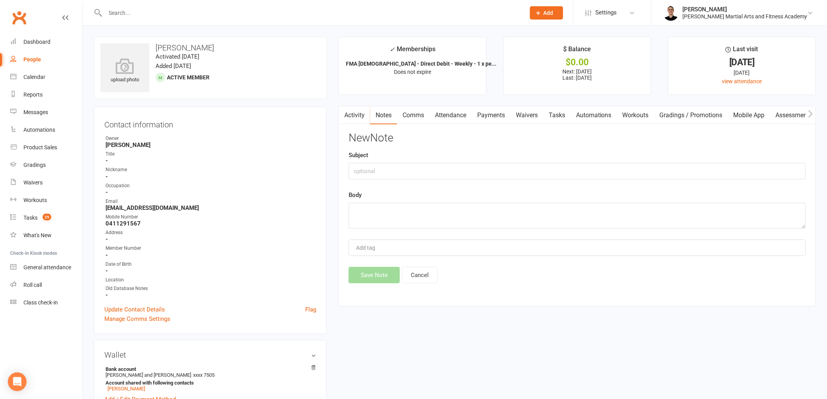
click at [415, 179] on div "New Note Subject Body Add tag Save Note Cancel" at bounding box center [577, 207] width 457 height 151
click at [412, 165] on input "text" at bounding box center [577, 171] width 457 height 16
type input "Spoke to on phone re issue with grading payment"
click at [437, 211] on textarea at bounding box center [577, 216] width 457 height 26
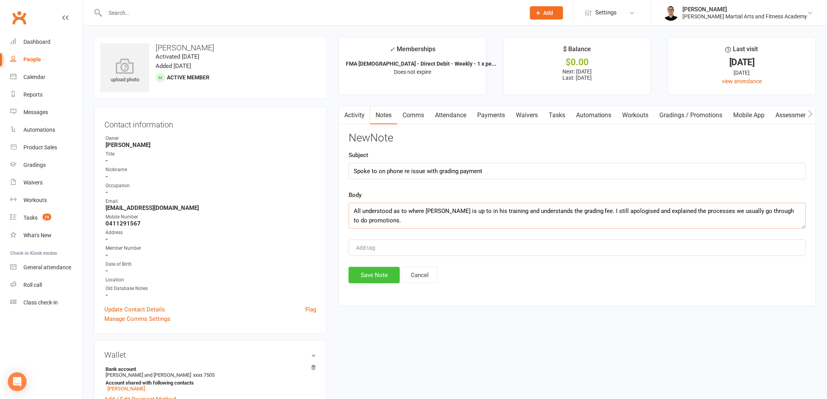
type textarea "All understood as to where Thana is up to in his training and understands the g…"
click at [365, 272] on button "Save Note" at bounding box center [374, 275] width 51 height 16
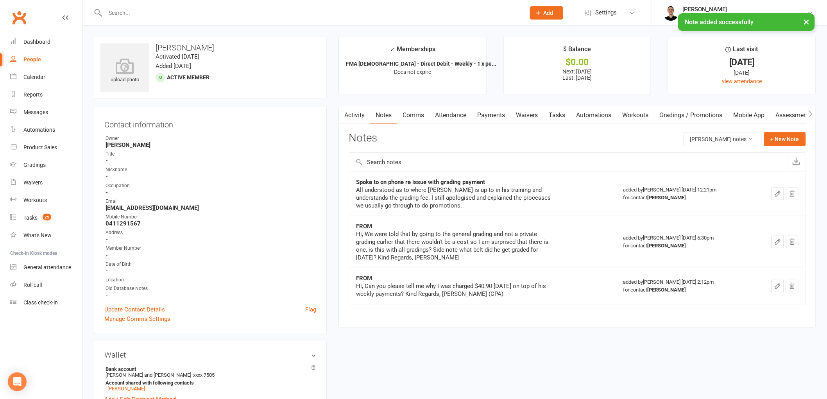
click at [550, 113] on link "Tasks" at bounding box center [556, 115] width 27 height 18
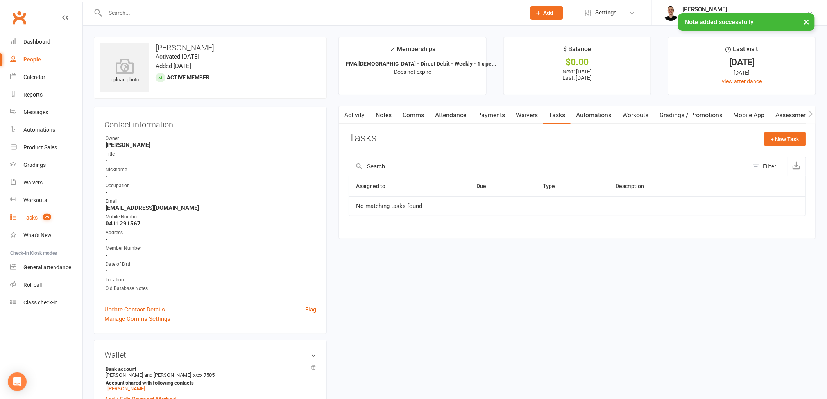
click at [39, 217] on count-badge "25" at bounding box center [45, 218] width 13 height 6
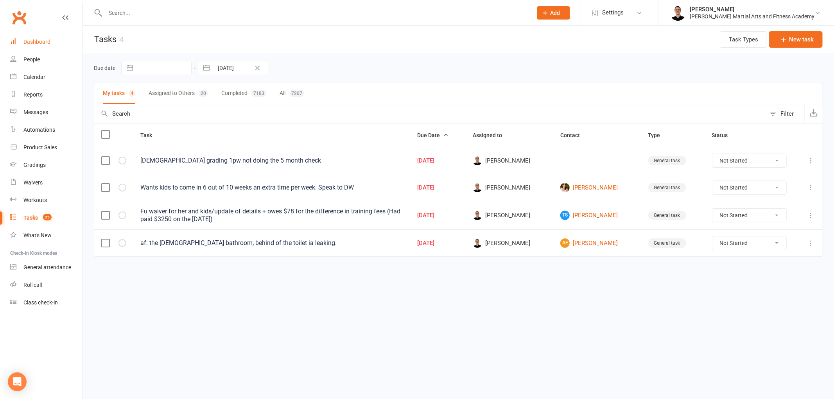
click at [45, 36] on link "Dashboard" at bounding box center [46, 42] width 72 height 18
